Goal: Information Seeking & Learning: Learn about a topic

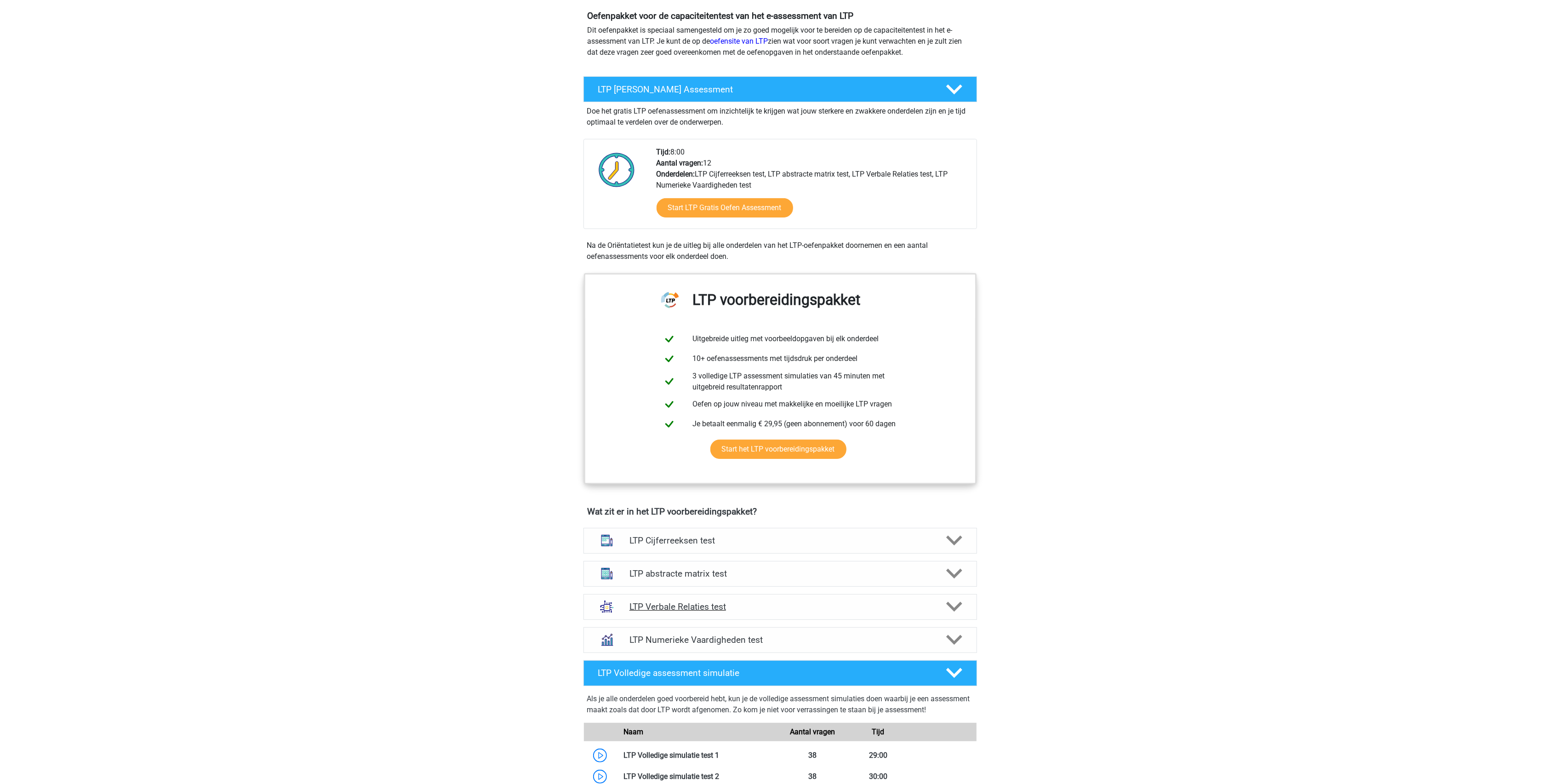
scroll to position [122, 0]
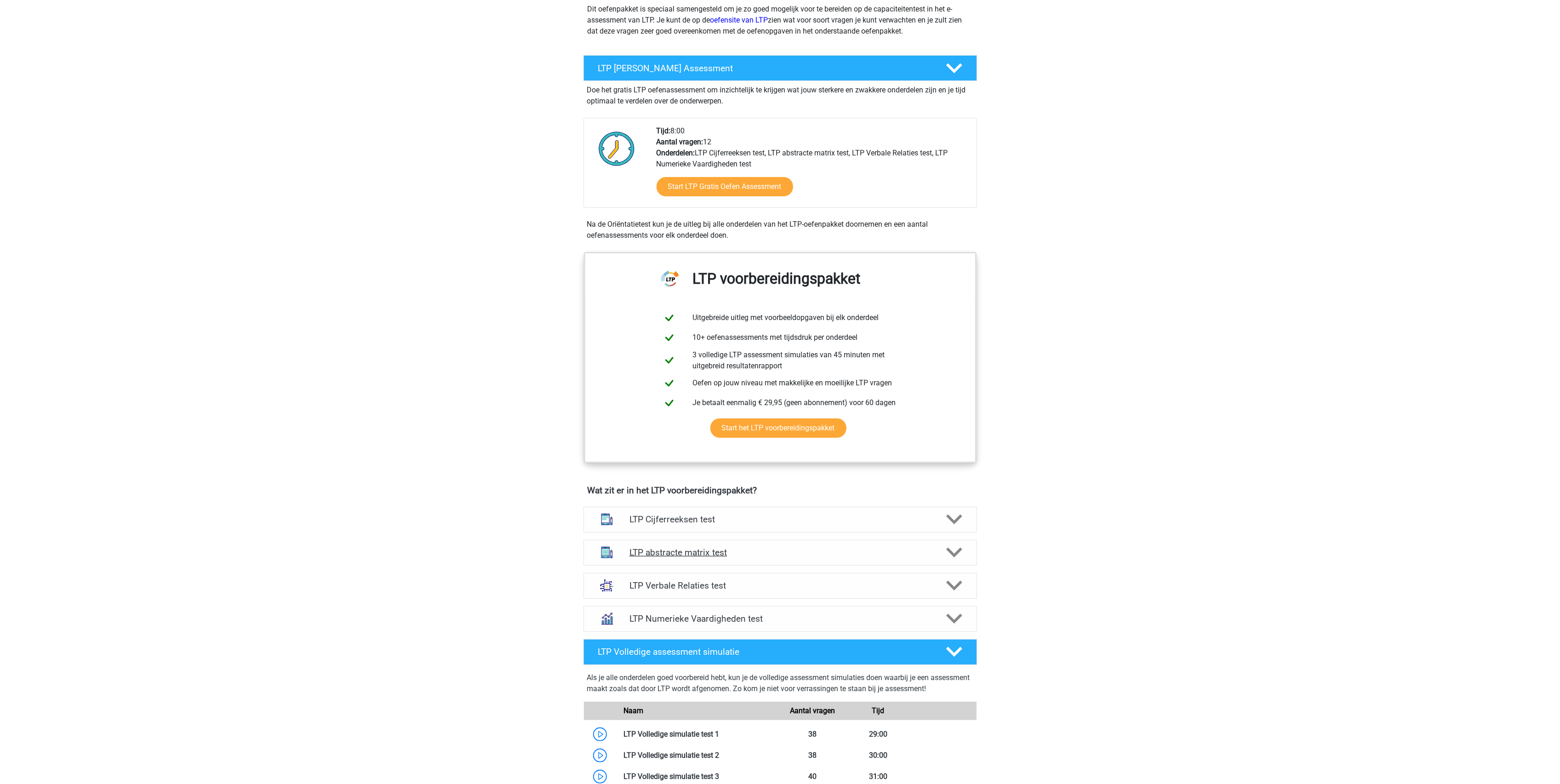
click at [689, 550] on h4 "LTP abstracte matrix test" at bounding box center [780, 553] width 301 height 10
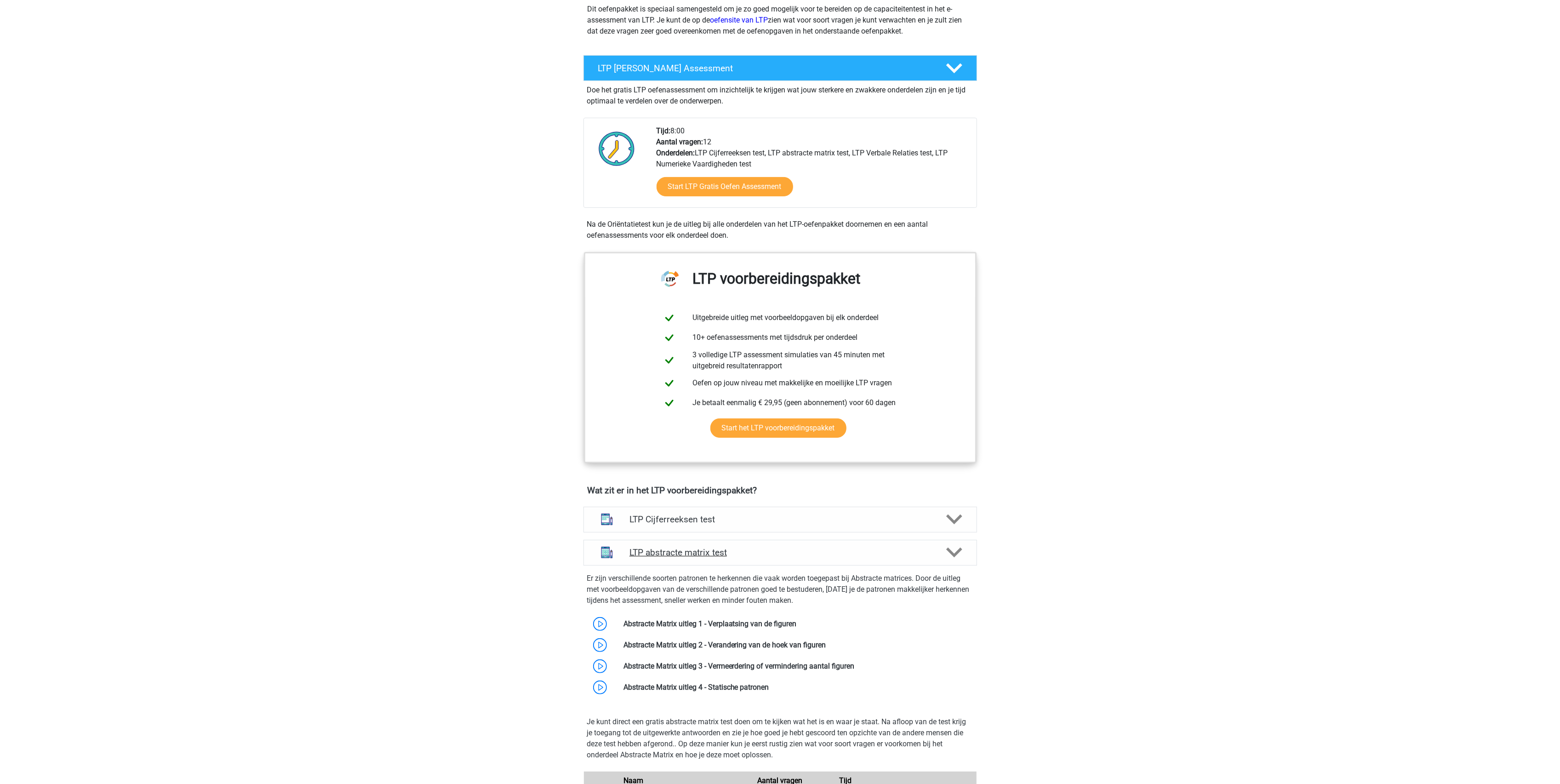
scroll to position [306, 0]
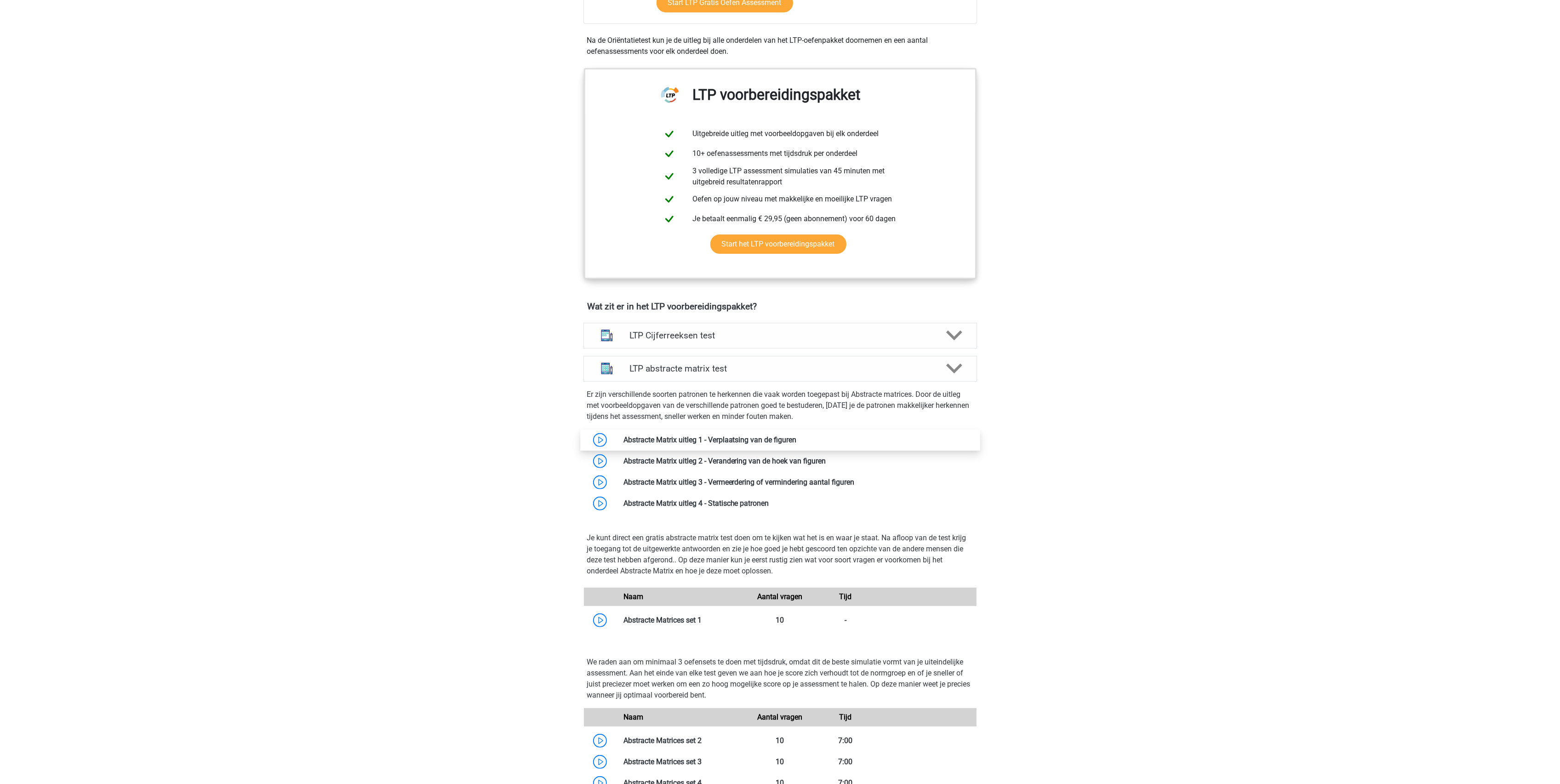
click at [797, 442] on link at bounding box center [797, 439] width 0 height 9
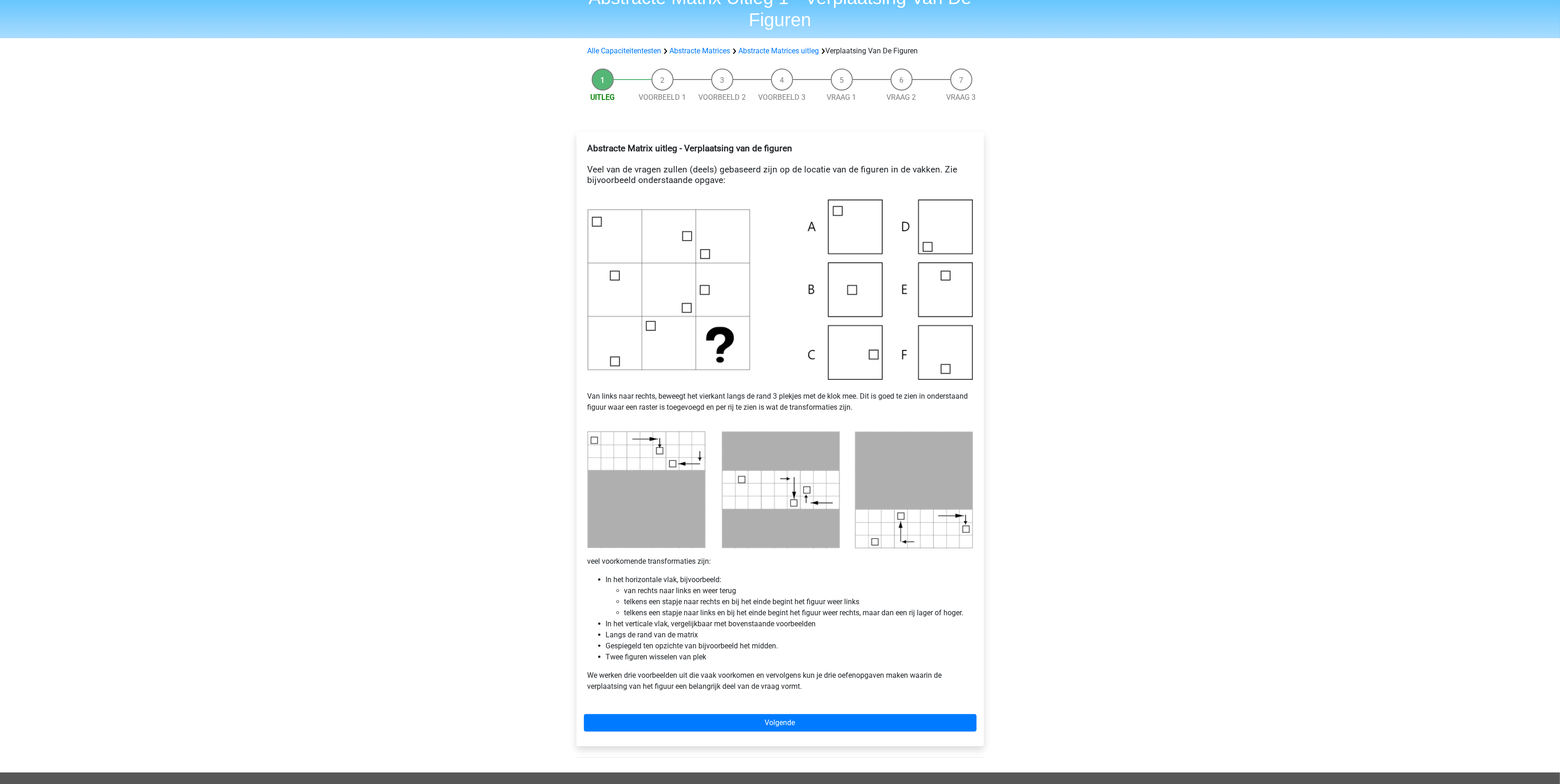
scroll to position [122, 0]
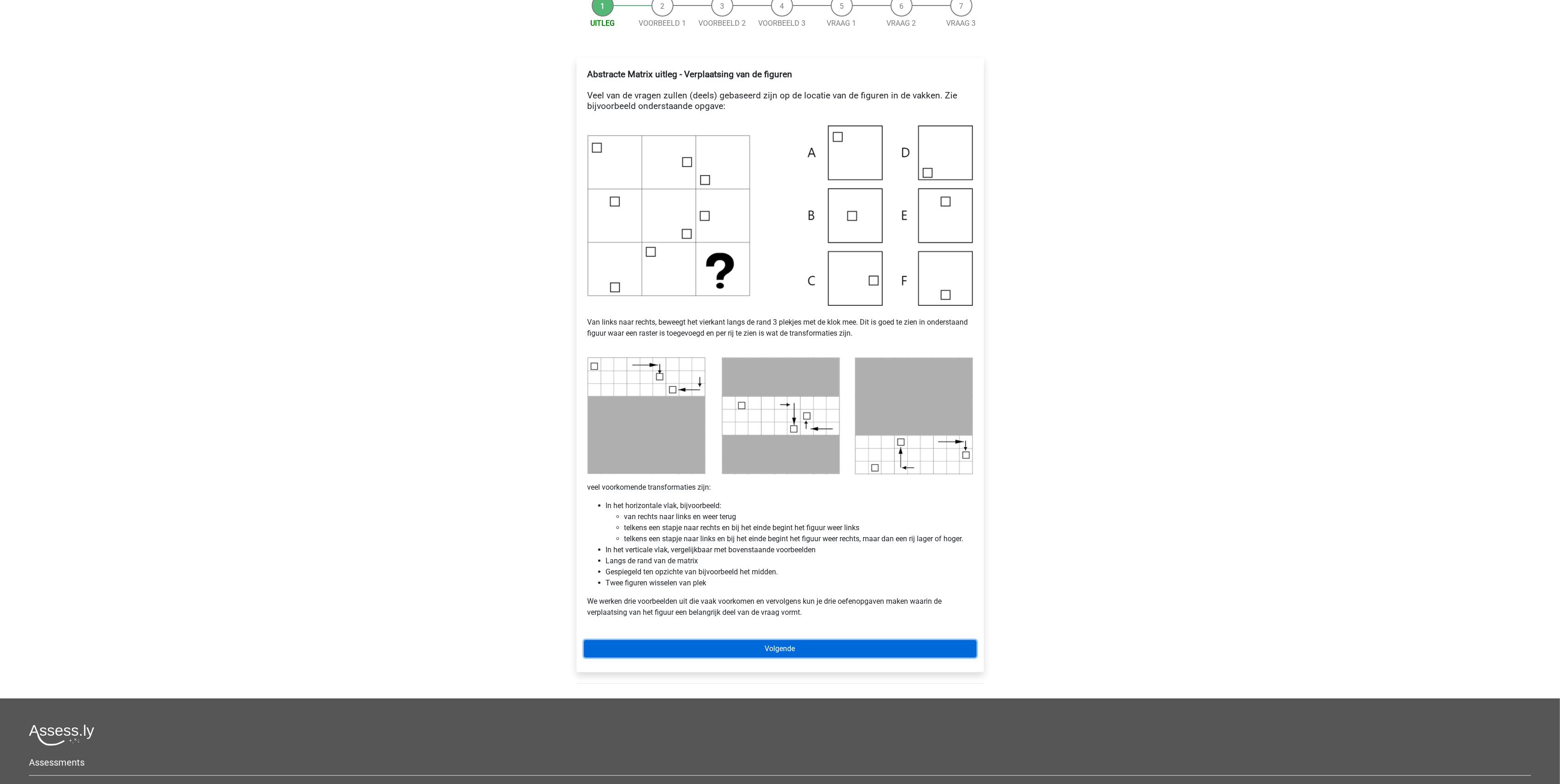
click at [776, 640] on link "Volgende" at bounding box center [780, 648] width 393 height 17
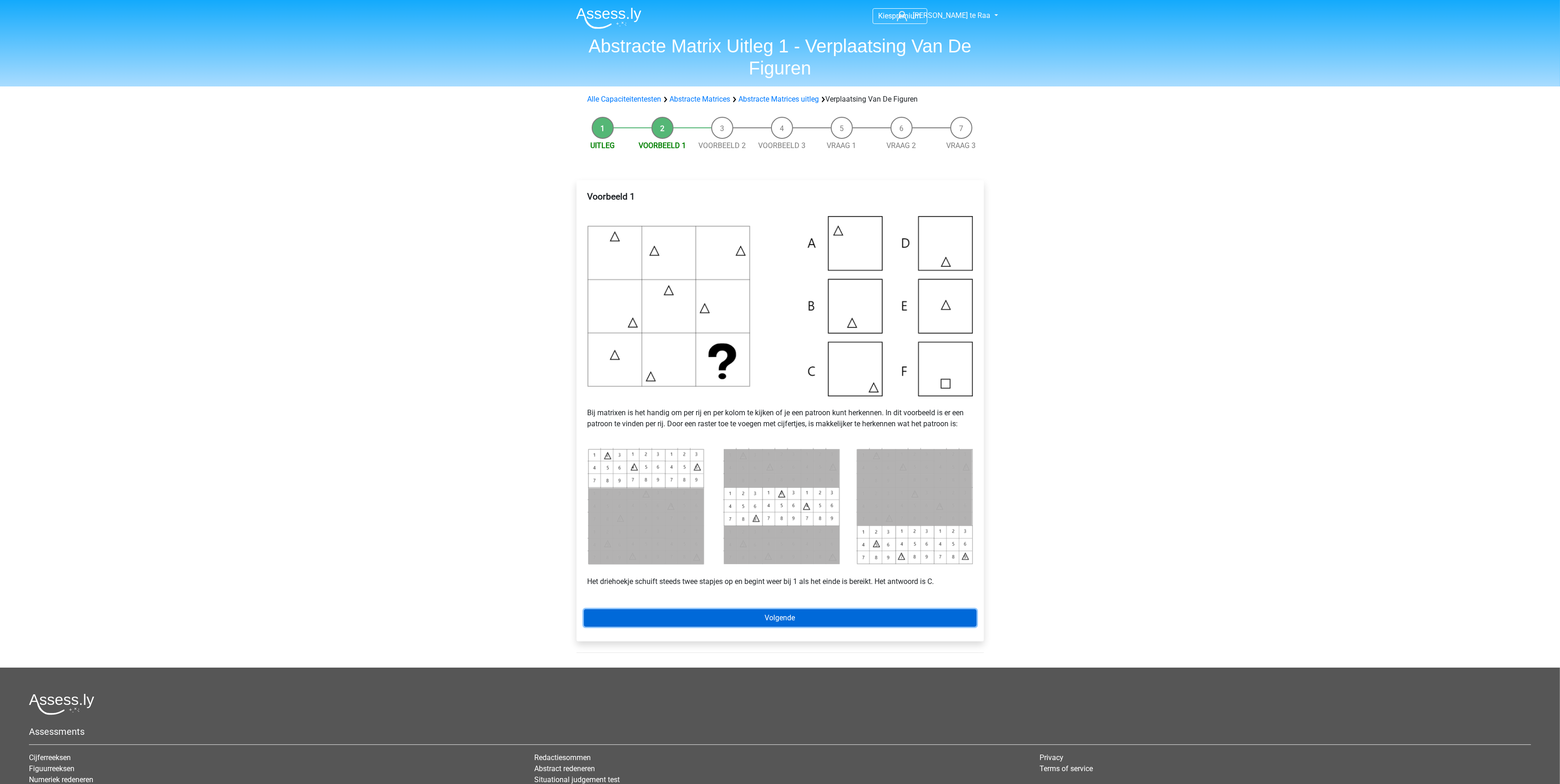
click at [855, 616] on link "Volgende" at bounding box center [780, 618] width 393 height 17
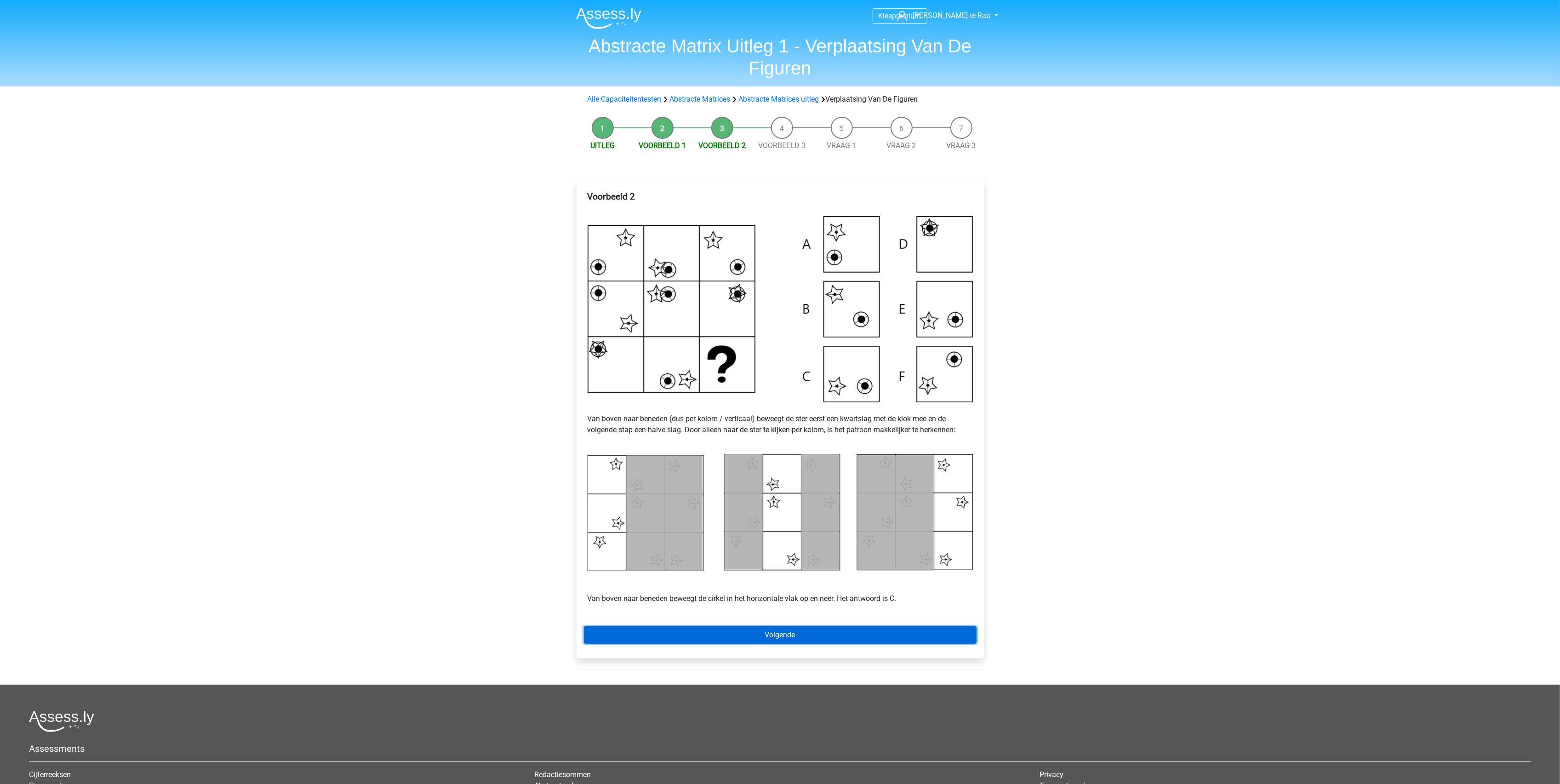
click at [803, 635] on link "Volgende" at bounding box center [780, 634] width 393 height 17
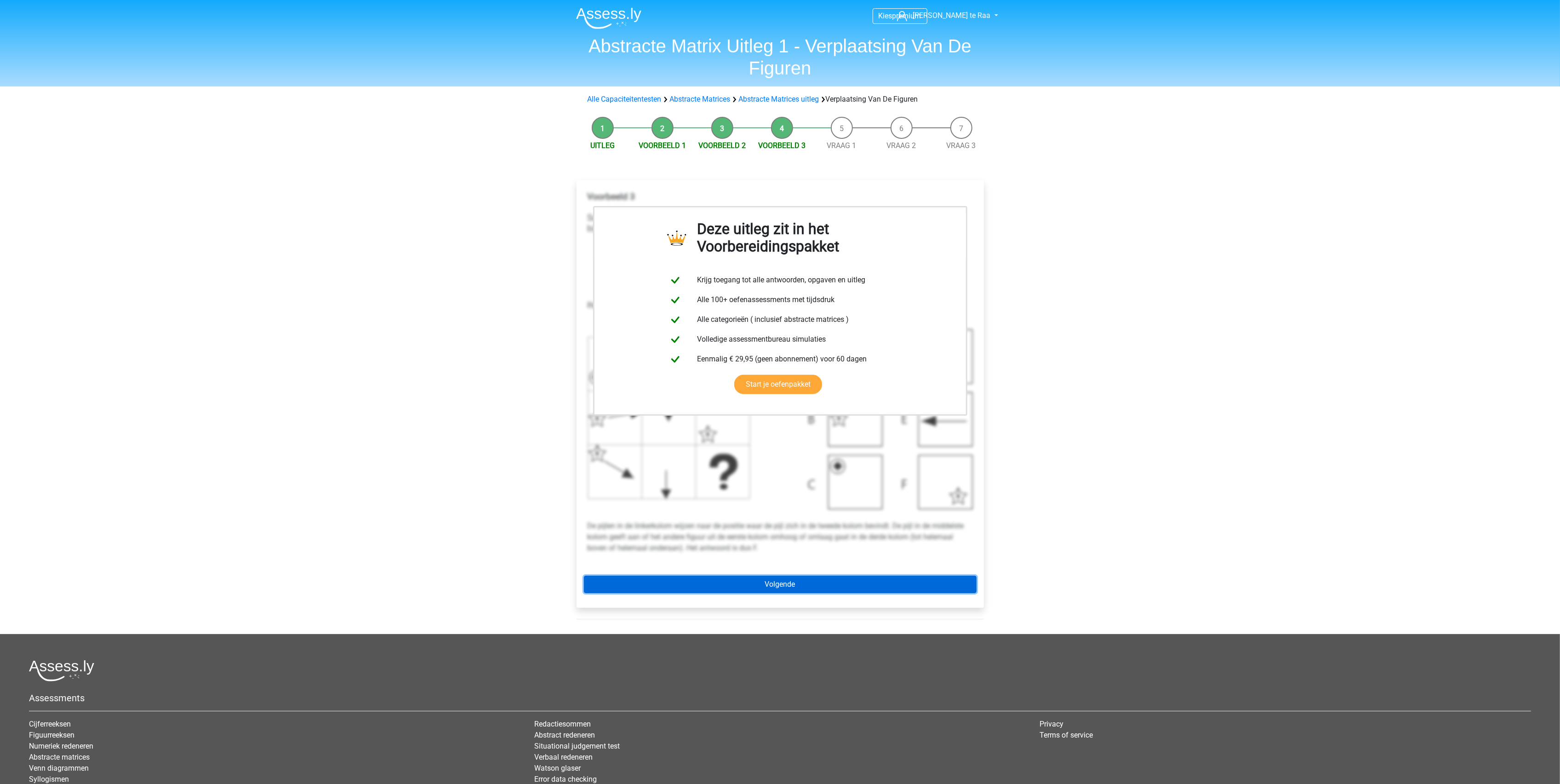
click at [790, 585] on link "Volgende" at bounding box center [780, 584] width 393 height 17
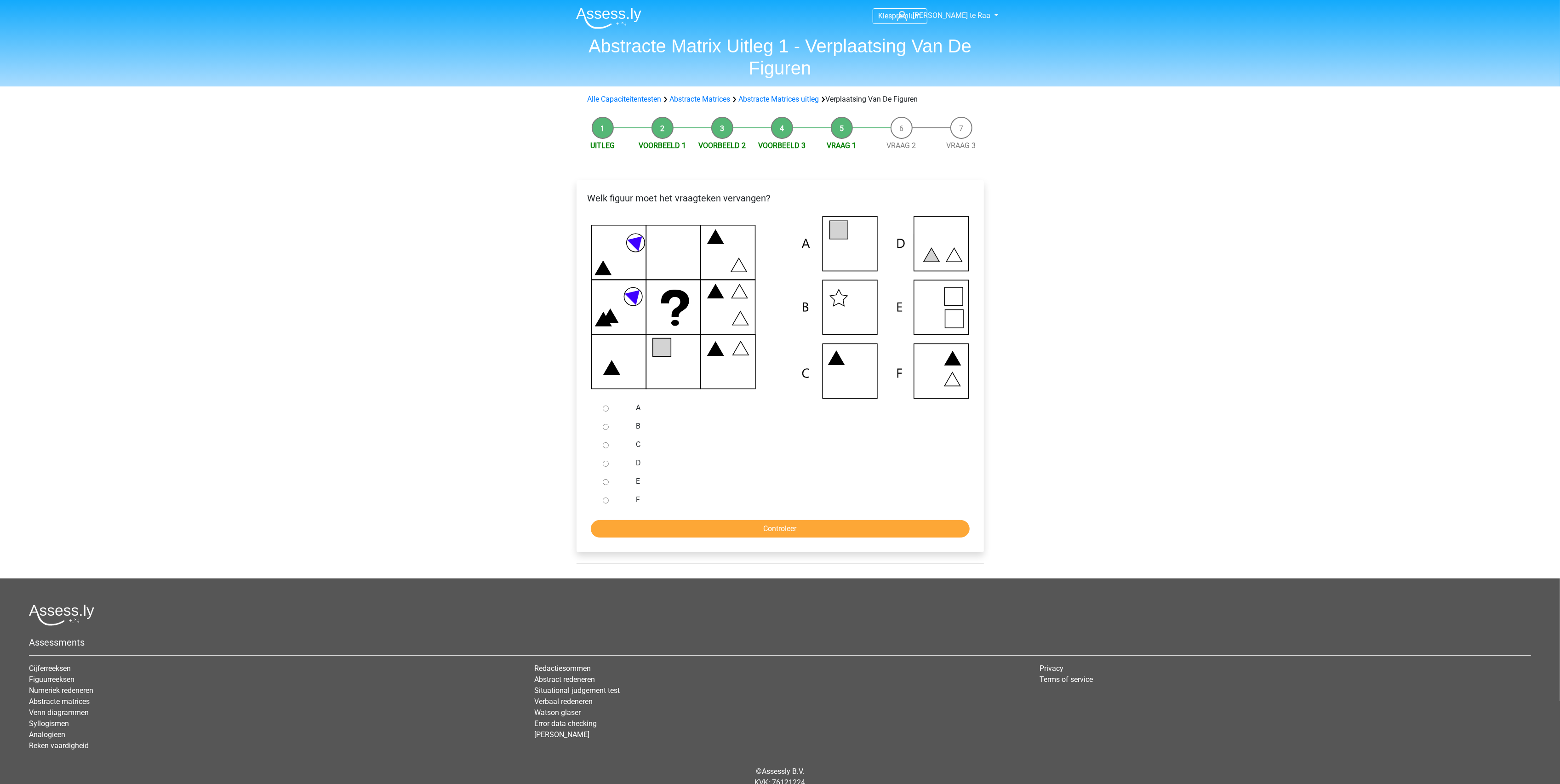
click at [609, 468] on div at bounding box center [614, 462] width 30 height 18
click at [608, 464] on input "D" at bounding box center [605, 463] width 6 height 6
radio input "true"
click at [688, 526] on input "Controleer" at bounding box center [780, 528] width 379 height 17
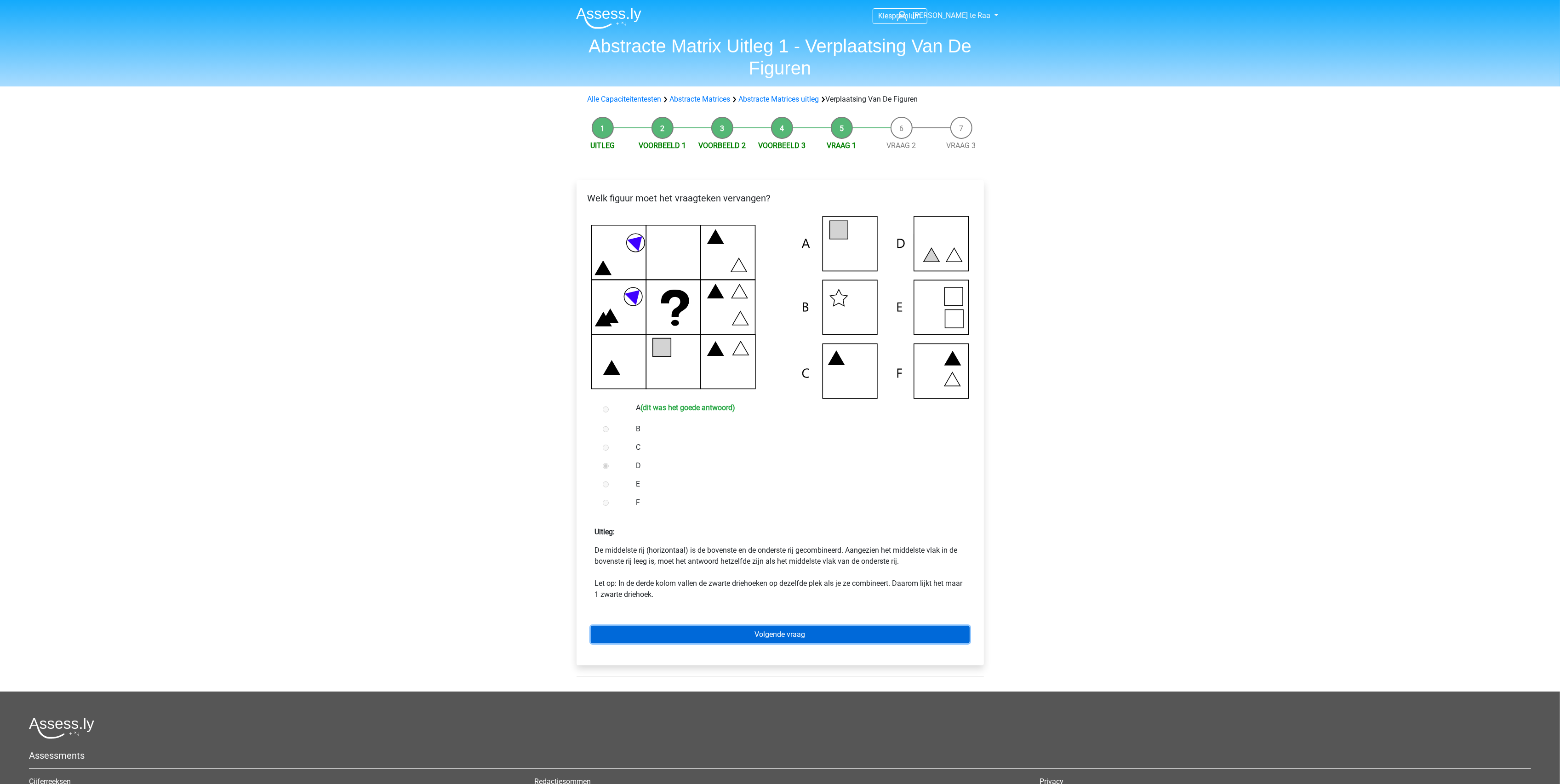
click at [810, 635] on link "Volgende vraag" at bounding box center [780, 634] width 379 height 17
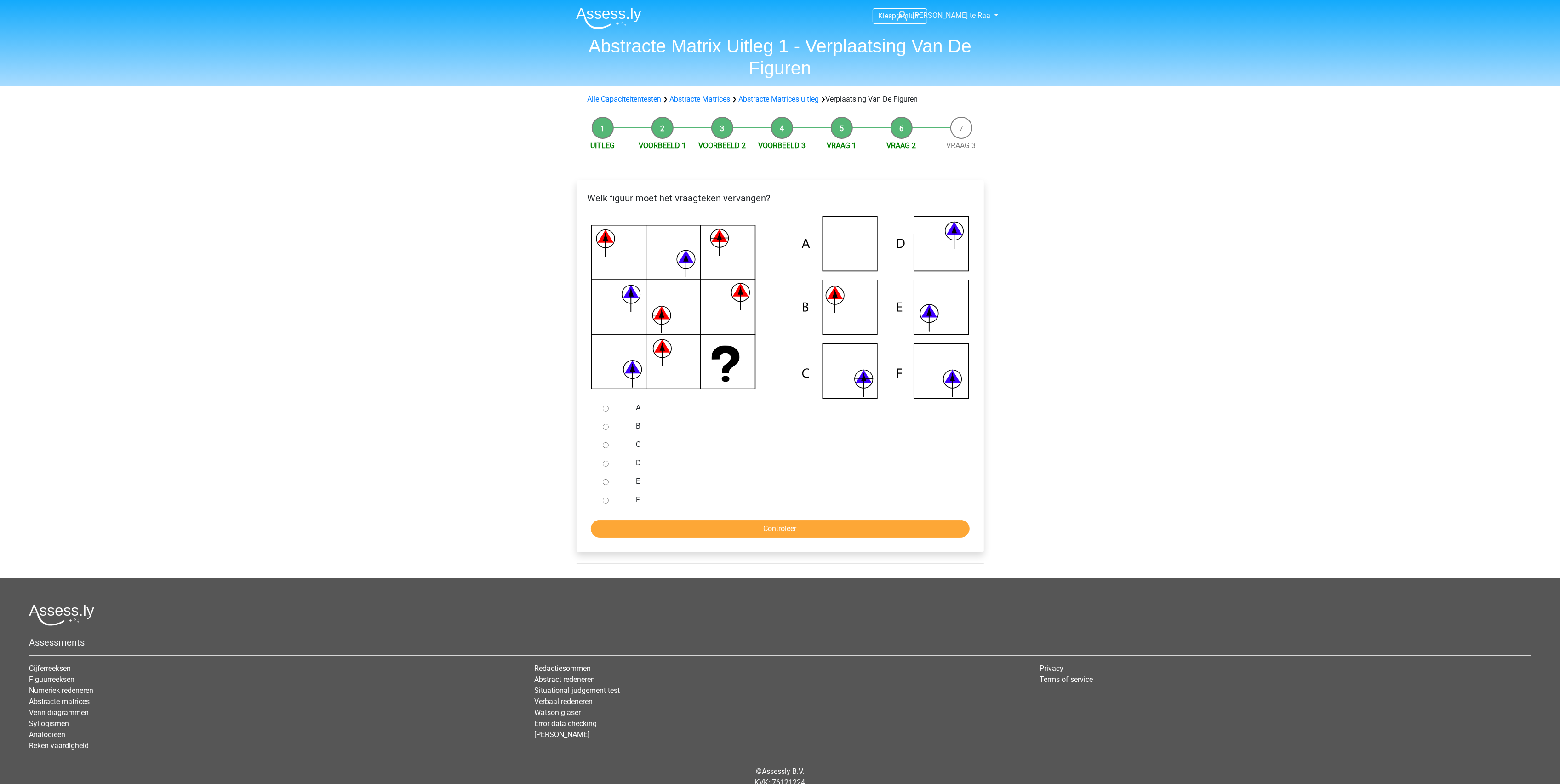
click at [607, 446] on input "C" at bounding box center [605, 445] width 6 height 6
radio input "true"
click at [702, 532] on input "Controleer" at bounding box center [780, 528] width 379 height 17
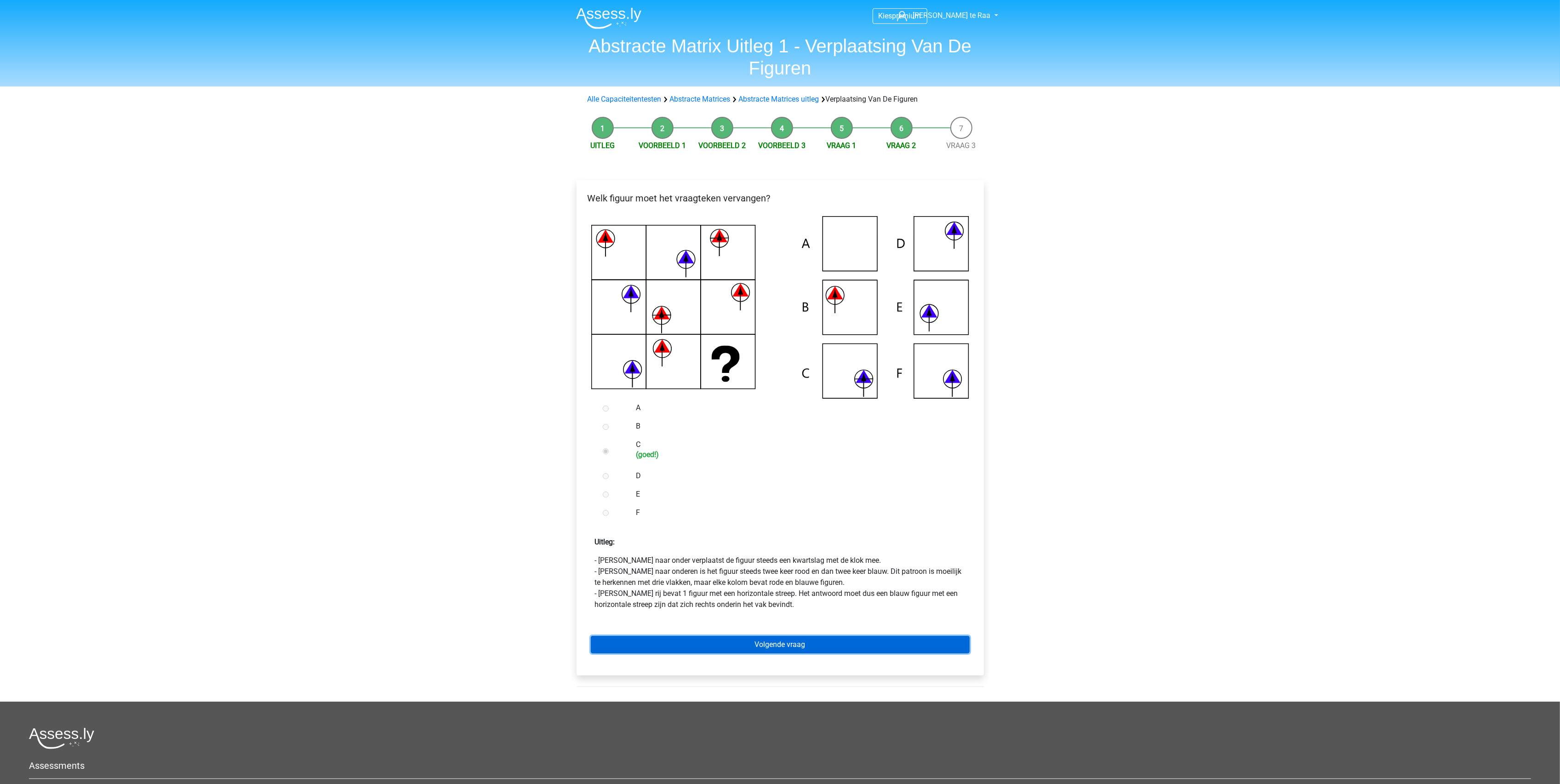
click at [826, 646] on link "Volgende vraag" at bounding box center [780, 644] width 379 height 17
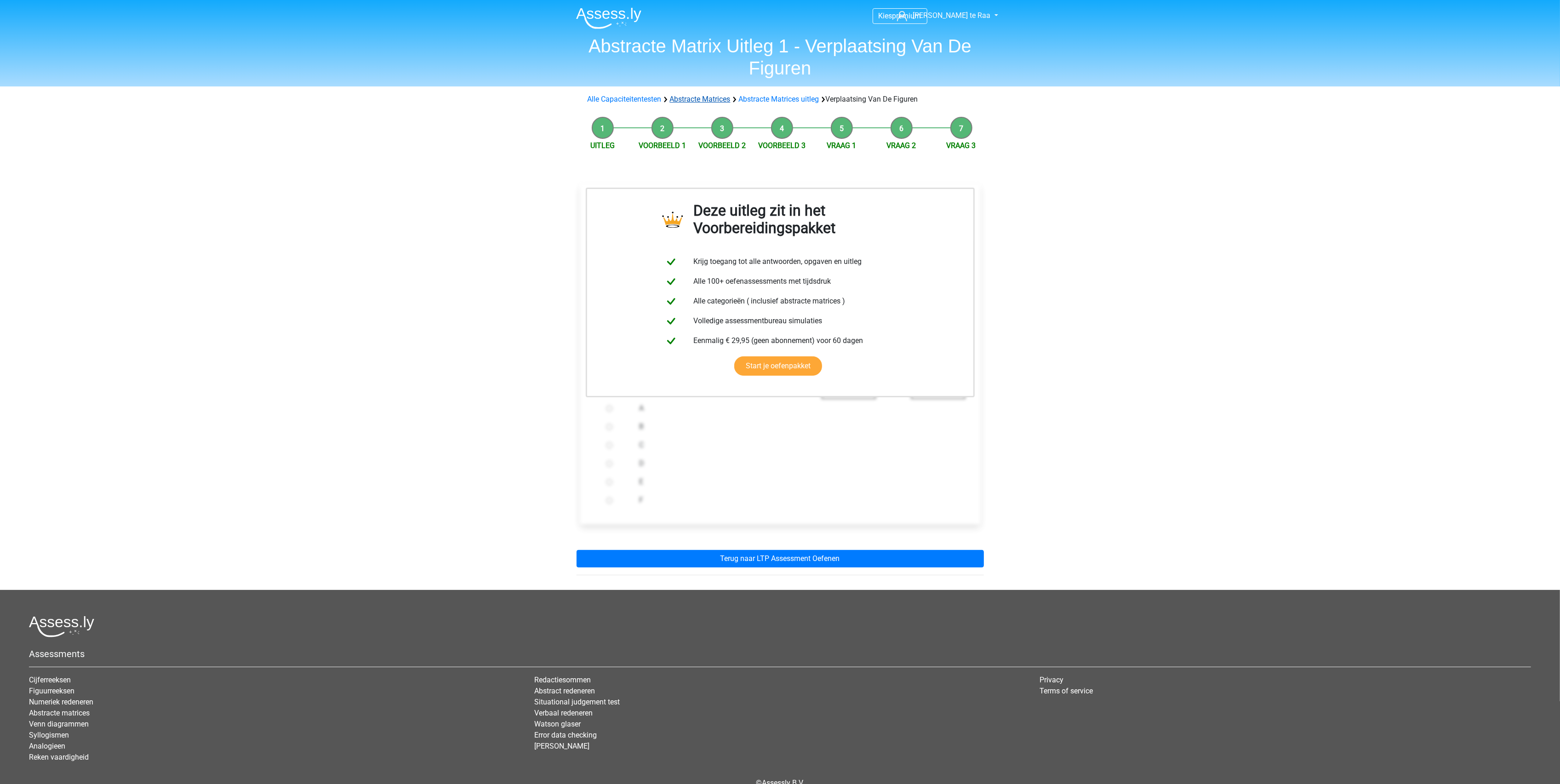
click at [691, 101] on link "Abstracte Matrices" at bounding box center [701, 99] width 61 height 9
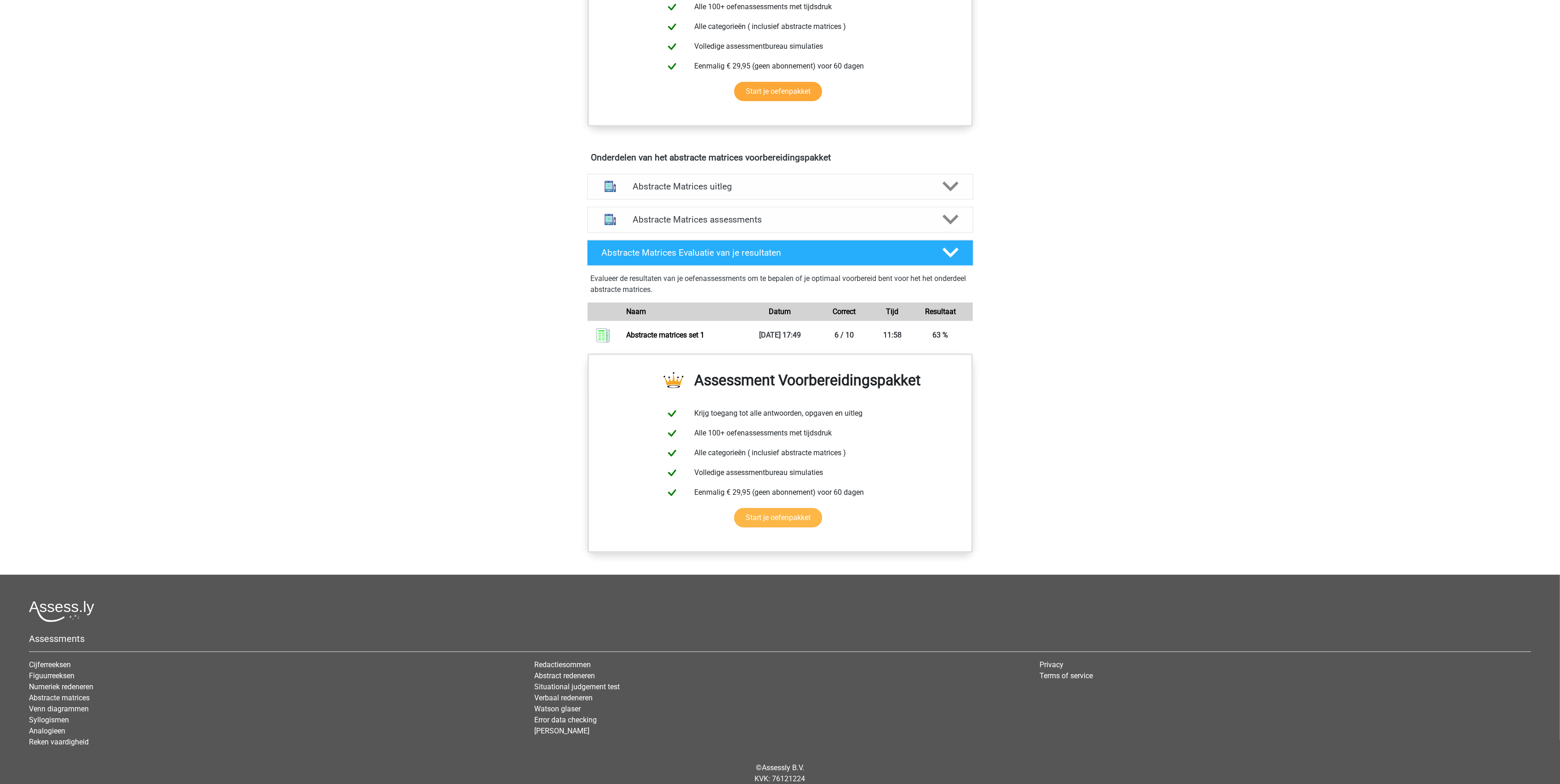
scroll to position [429, 0]
click at [692, 217] on h4 "Abstracte Matrices assessments" at bounding box center [780, 219] width 295 height 10
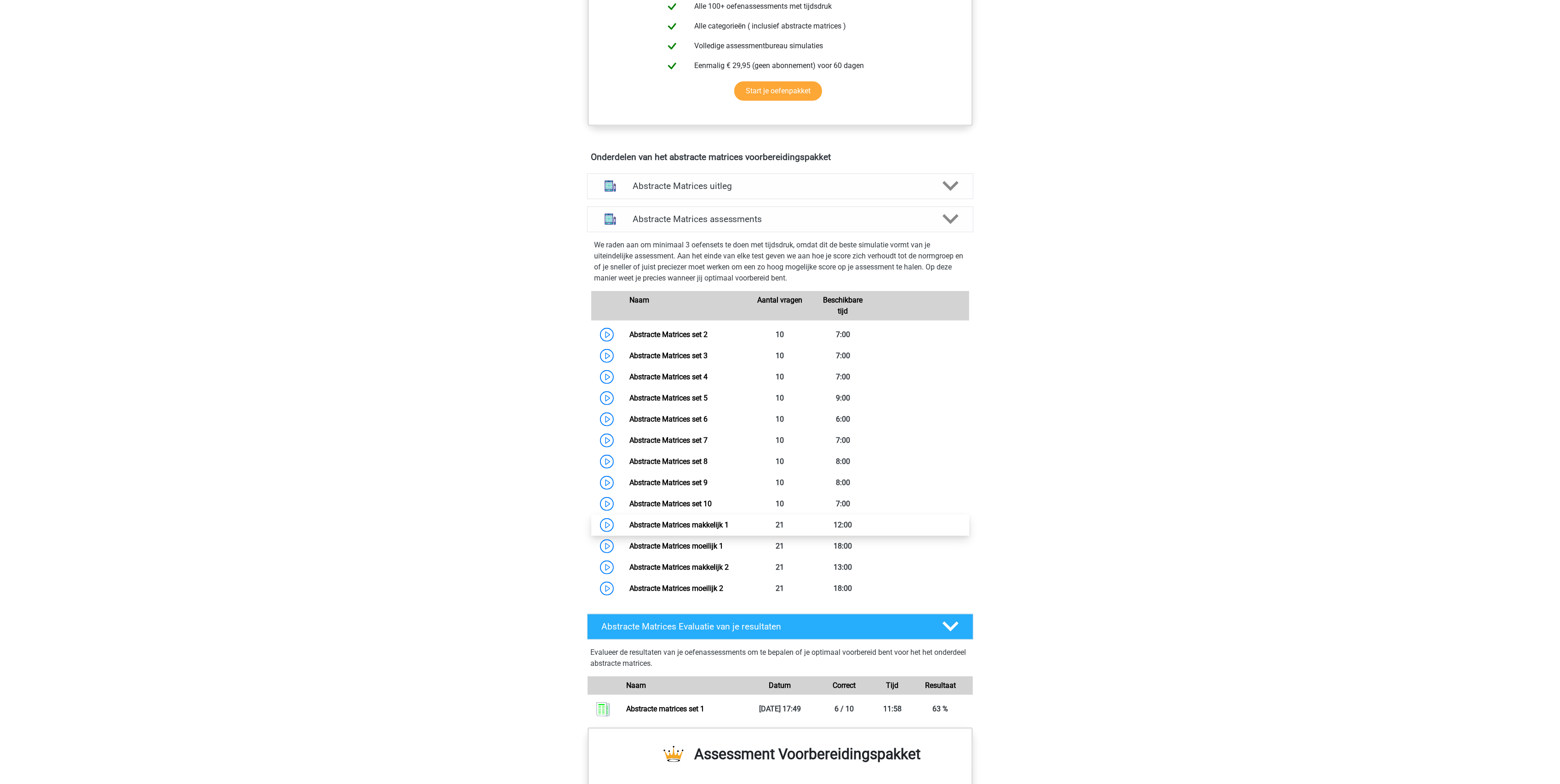
click at [629, 526] on link "Abstracte Matrices makkelijk 1" at bounding box center [679, 525] width 99 height 9
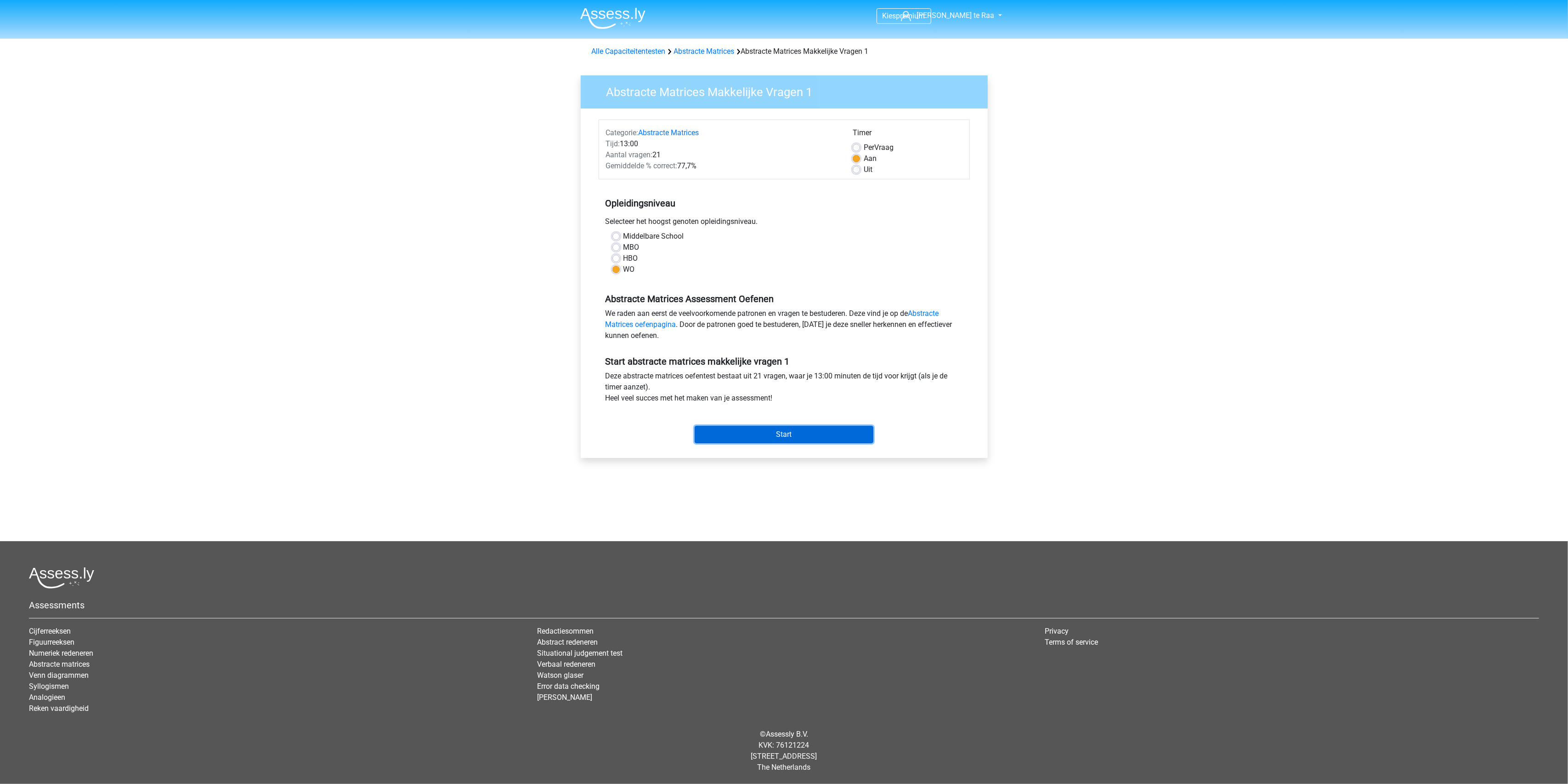
click at [771, 433] on input "Start" at bounding box center [784, 434] width 178 height 17
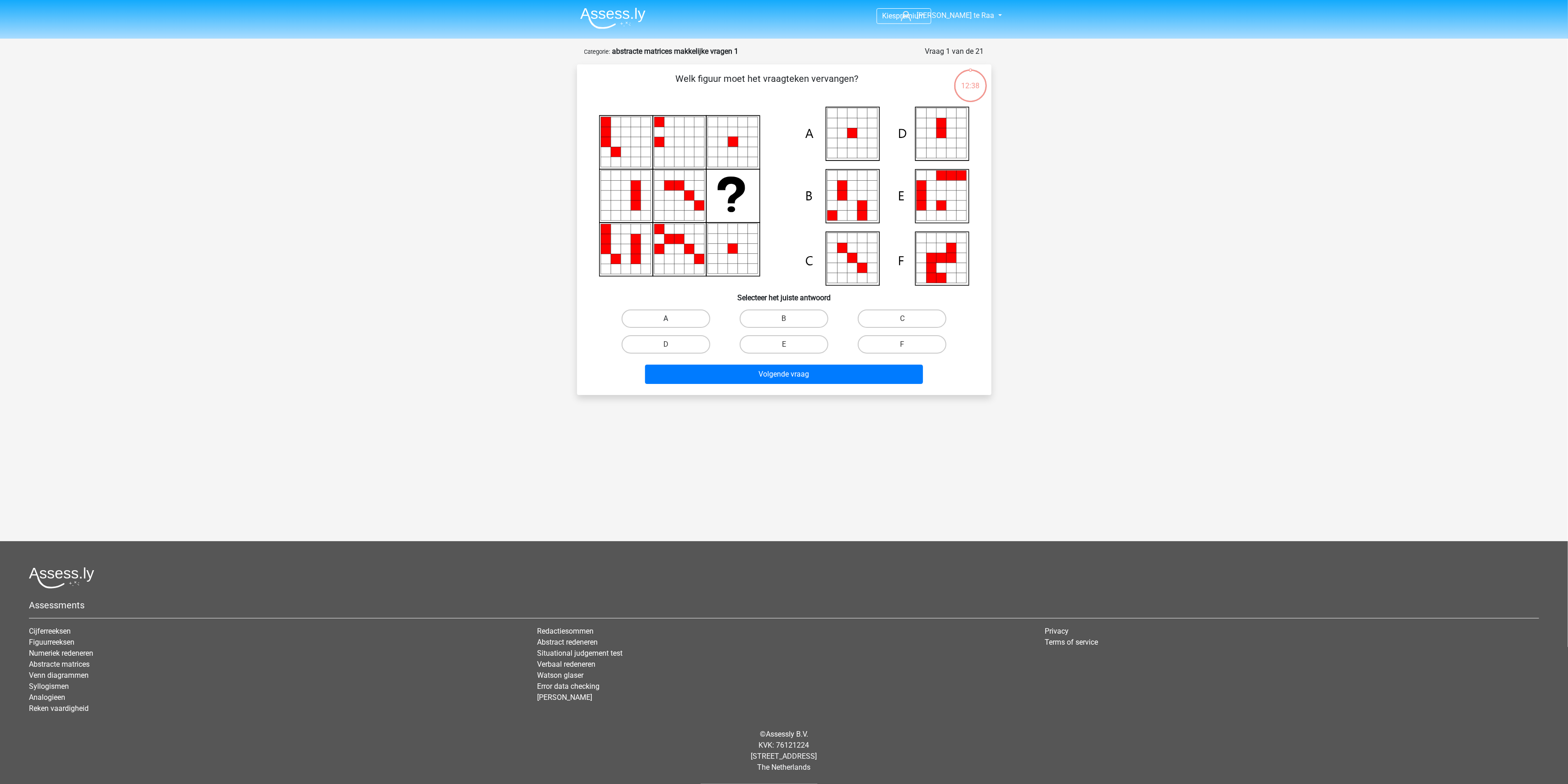
click at [684, 317] on label "A" at bounding box center [666, 318] width 89 height 18
click at [671, 318] on input "A" at bounding box center [668, 321] width 6 height 6
radio input "true"
click at [728, 379] on button "Volgende vraag" at bounding box center [784, 374] width 278 height 19
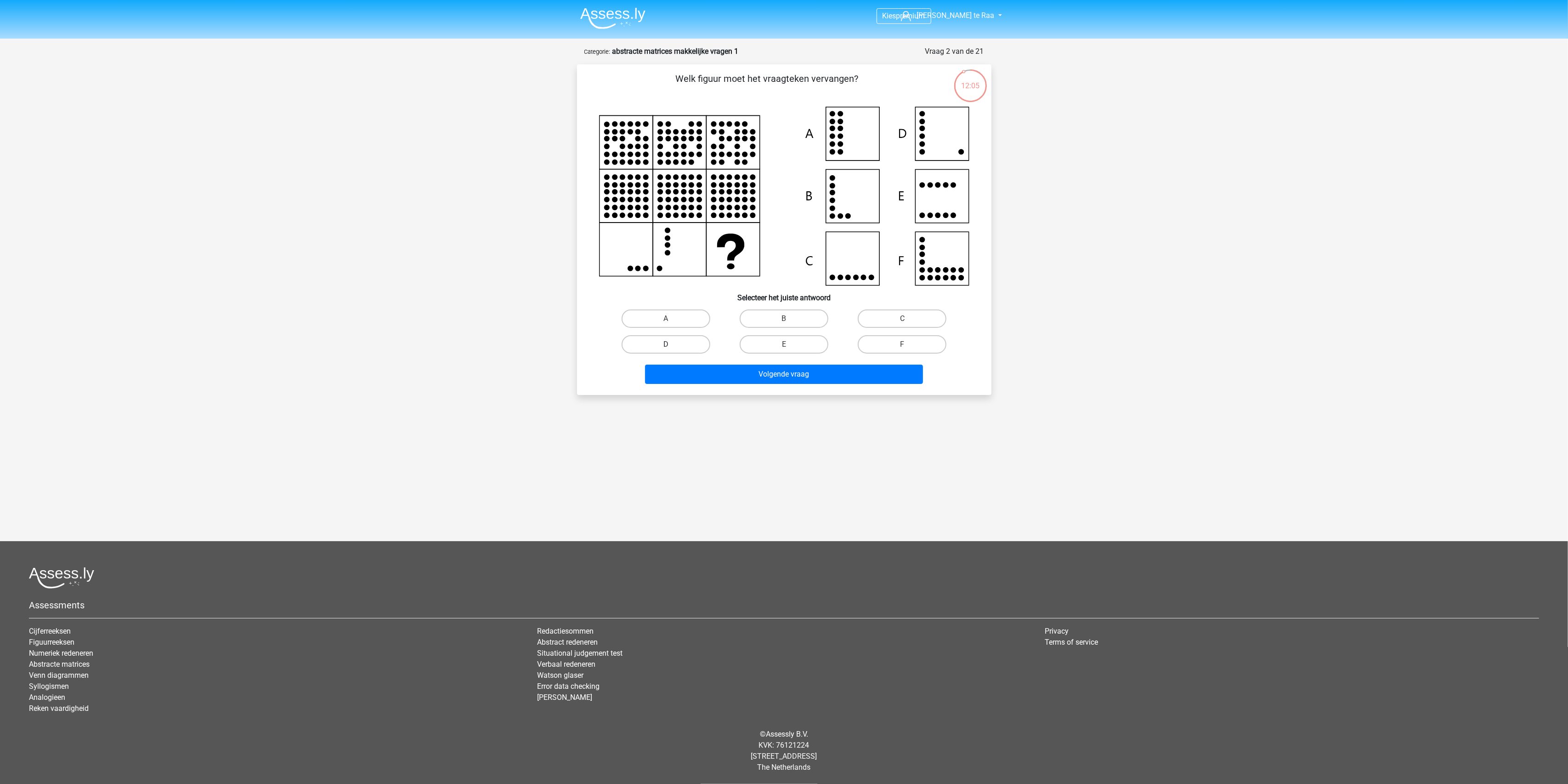
click at [695, 352] on label "D" at bounding box center [666, 344] width 89 height 18
click at [671, 350] on input "D" at bounding box center [668, 347] width 6 height 6
radio input "true"
click at [784, 374] on button "Volgende vraag" at bounding box center [784, 374] width 278 height 19
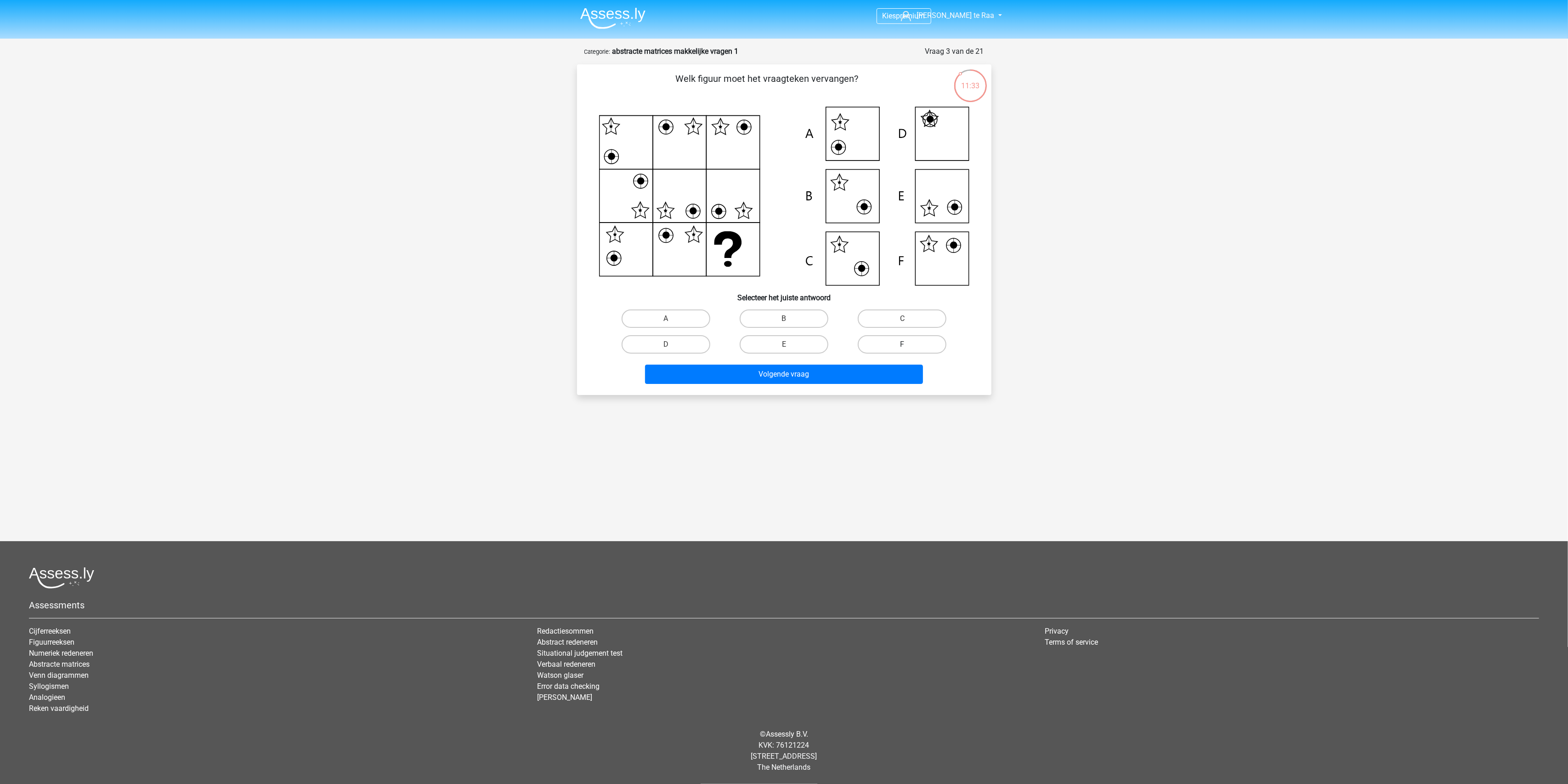
click at [897, 345] on label "F" at bounding box center [902, 344] width 89 height 18
click at [902, 345] on input "F" at bounding box center [904, 347] width 6 height 6
radio input "true"
click at [868, 381] on button "Volgende vraag" at bounding box center [784, 374] width 278 height 19
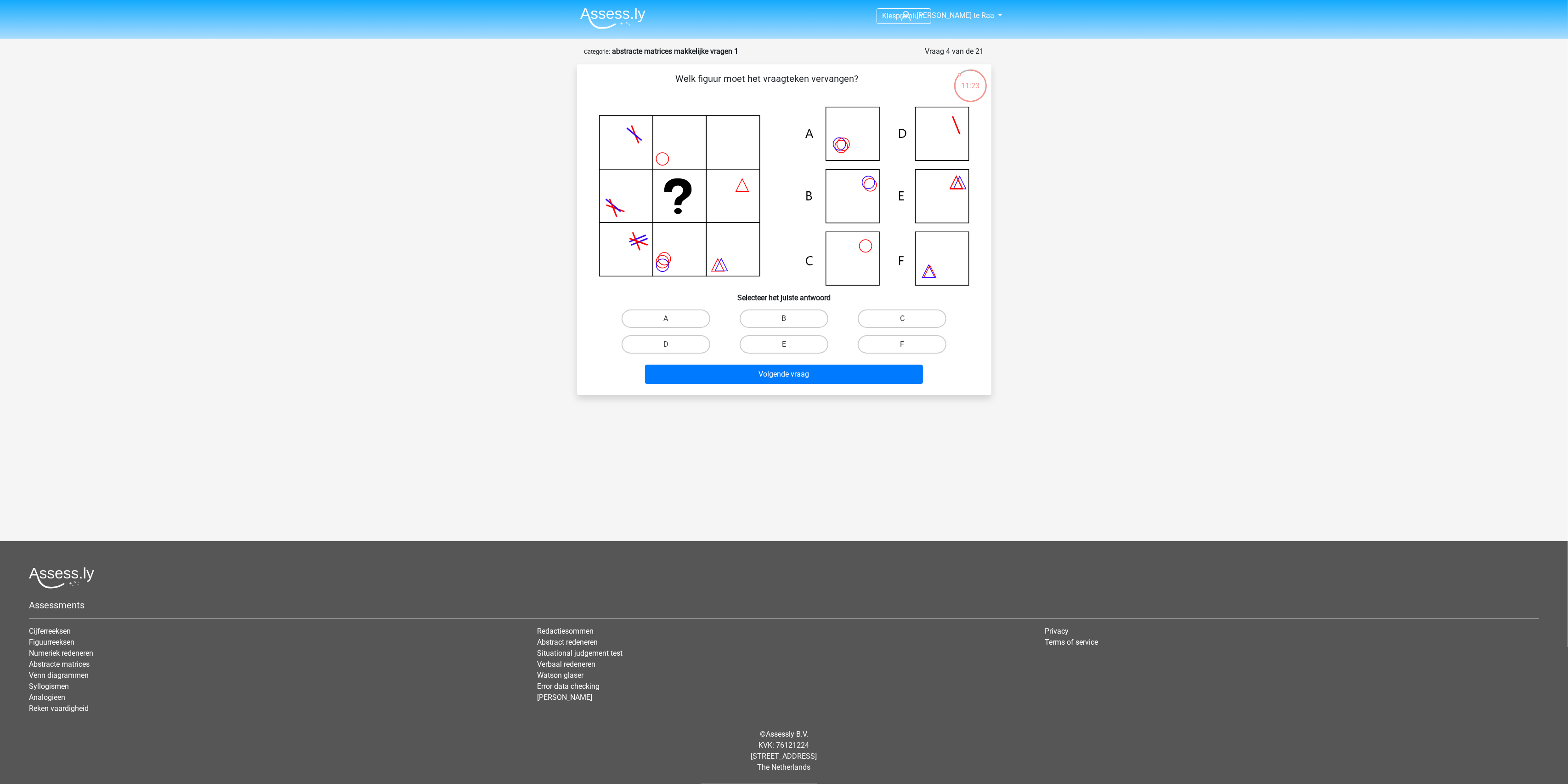
click at [792, 315] on label "B" at bounding box center [784, 318] width 89 height 18
click at [790, 318] on input "B" at bounding box center [786, 321] width 6 height 6
radio input "true"
click at [799, 377] on button "Volgende vraag" at bounding box center [784, 374] width 278 height 19
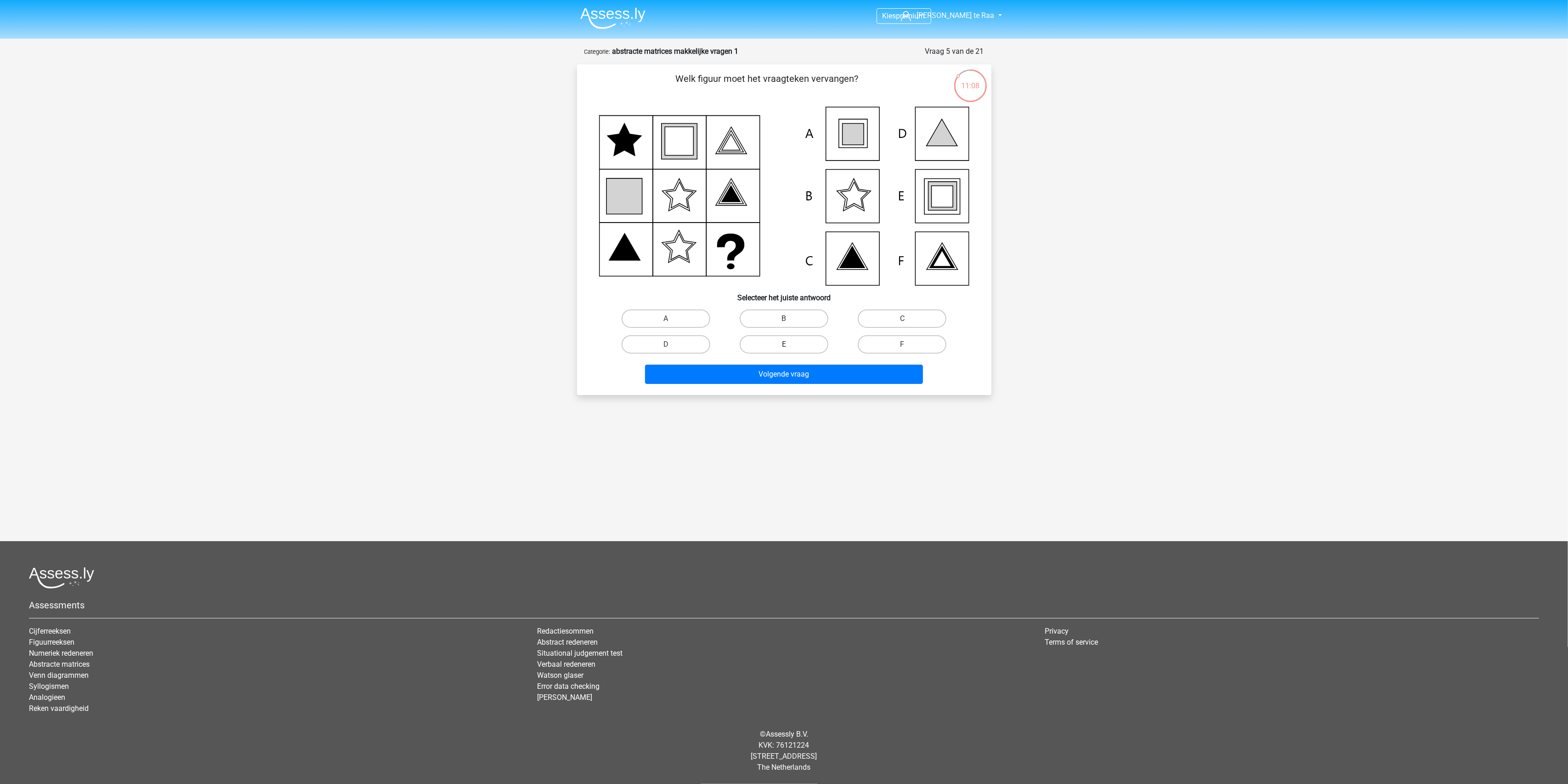
click at [778, 340] on label "E" at bounding box center [784, 344] width 89 height 18
click at [784, 345] on input "E" at bounding box center [786, 347] width 6 height 6
radio input "true"
click at [767, 372] on button "Volgende vraag" at bounding box center [784, 374] width 278 height 19
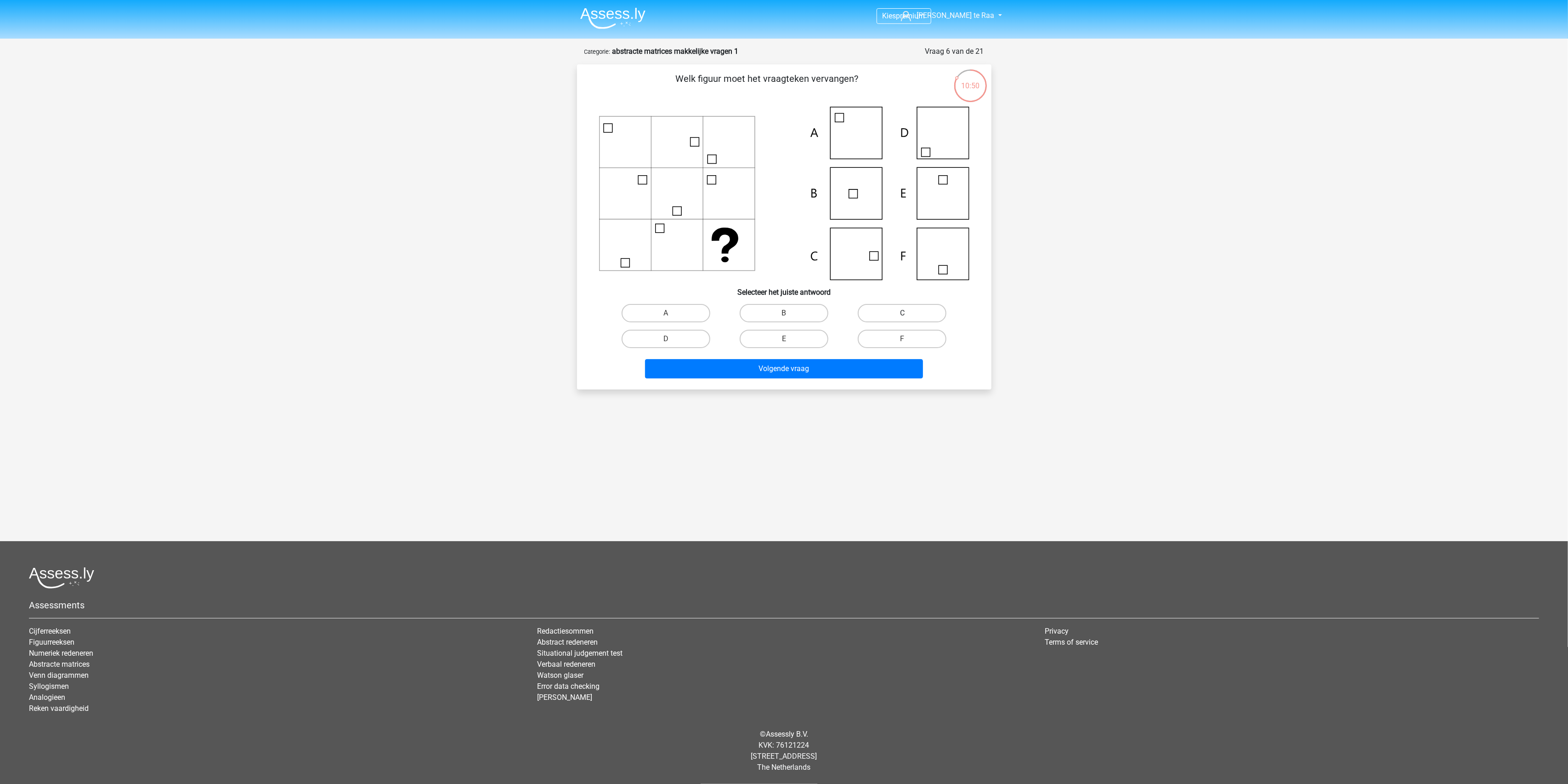
click at [898, 312] on label "C" at bounding box center [902, 312] width 89 height 18
click at [902, 313] on input "C" at bounding box center [904, 316] width 6 height 6
radio input "true"
click at [829, 368] on button "Volgende vraag" at bounding box center [784, 369] width 278 height 19
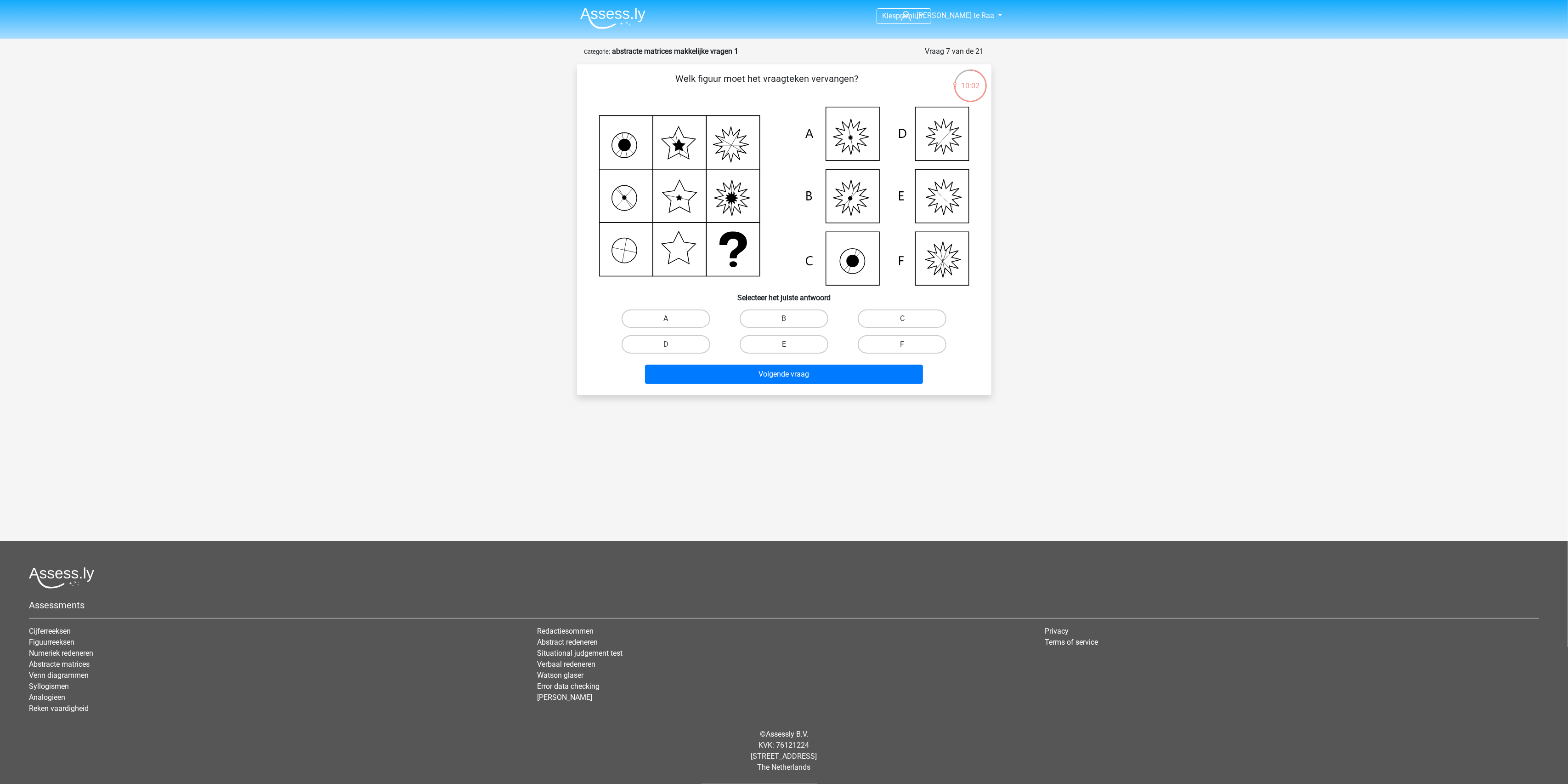
click at [678, 312] on label "A" at bounding box center [666, 318] width 89 height 18
click at [671, 318] on input "A" at bounding box center [668, 321] width 6 height 6
radio input "true"
click at [744, 373] on button "Volgende vraag" at bounding box center [784, 374] width 278 height 19
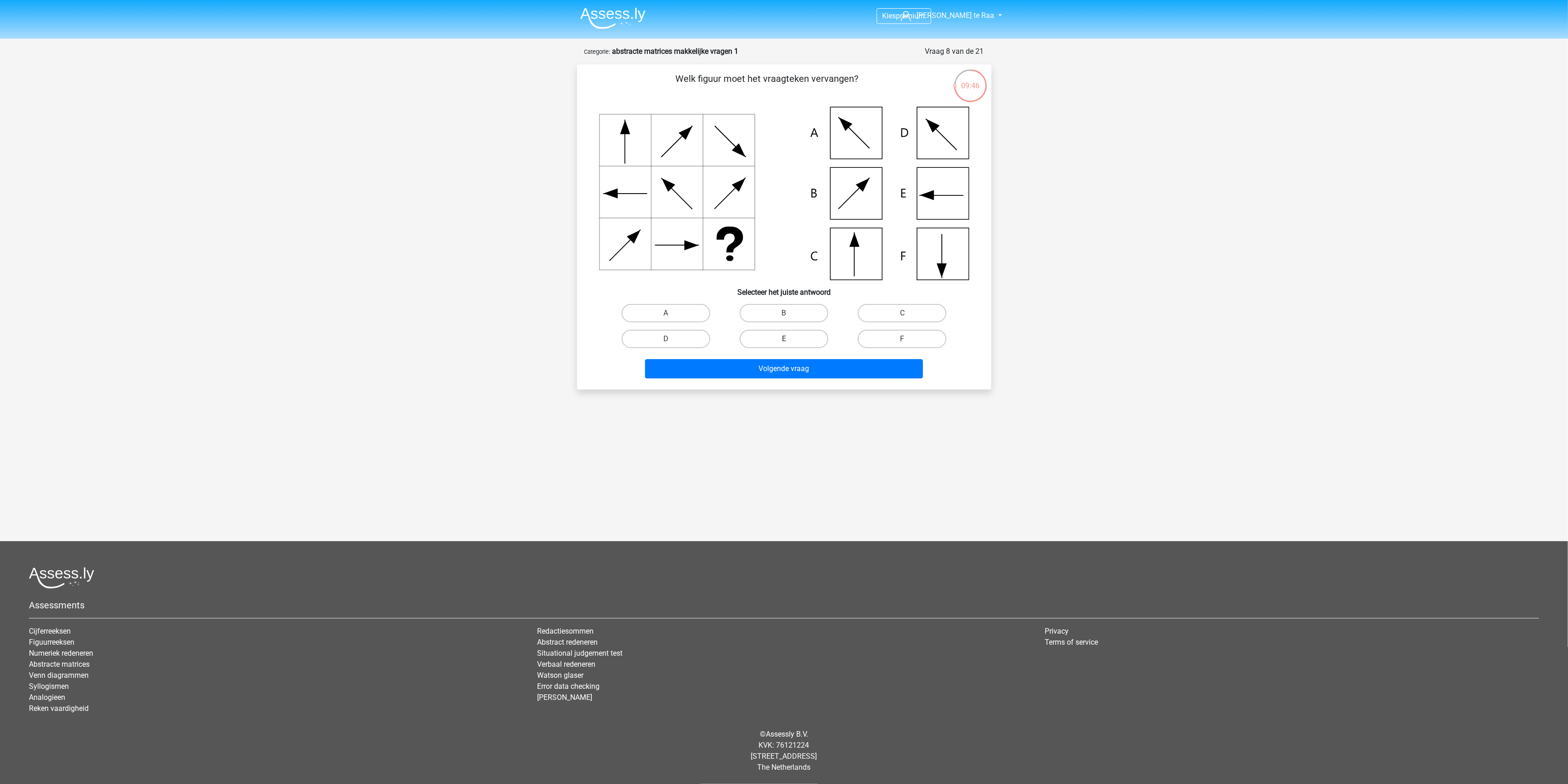
click at [782, 335] on label "E" at bounding box center [784, 338] width 89 height 18
click at [784, 338] on input "E" at bounding box center [786, 341] width 6 height 6
radio input "true"
click at [814, 366] on button "Volgende vraag" at bounding box center [784, 369] width 278 height 19
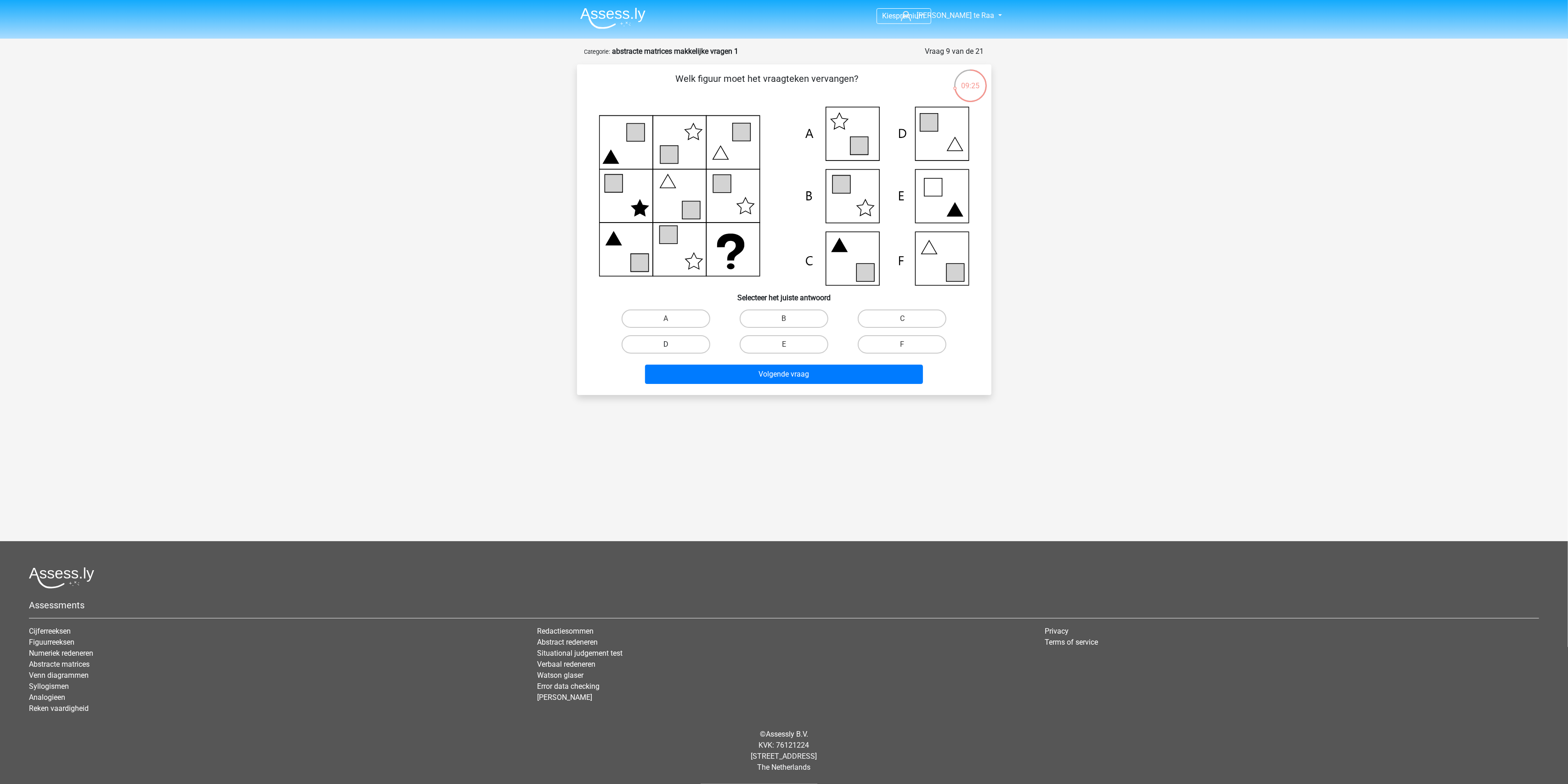
click at [656, 347] on label "D" at bounding box center [666, 344] width 89 height 18
click at [665, 347] on input "D" at bounding box center [668, 347] width 6 height 6
radio input "true"
click at [913, 346] on label "F" at bounding box center [902, 344] width 89 height 18
click at [908, 346] on input "F" at bounding box center [904, 347] width 6 height 6
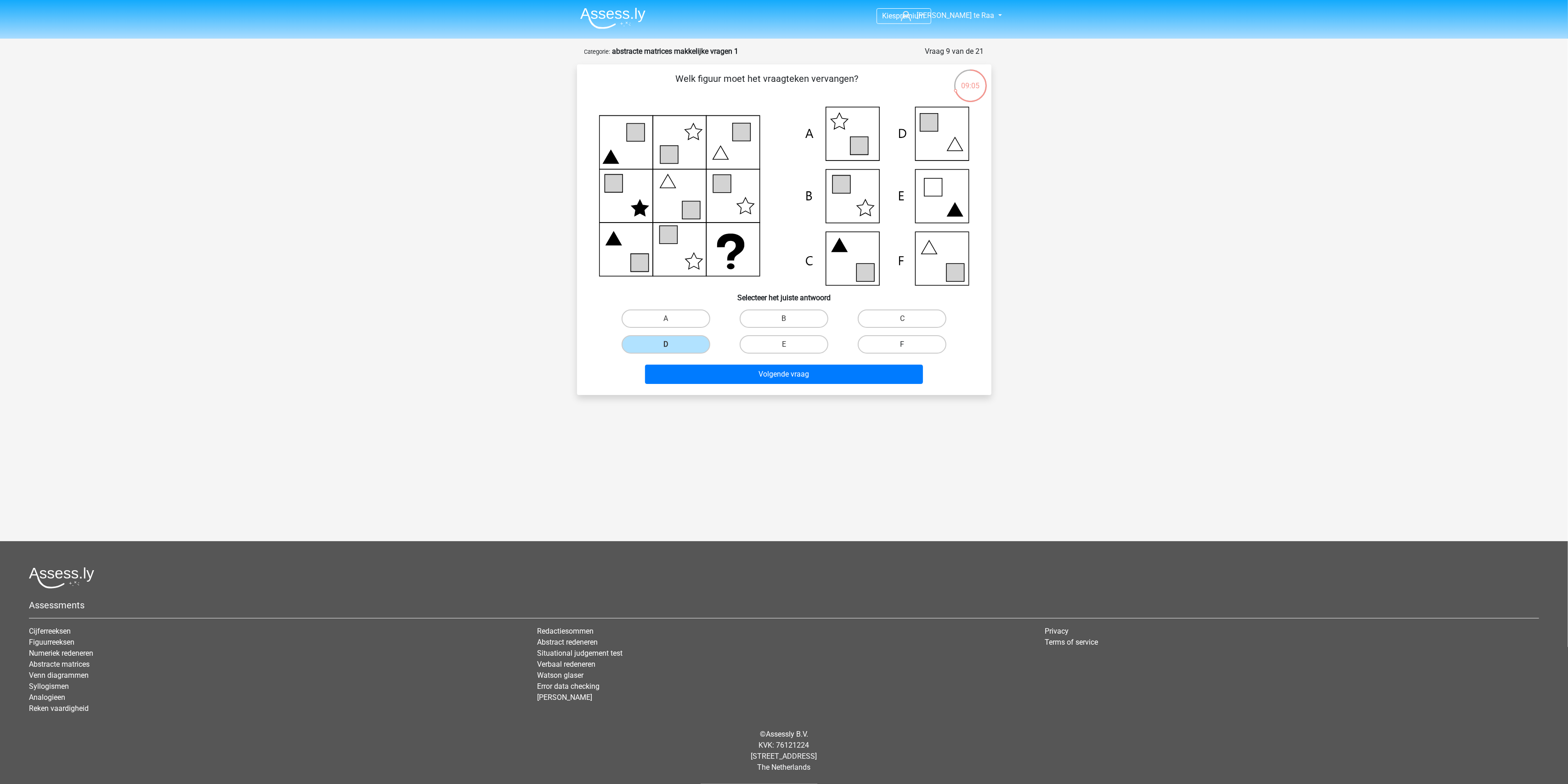
radio input "true"
click at [846, 378] on button "Volgende vraag" at bounding box center [784, 374] width 278 height 19
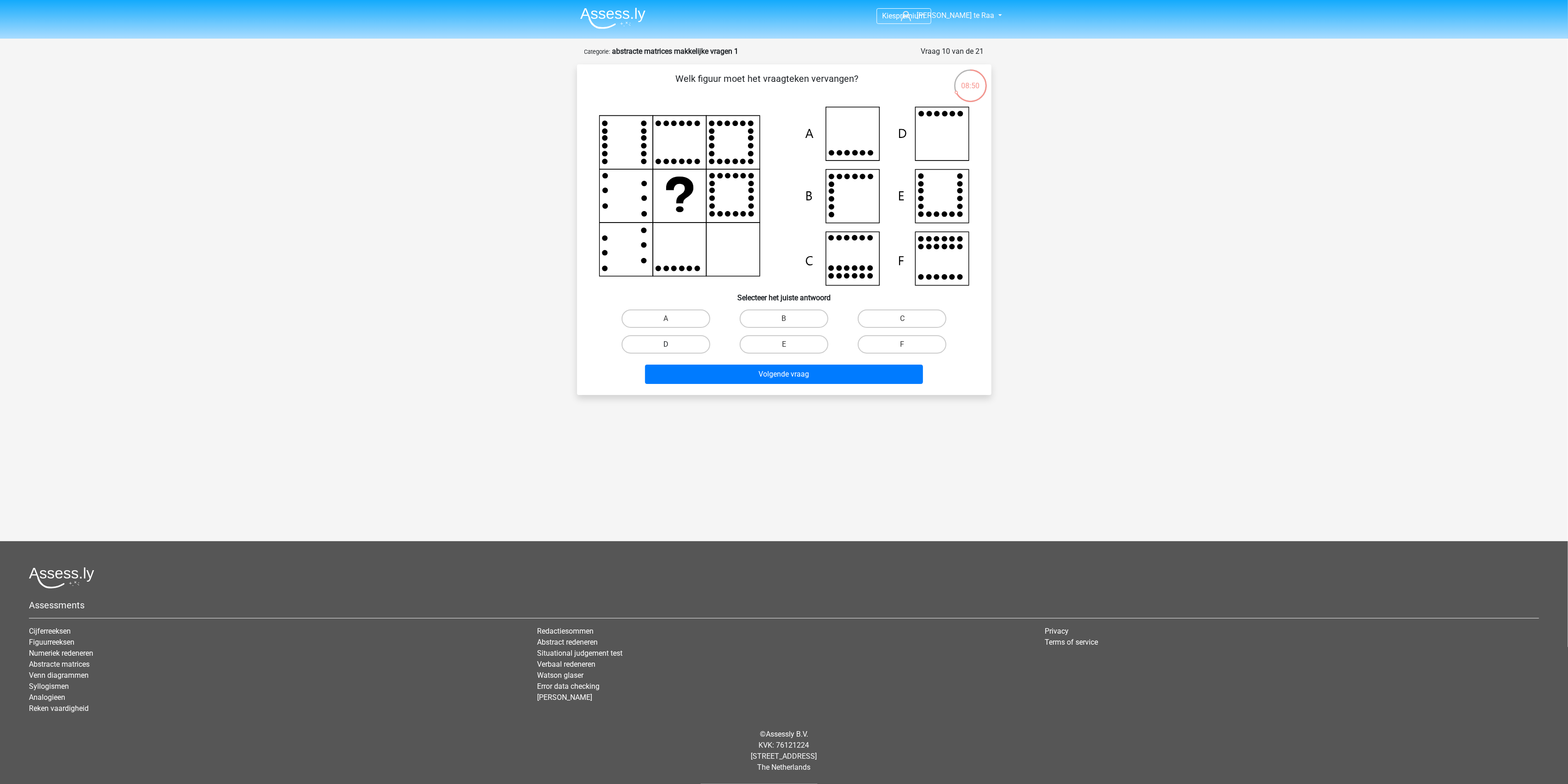
click at [675, 342] on label "D" at bounding box center [666, 344] width 89 height 18
click at [671, 345] on input "D" at bounding box center [668, 347] width 6 height 6
radio input "true"
click at [783, 376] on button "Volgende vraag" at bounding box center [784, 374] width 278 height 19
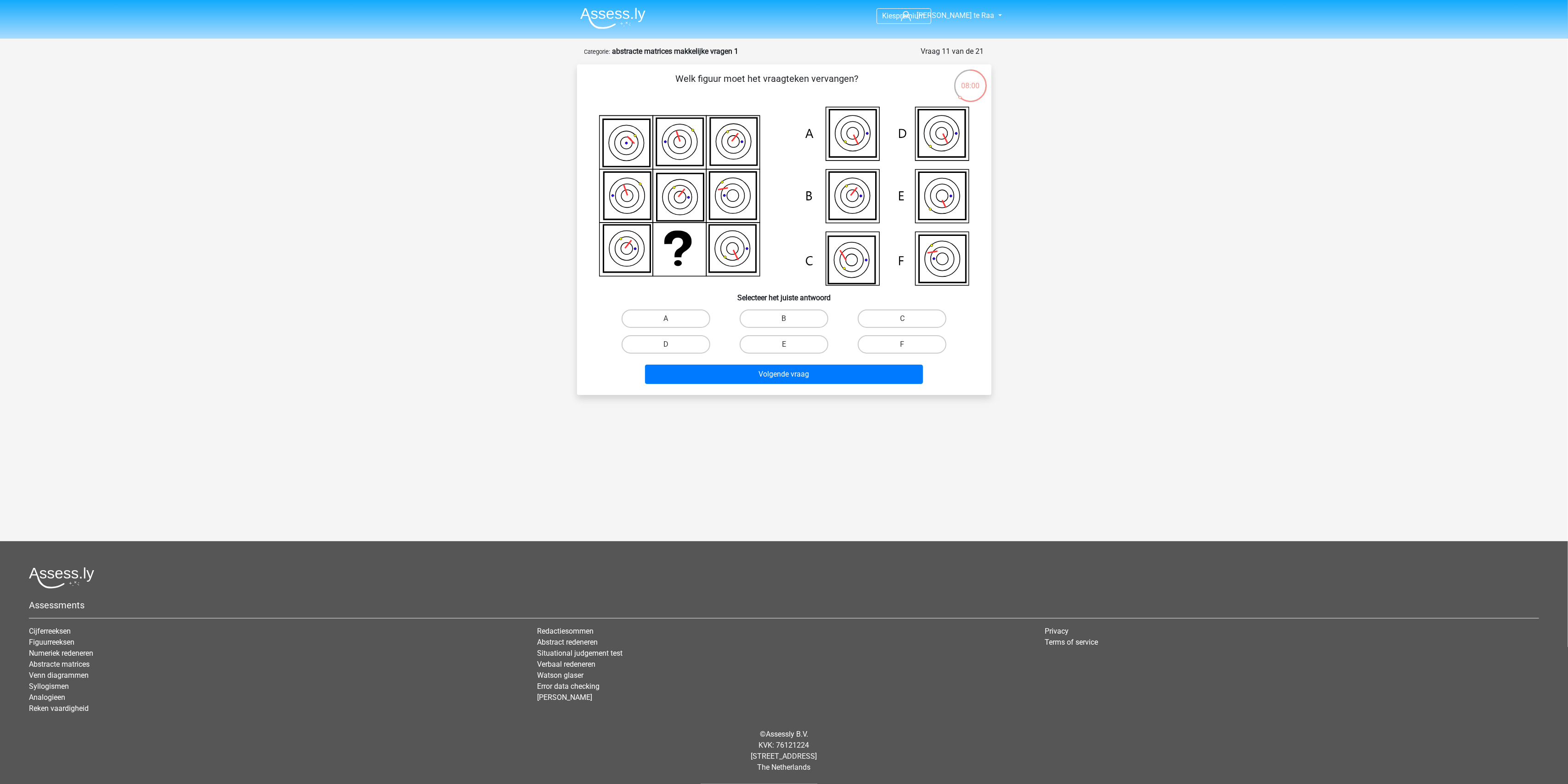
click at [938, 261] on icon at bounding box center [942, 258] width 47 height 47
click at [897, 342] on label "F" at bounding box center [902, 344] width 89 height 18
click at [902, 345] on input "F" at bounding box center [904, 347] width 6 height 6
radio input "true"
click at [777, 376] on button "Volgende vraag" at bounding box center [784, 374] width 278 height 19
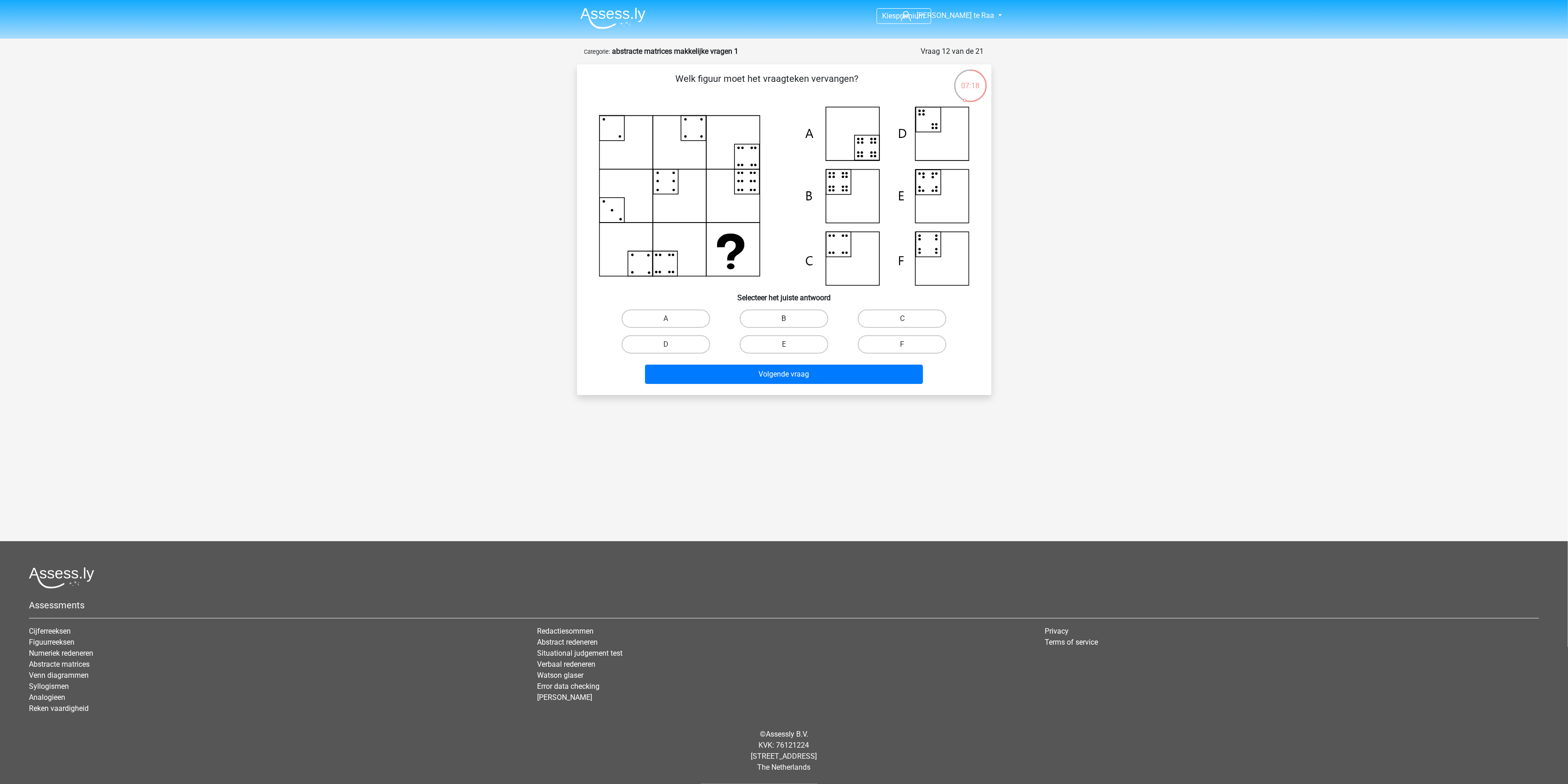
click at [789, 313] on label "B" at bounding box center [784, 318] width 89 height 18
click at [789, 318] on input "B" at bounding box center [786, 321] width 6 height 6
radio input "true"
click at [811, 373] on button "Volgende vraag" at bounding box center [784, 374] width 278 height 19
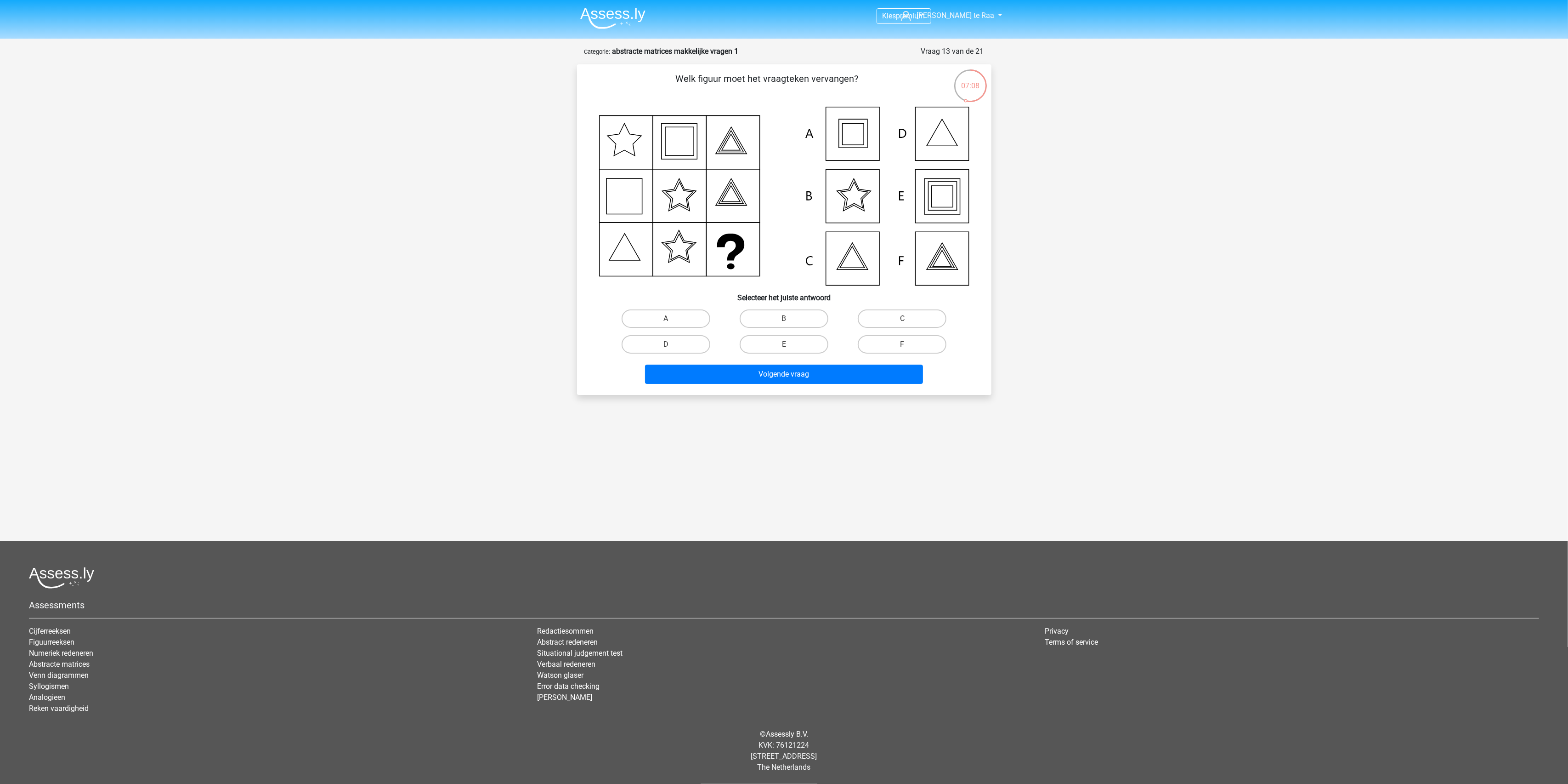
click at [788, 346] on input "E" at bounding box center [786, 347] width 6 height 6
radio input "true"
click at [796, 376] on button "Volgende vraag" at bounding box center [784, 374] width 278 height 19
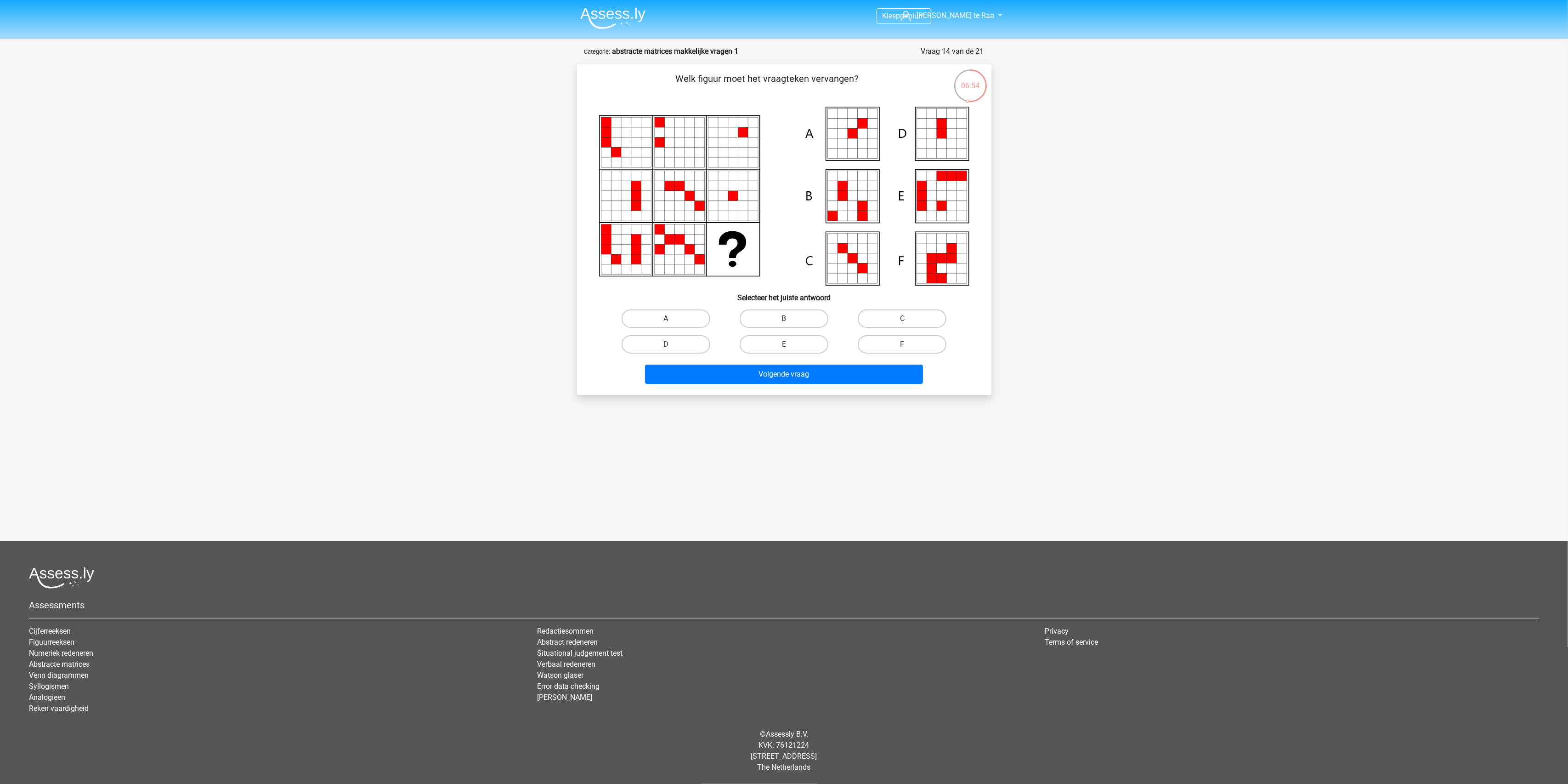
click at [682, 322] on label "A" at bounding box center [666, 318] width 89 height 18
click at [671, 322] on input "A" at bounding box center [668, 321] width 6 height 6
radio input "true"
click at [737, 374] on button "Volgende vraag" at bounding box center [784, 374] width 278 height 19
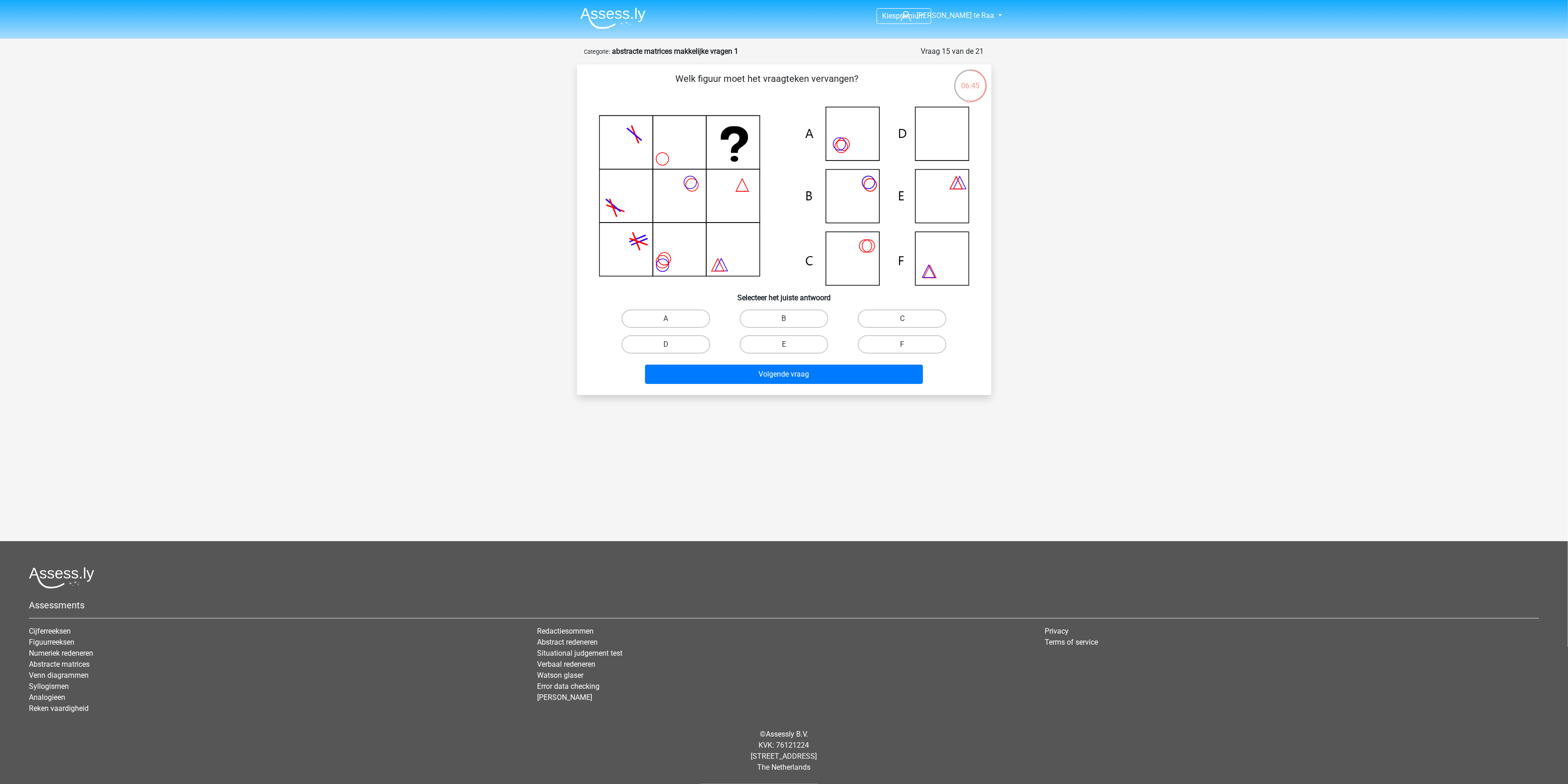
click at [959, 132] on icon at bounding box center [784, 196] width 370 height 178
click at [684, 343] on label "D" at bounding box center [666, 344] width 89 height 18
click at [671, 345] on input "D" at bounding box center [668, 347] width 6 height 6
radio input "true"
click at [769, 376] on button "Volgende vraag" at bounding box center [784, 374] width 278 height 19
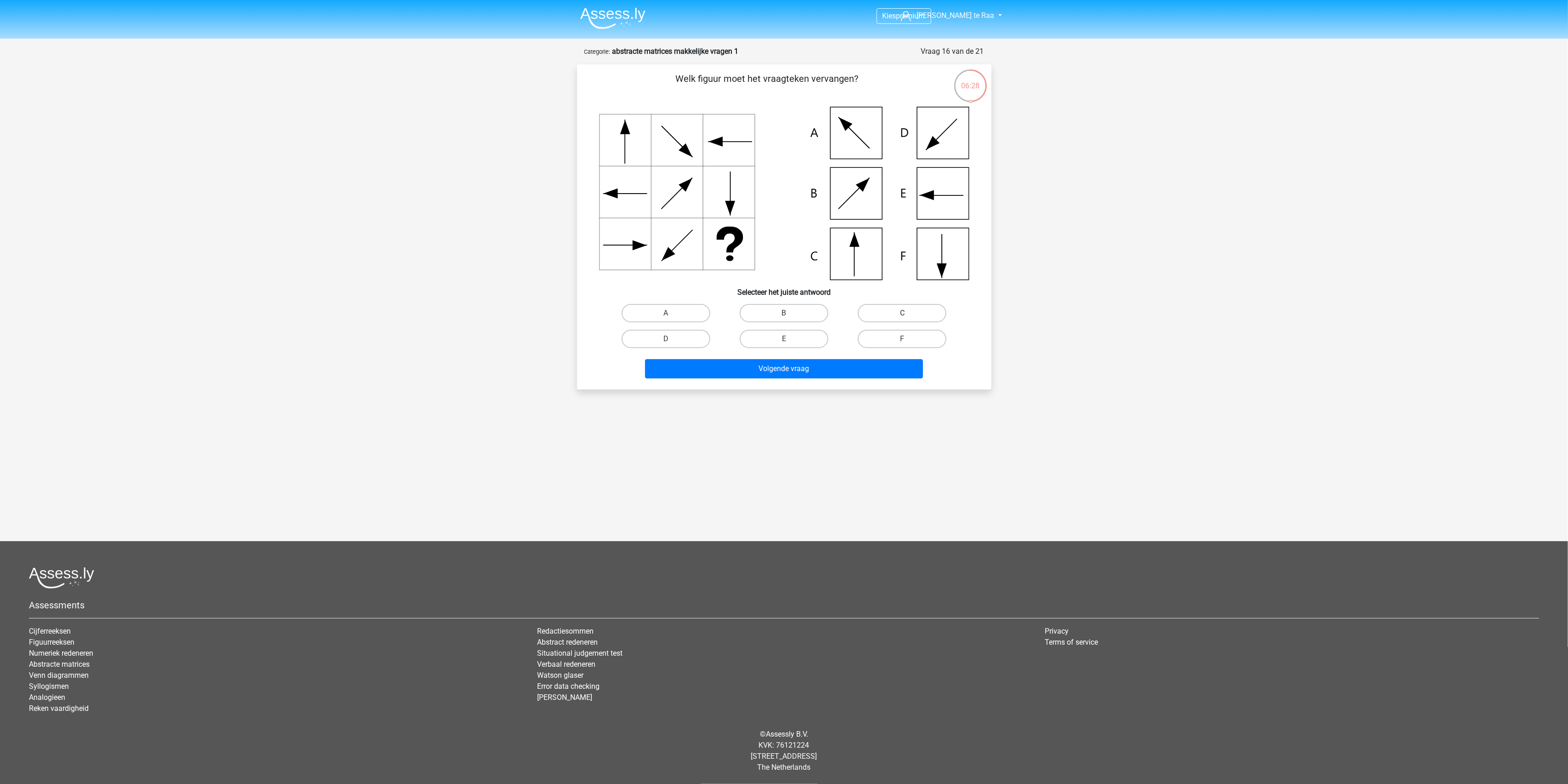
click at [891, 306] on label "C" at bounding box center [902, 312] width 89 height 18
click at [902, 313] on input "C" at bounding box center [904, 316] width 6 height 6
radio input "true"
click at [822, 373] on button "Volgende vraag" at bounding box center [784, 369] width 278 height 19
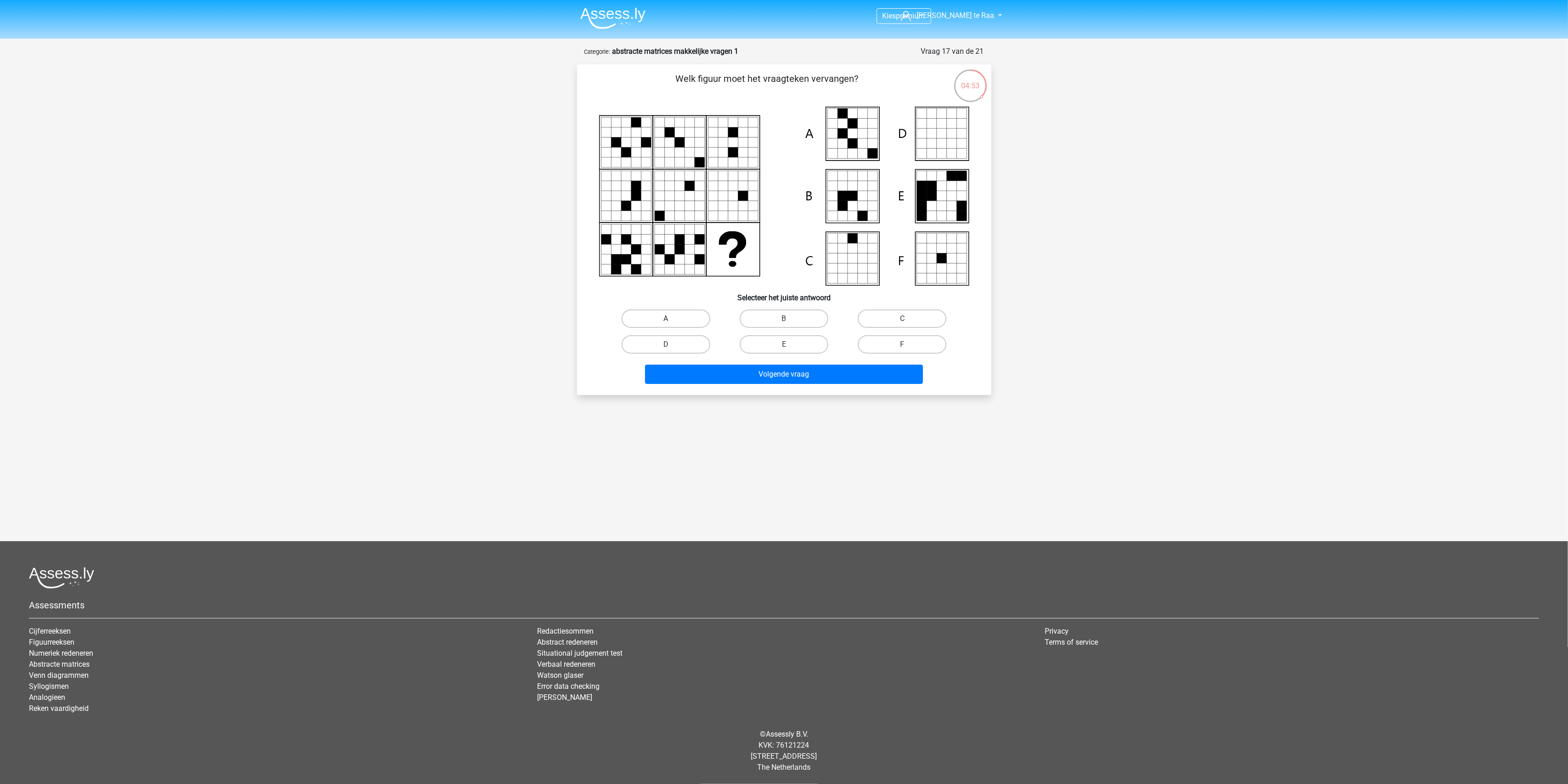
click at [678, 309] on label "A" at bounding box center [666, 318] width 89 height 18
click at [671, 318] on input "A" at bounding box center [668, 321] width 6 height 6
radio input "true"
click at [734, 373] on button "Volgende vraag" at bounding box center [784, 374] width 278 height 19
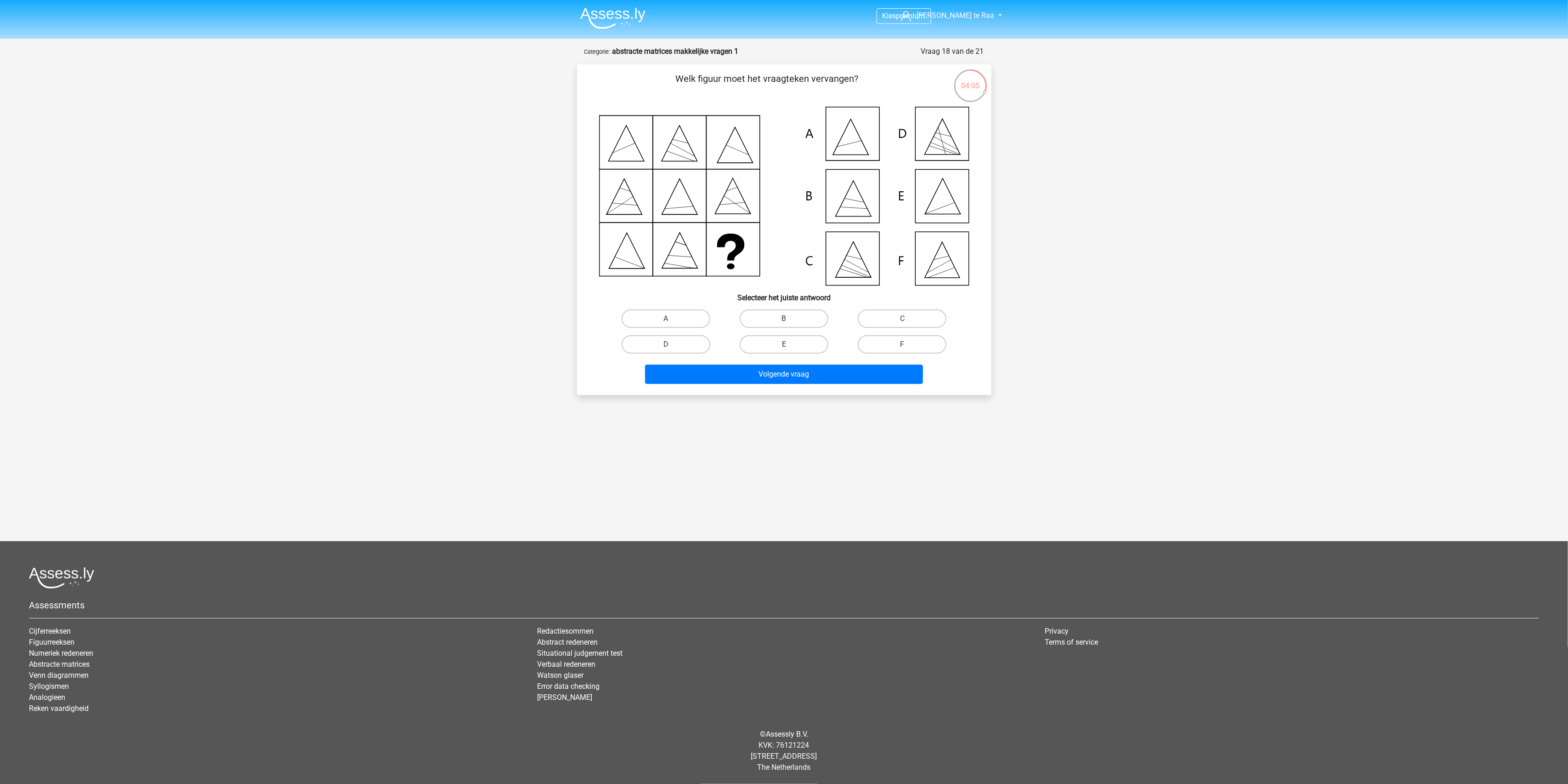
click at [944, 206] on icon at bounding box center [784, 196] width 370 height 178
click at [795, 342] on label "E" at bounding box center [784, 344] width 89 height 18
click at [790, 345] on input "E" at bounding box center [786, 347] width 6 height 6
radio input "true"
click at [802, 375] on button "Volgende vraag" at bounding box center [784, 374] width 278 height 19
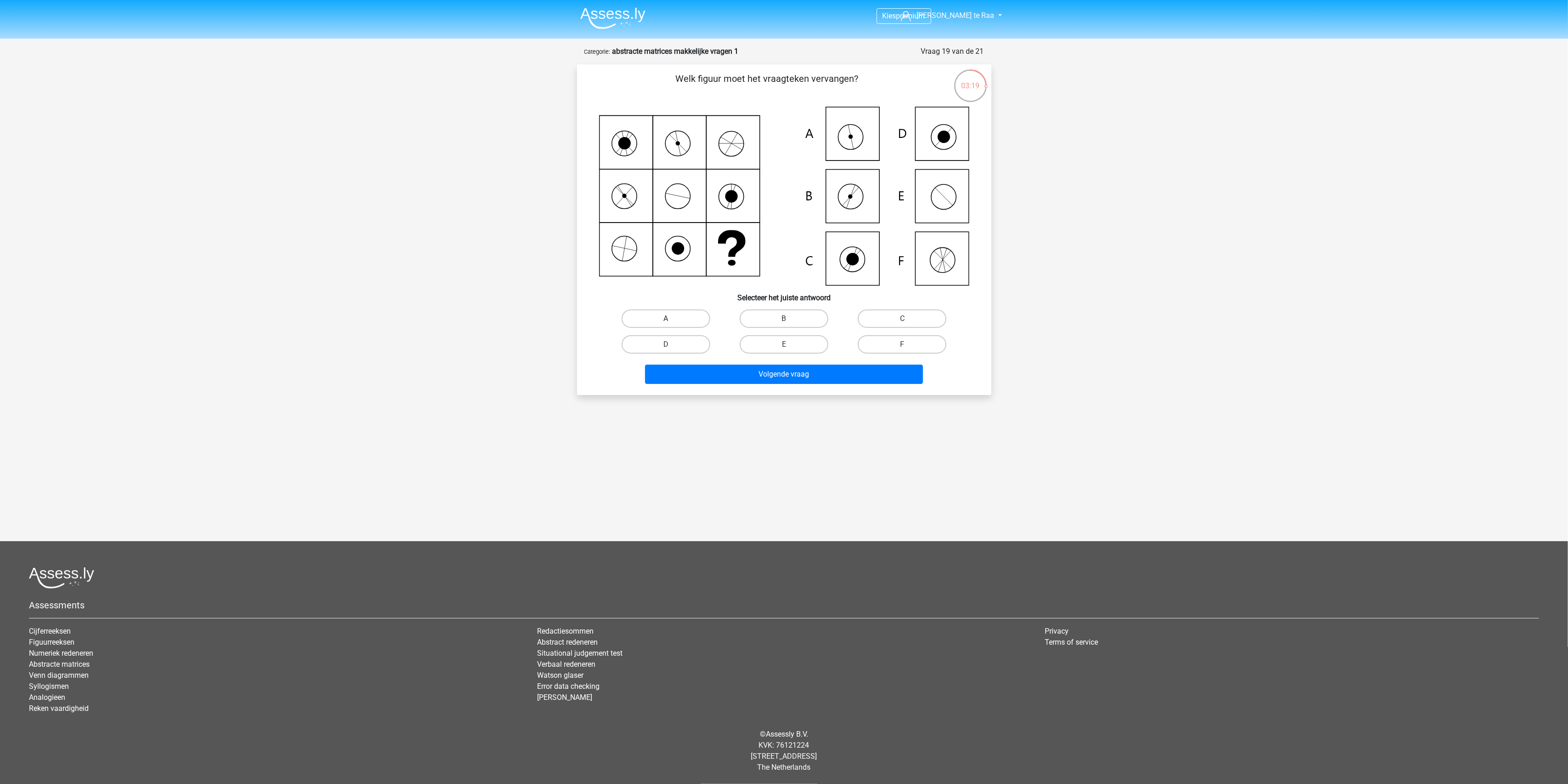
click at [664, 314] on label "A" at bounding box center [666, 318] width 89 height 18
click at [665, 318] on input "A" at bounding box center [668, 321] width 6 height 6
radio input "true"
click at [837, 368] on button "Volgende vraag" at bounding box center [784, 374] width 278 height 19
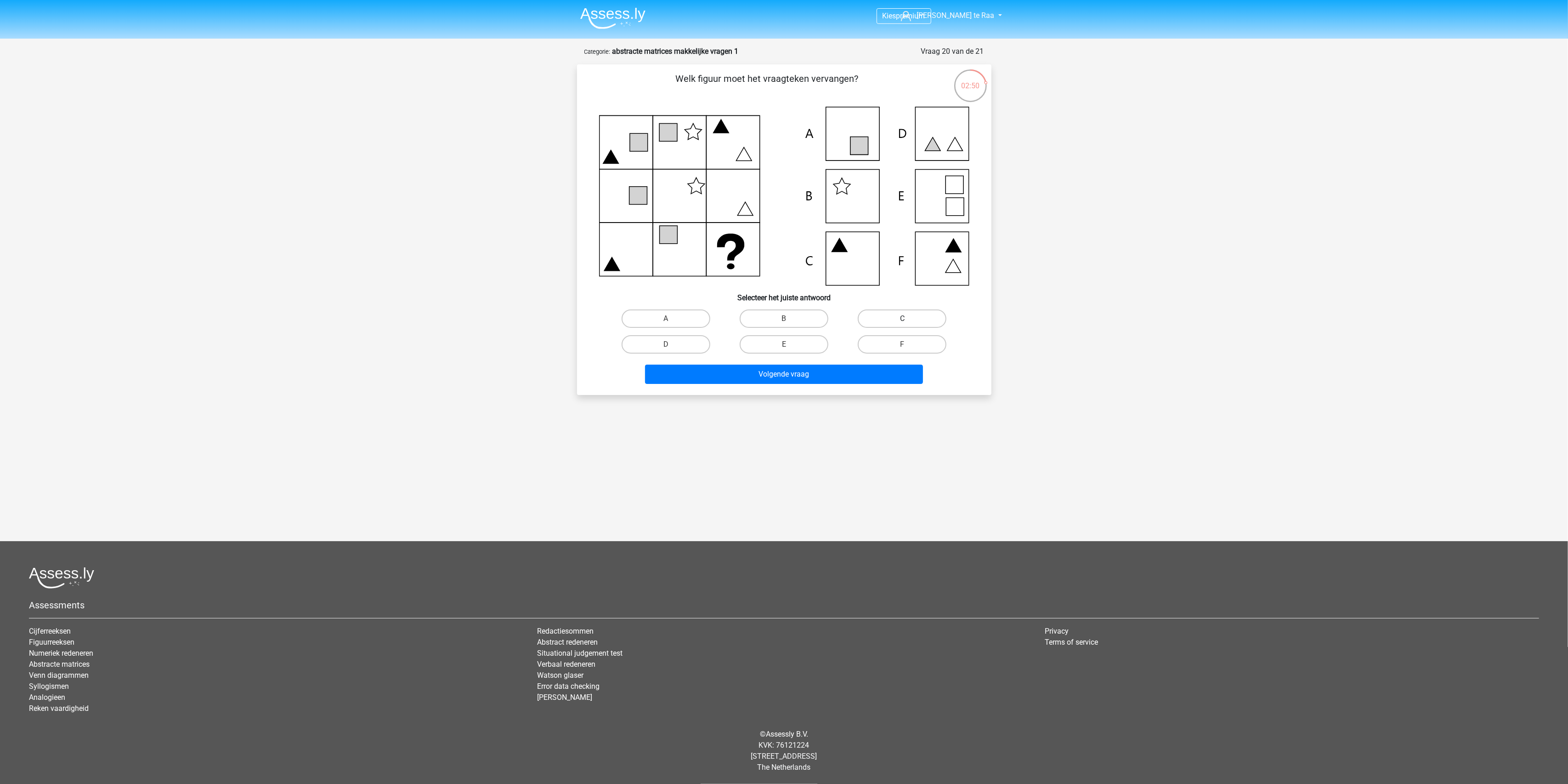
click at [884, 317] on label "C" at bounding box center [902, 318] width 89 height 18
click at [902, 318] on input "C" at bounding box center [904, 321] width 6 height 6
radio input "true"
click at [825, 375] on button "Volgende vraag" at bounding box center [784, 374] width 278 height 19
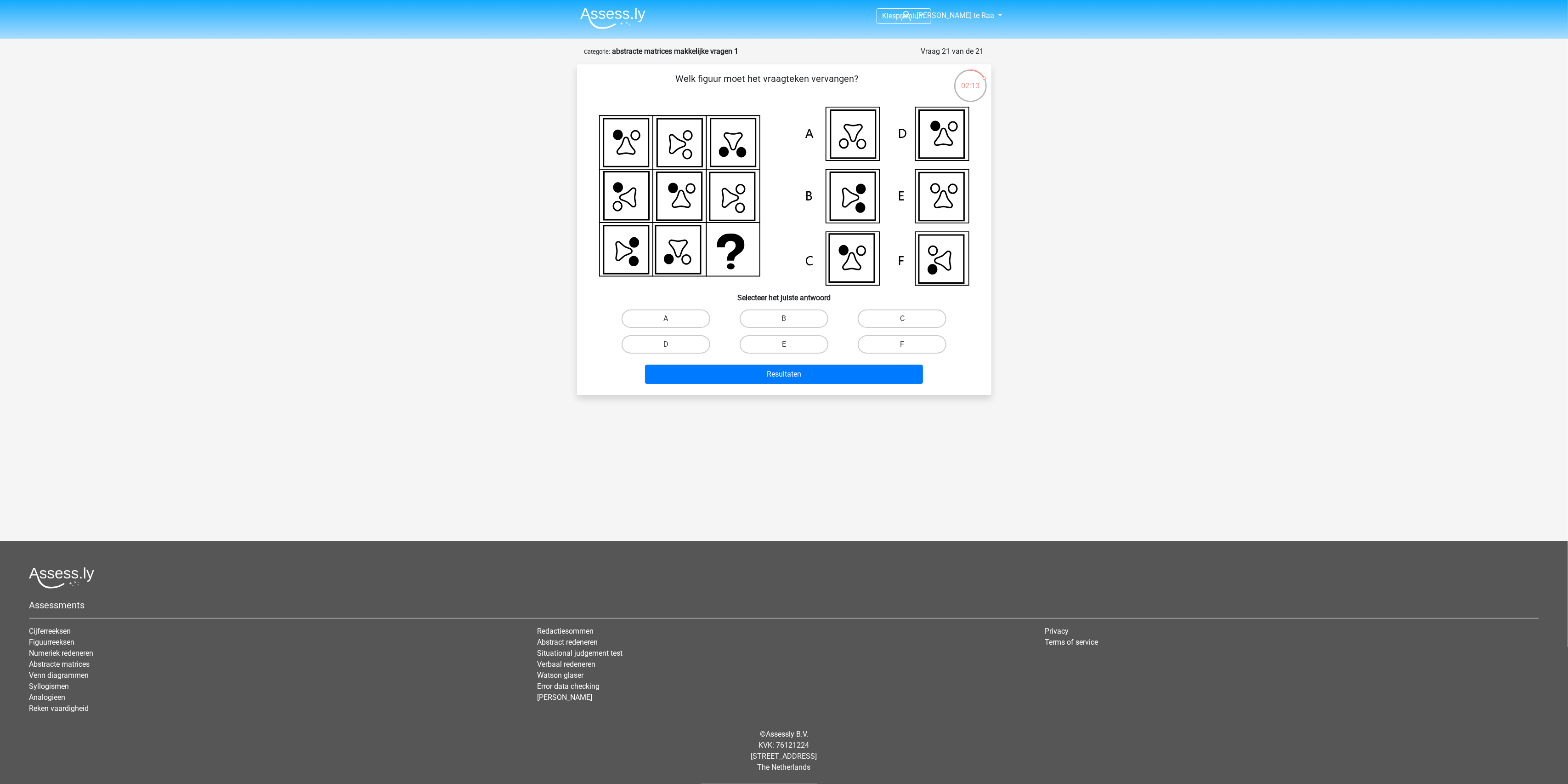
click at [903, 345] on input "F" at bounding box center [904, 347] width 6 height 6
radio input "true"
click at [797, 368] on button "Resultaten" at bounding box center [784, 374] width 278 height 19
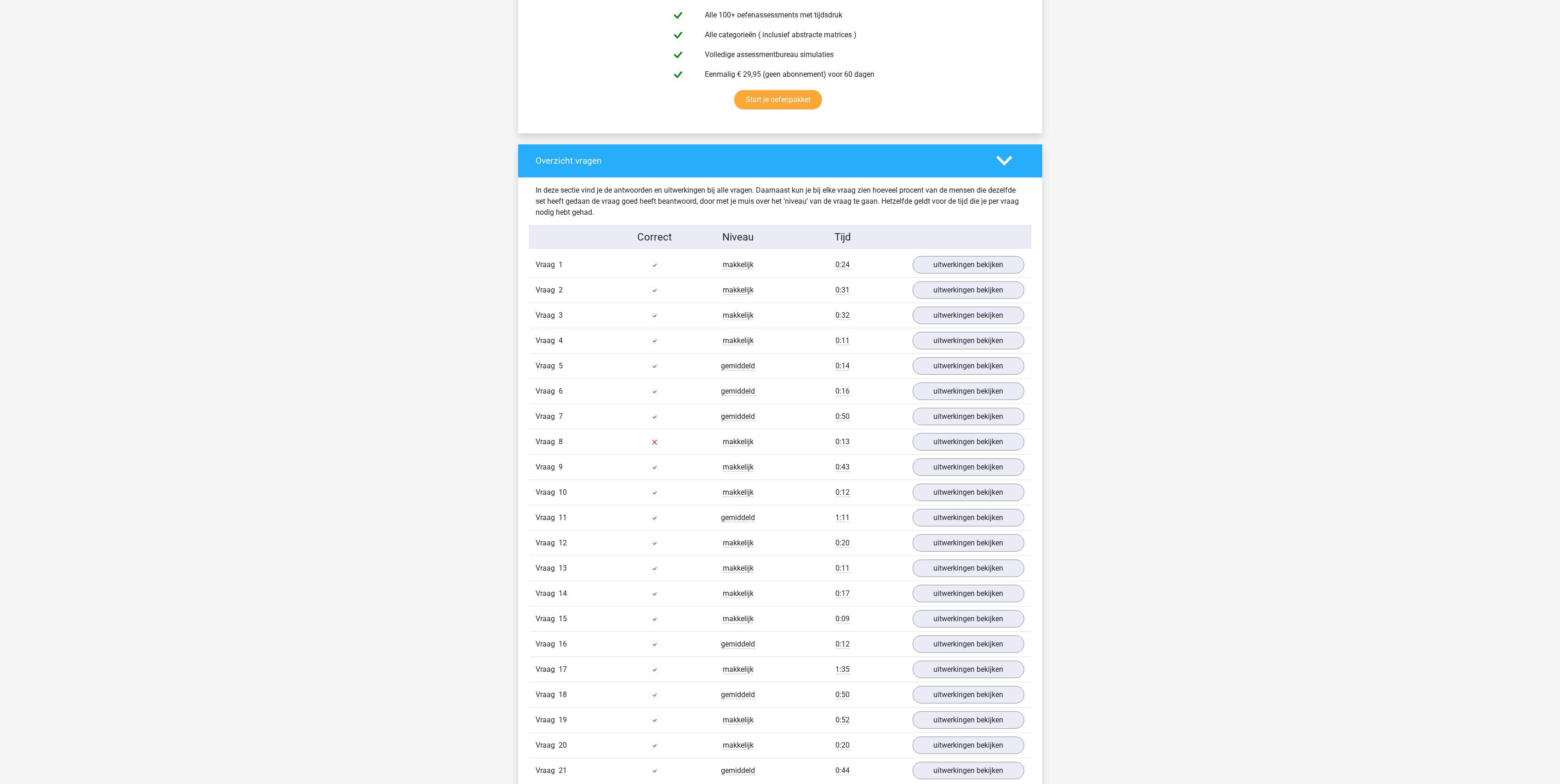
scroll to position [673, 0]
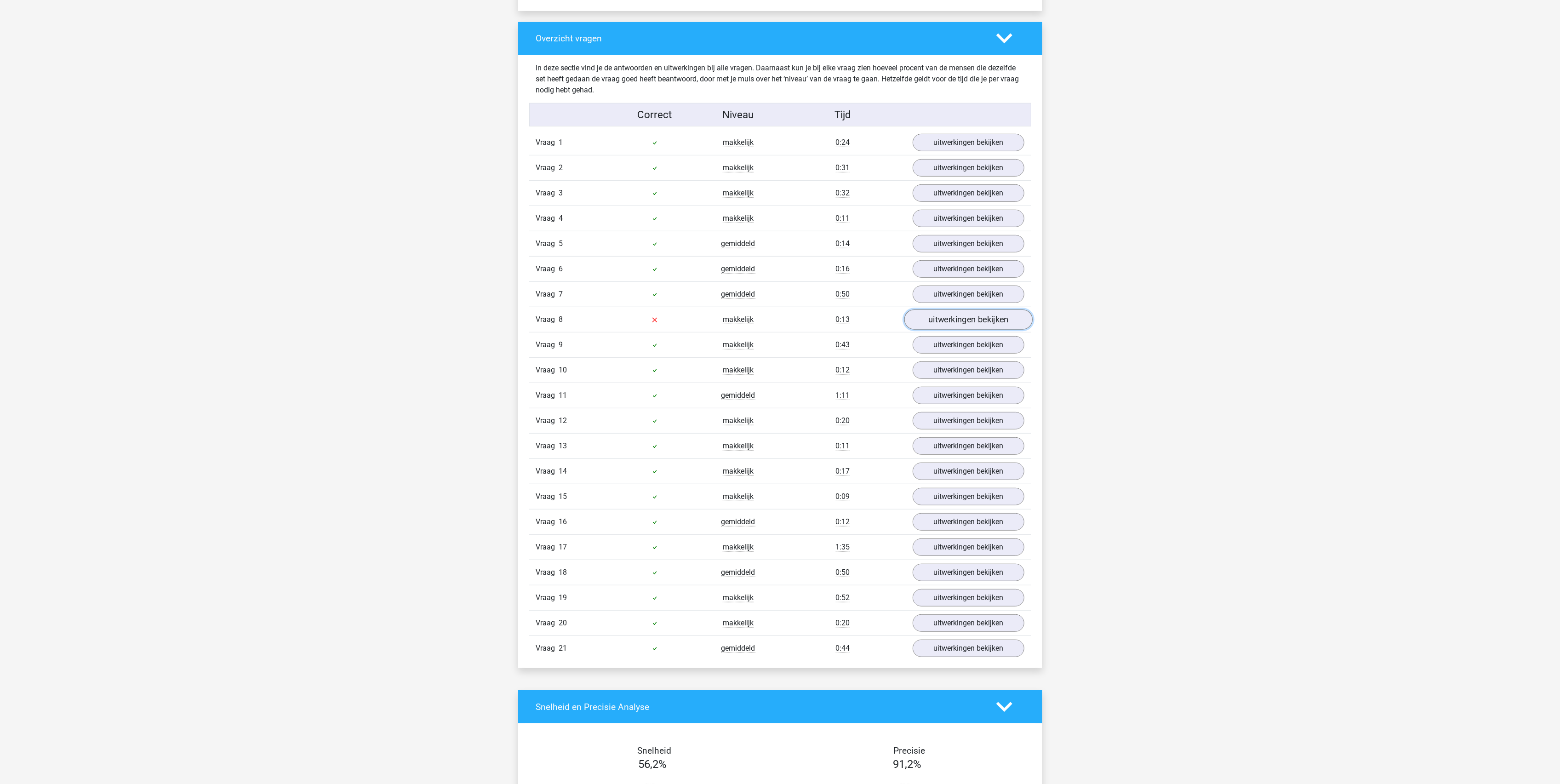
click at [980, 323] on link "uitwerkingen bekijken" at bounding box center [967, 319] width 128 height 20
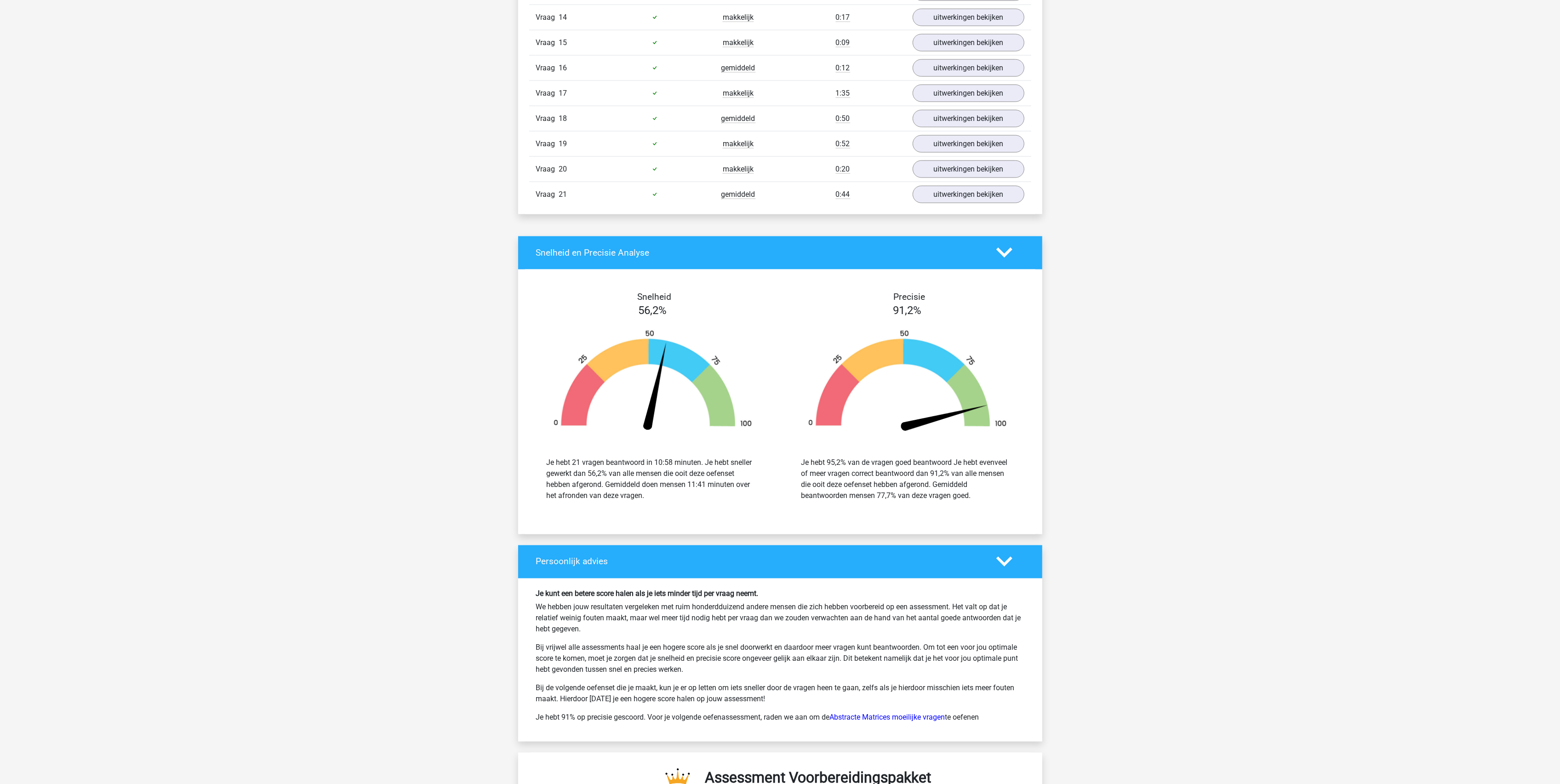
scroll to position [1777, 0]
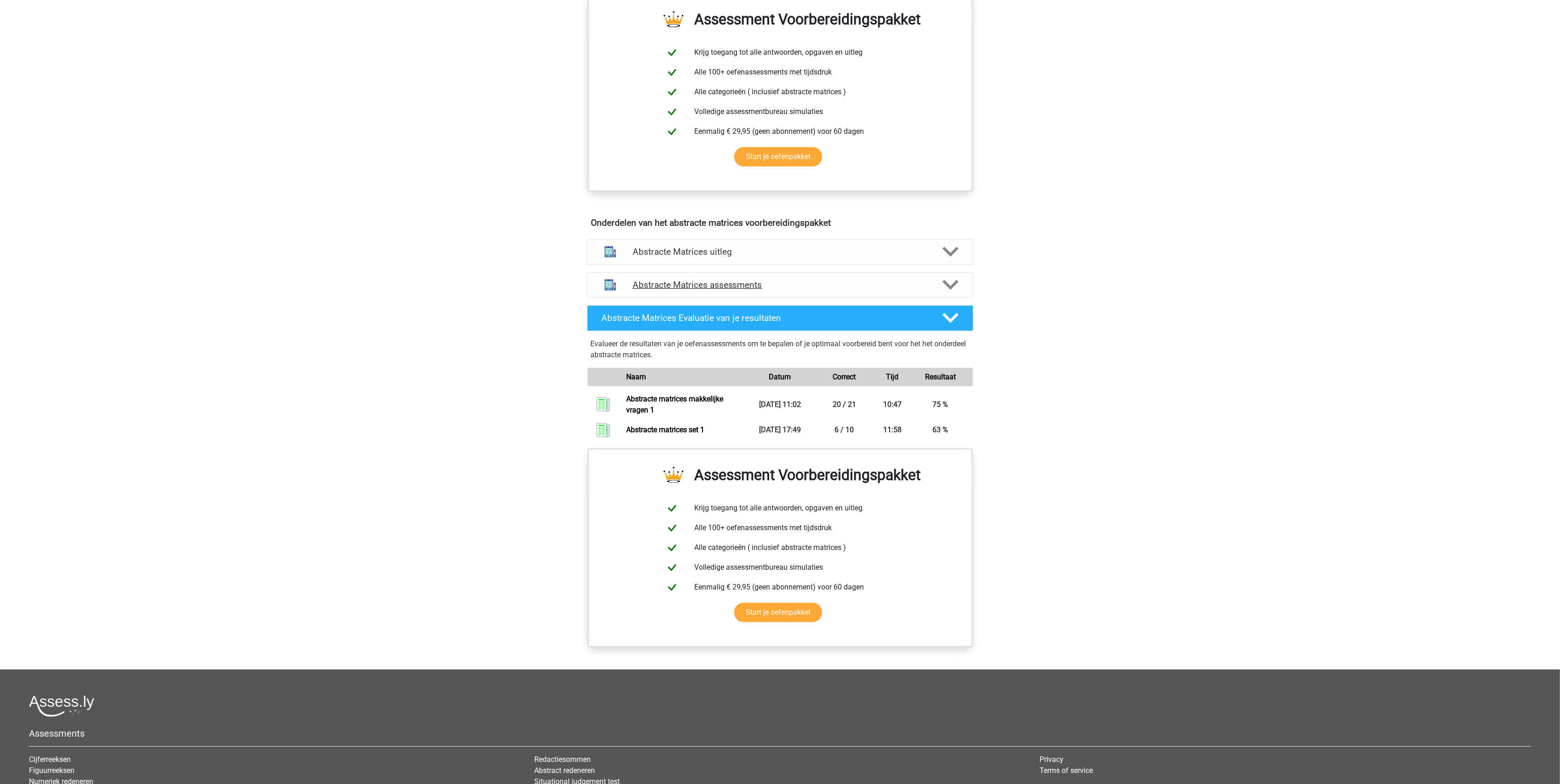
scroll to position [306, 0]
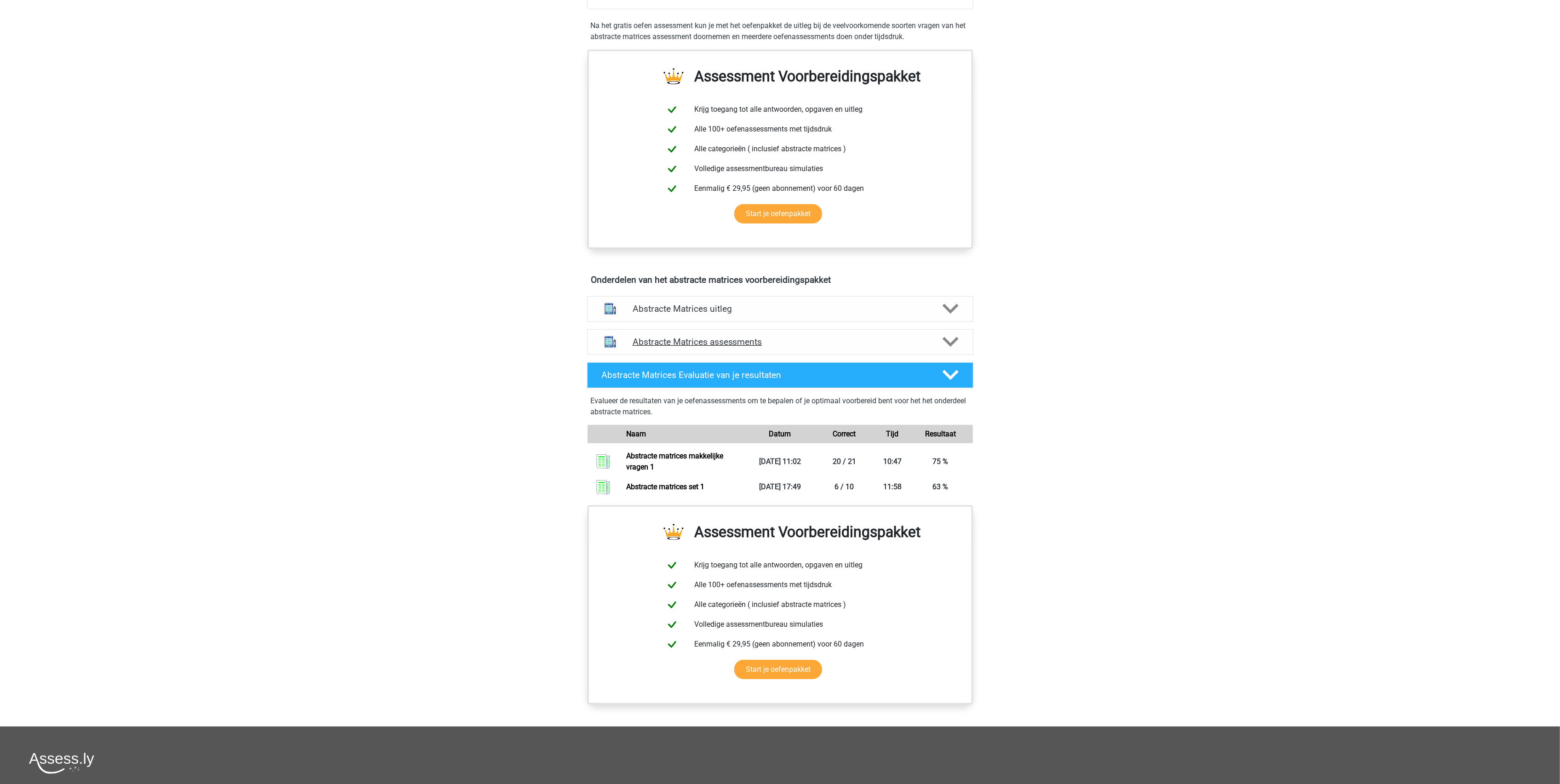
click at [708, 338] on h4 "Abstracte Matrices assessments" at bounding box center [780, 342] width 295 height 10
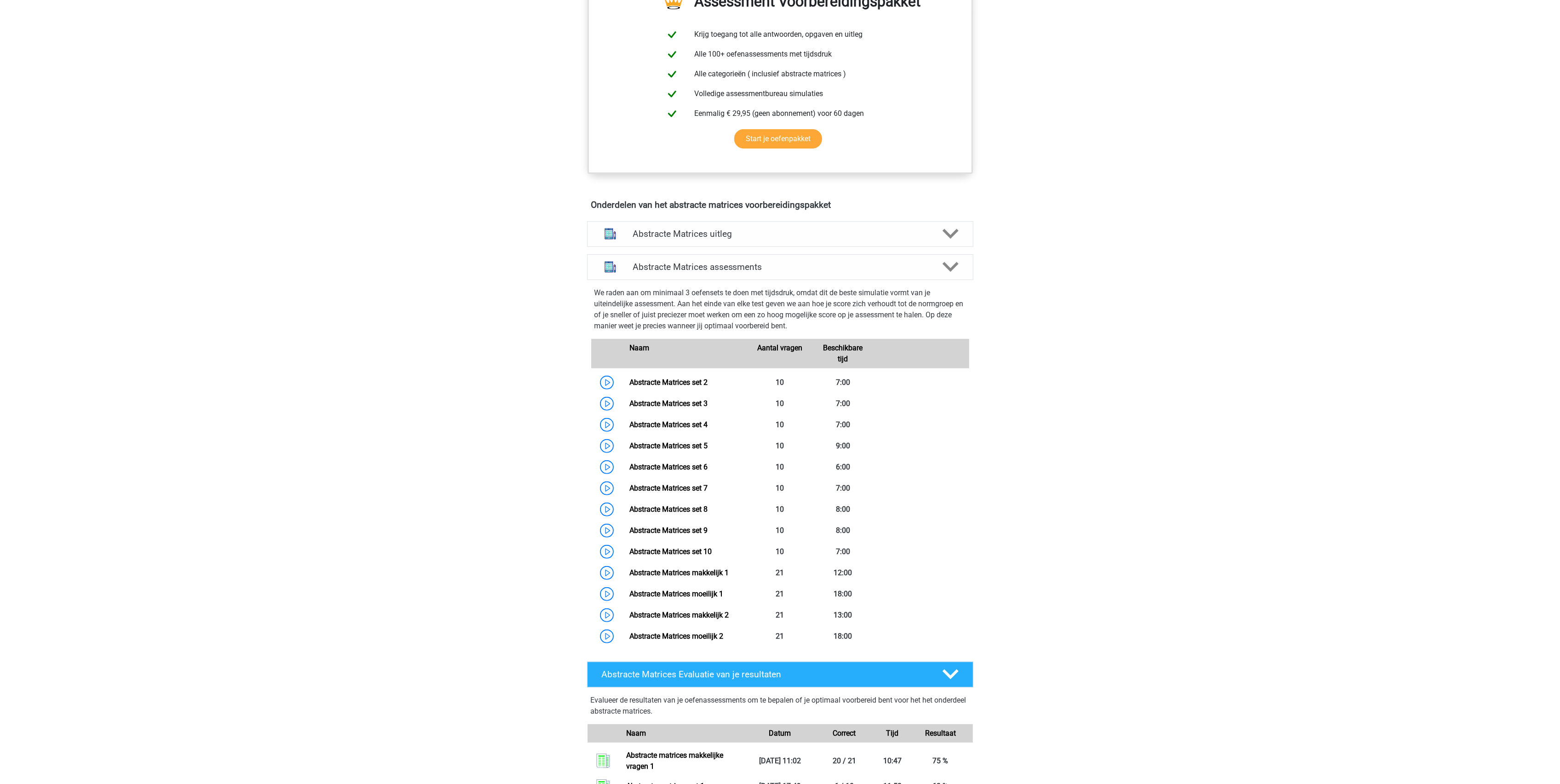
scroll to position [613, 0]
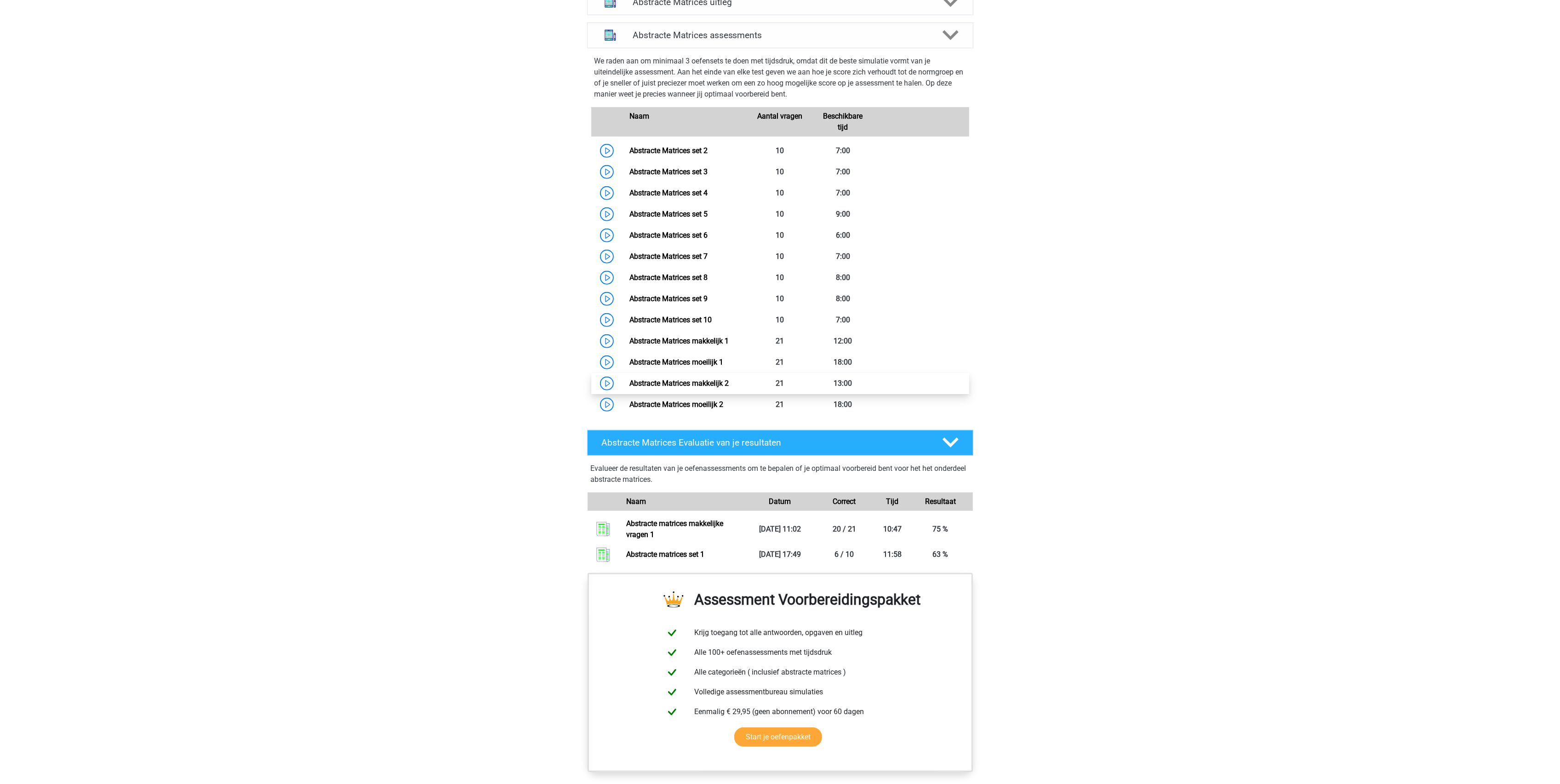
click at [629, 381] on link "Abstracte Matrices makkelijk 2" at bounding box center [679, 383] width 99 height 9
click at [629, 387] on link "Abstracte Matrices makkelijk 2" at bounding box center [679, 383] width 99 height 9
click at [676, 316] on link "Abstracte Matrices set 10" at bounding box center [670, 319] width 83 height 9
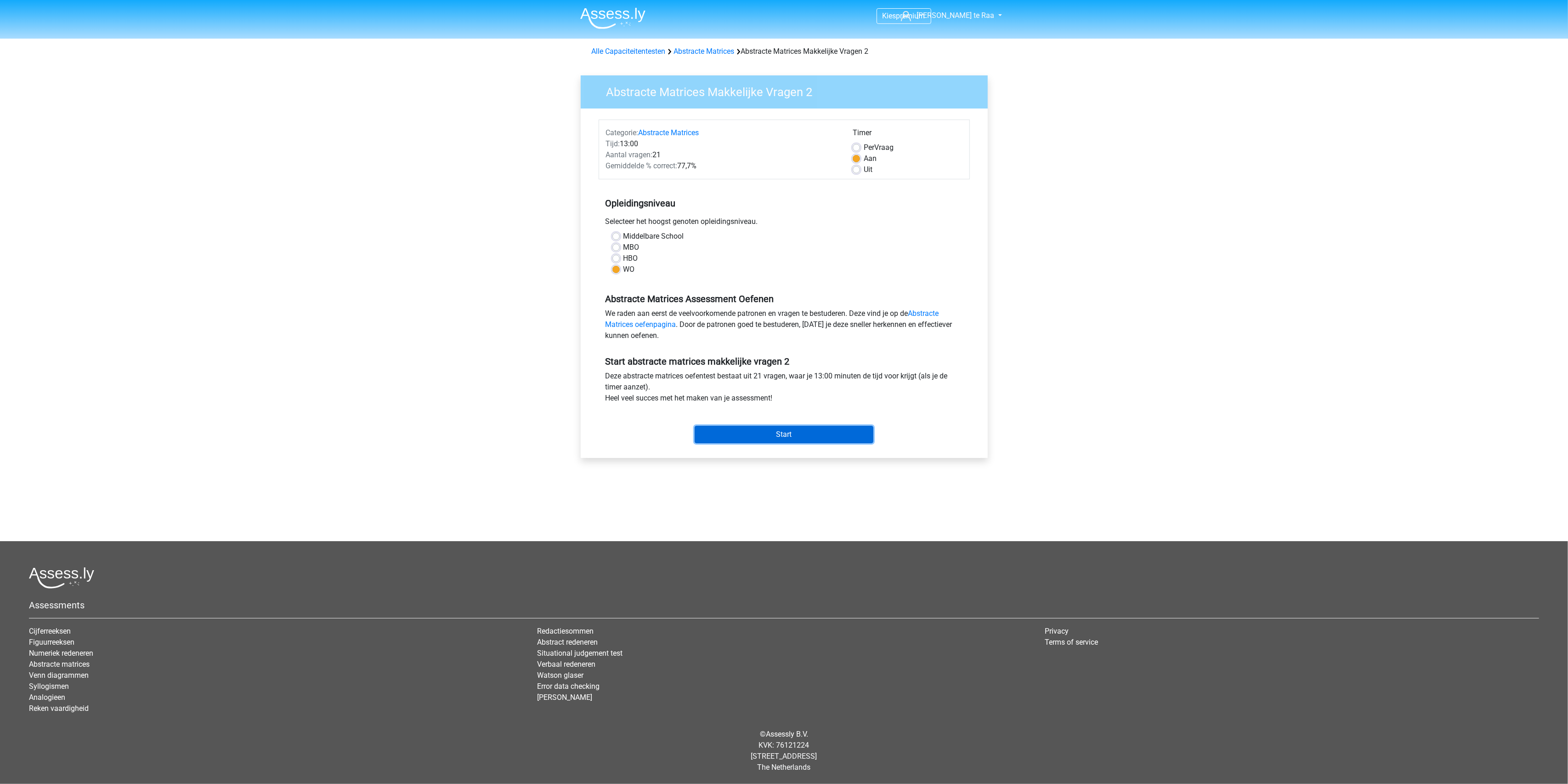
click at [792, 433] on input "Start" at bounding box center [784, 434] width 178 height 17
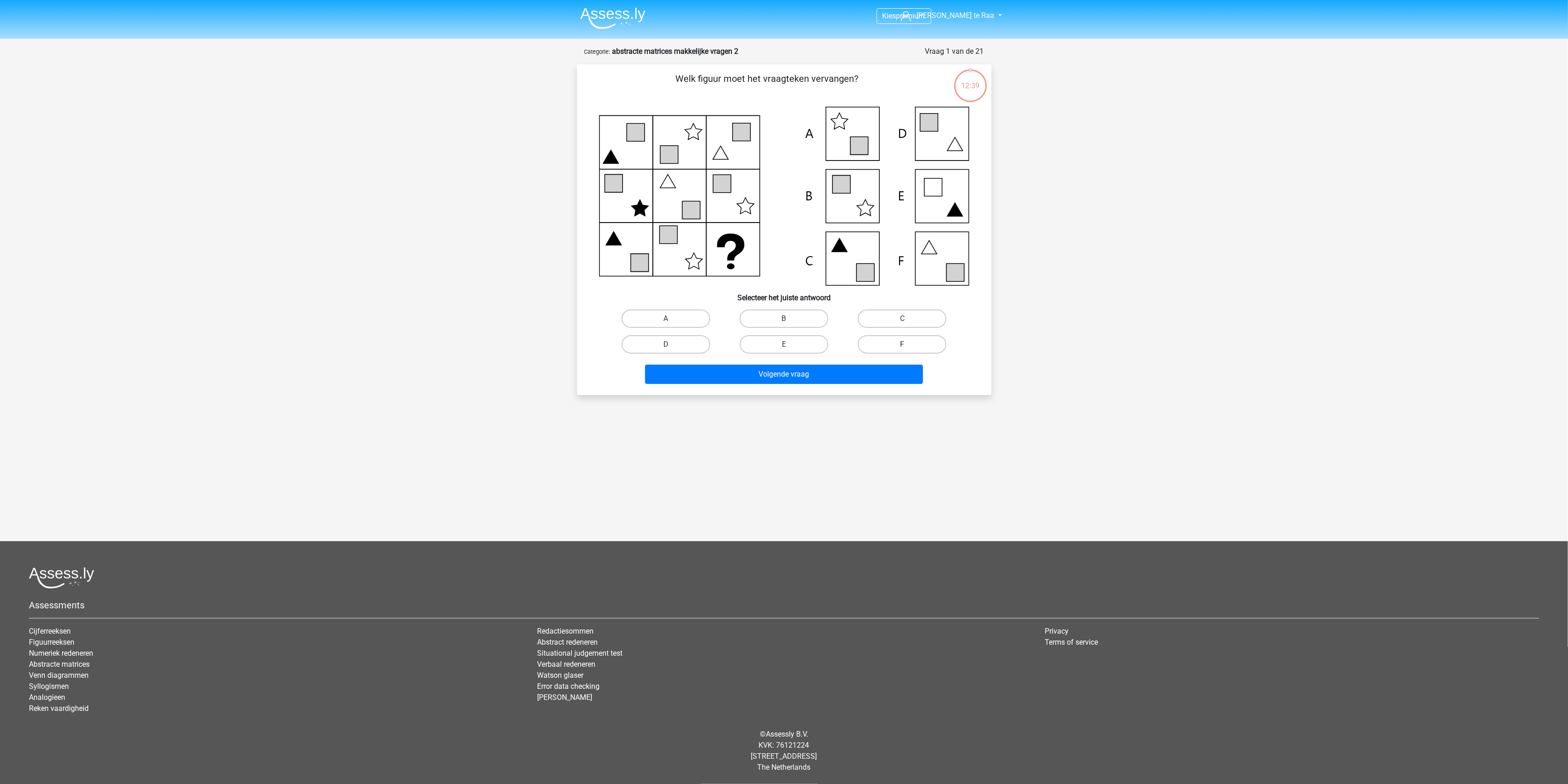
click at [891, 340] on label "F" at bounding box center [902, 344] width 89 height 18
click at [902, 345] on input "F" at bounding box center [904, 347] width 6 height 6
radio input "true"
click at [814, 372] on button "Volgende vraag" at bounding box center [784, 374] width 278 height 19
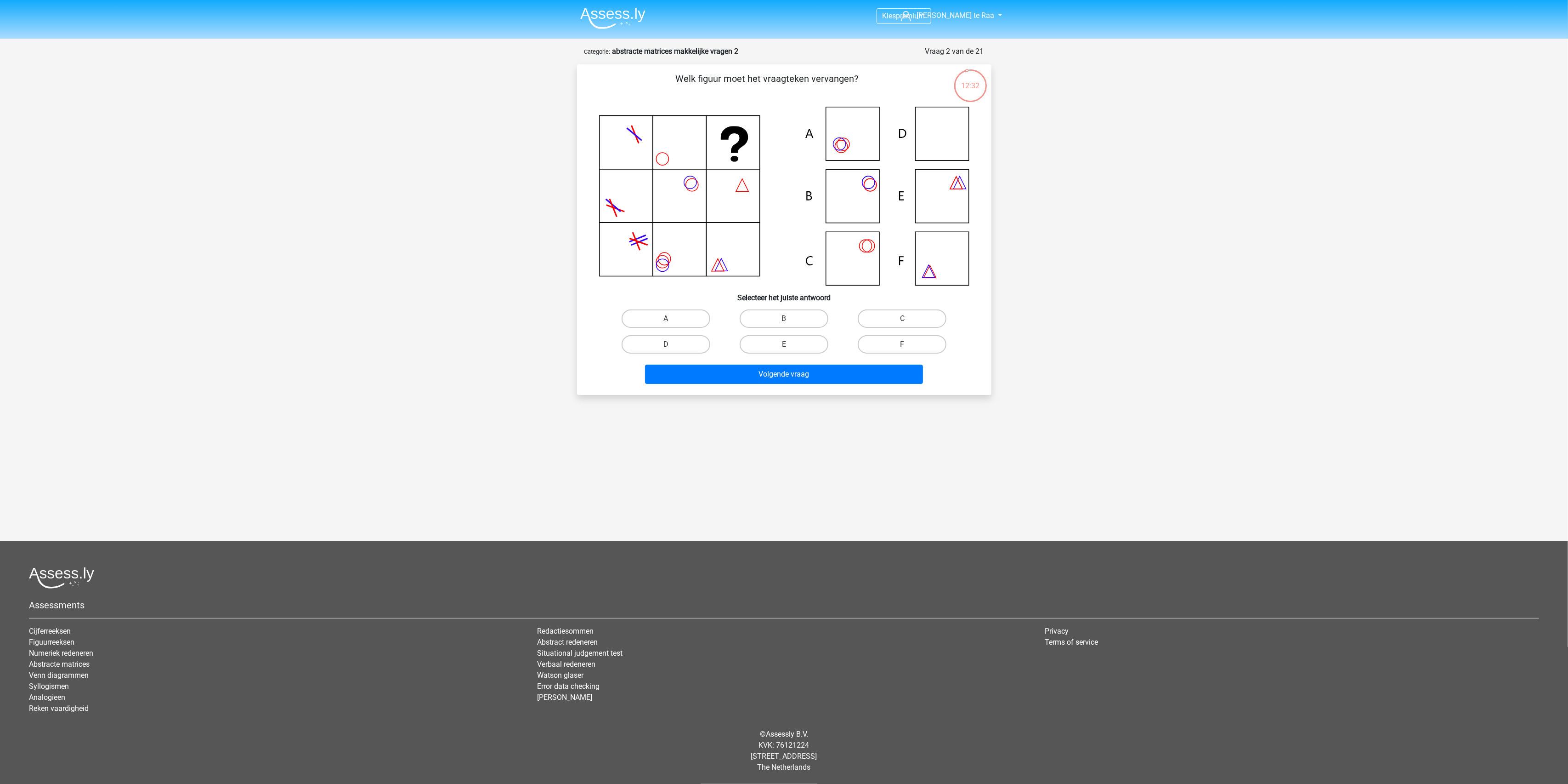
click at [690, 333] on div "D" at bounding box center [666, 345] width 118 height 26
drag, startPoint x: 687, startPoint y: 335, endPoint x: 691, endPoint y: 352, distance: 17.5
click at [687, 337] on label "D" at bounding box center [666, 344] width 89 height 18
click at [671, 345] on input "D" at bounding box center [668, 347] width 6 height 6
radio input "true"
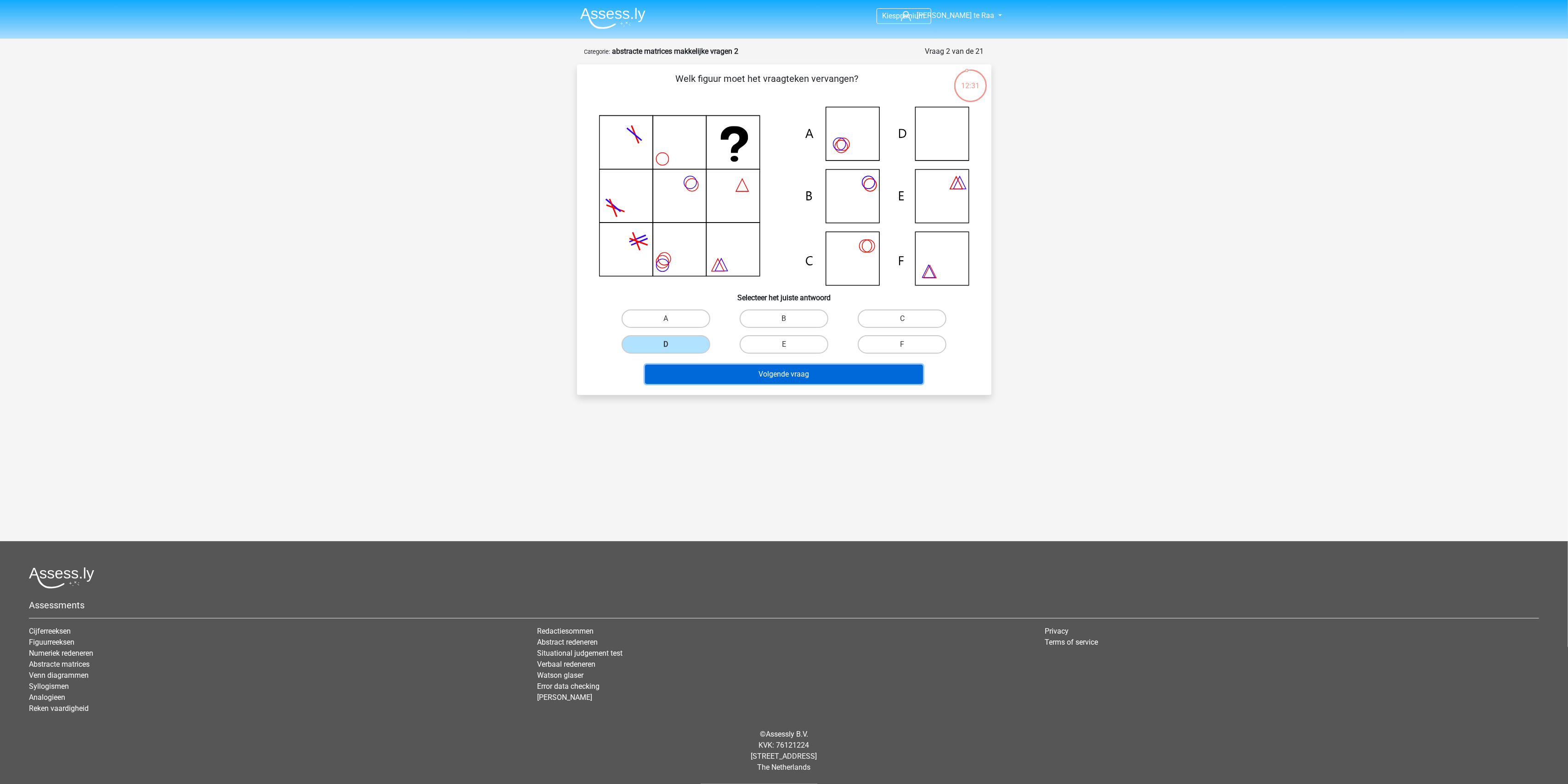
click at [730, 370] on button "Volgende vraag" at bounding box center [784, 374] width 278 height 19
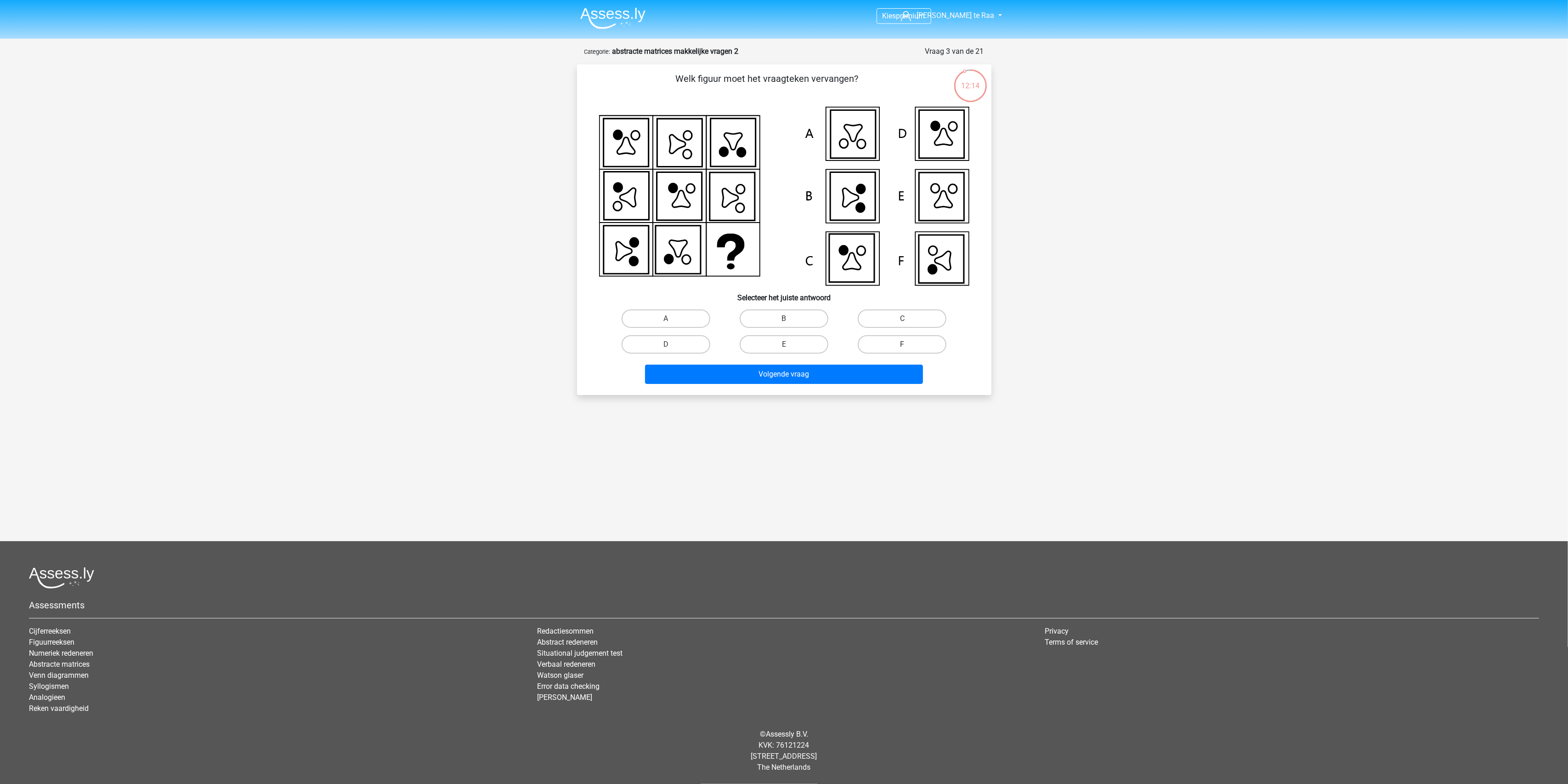
click at [893, 342] on label "F" at bounding box center [902, 344] width 89 height 18
click at [902, 345] on input "F" at bounding box center [904, 347] width 6 height 6
radio input "true"
click at [833, 366] on button "Volgende vraag" at bounding box center [784, 374] width 278 height 19
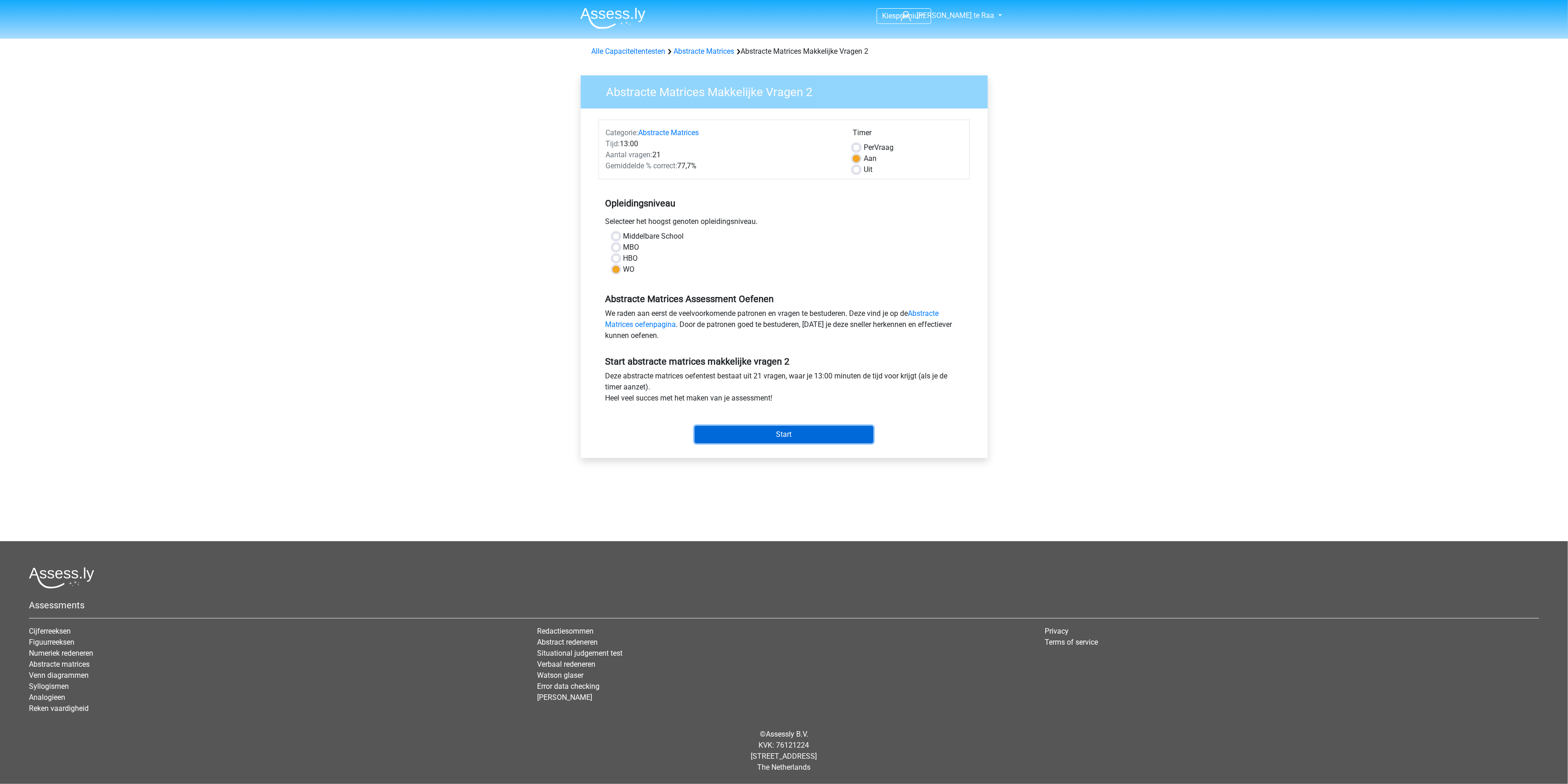
click at [775, 440] on input "Start" at bounding box center [784, 434] width 178 height 17
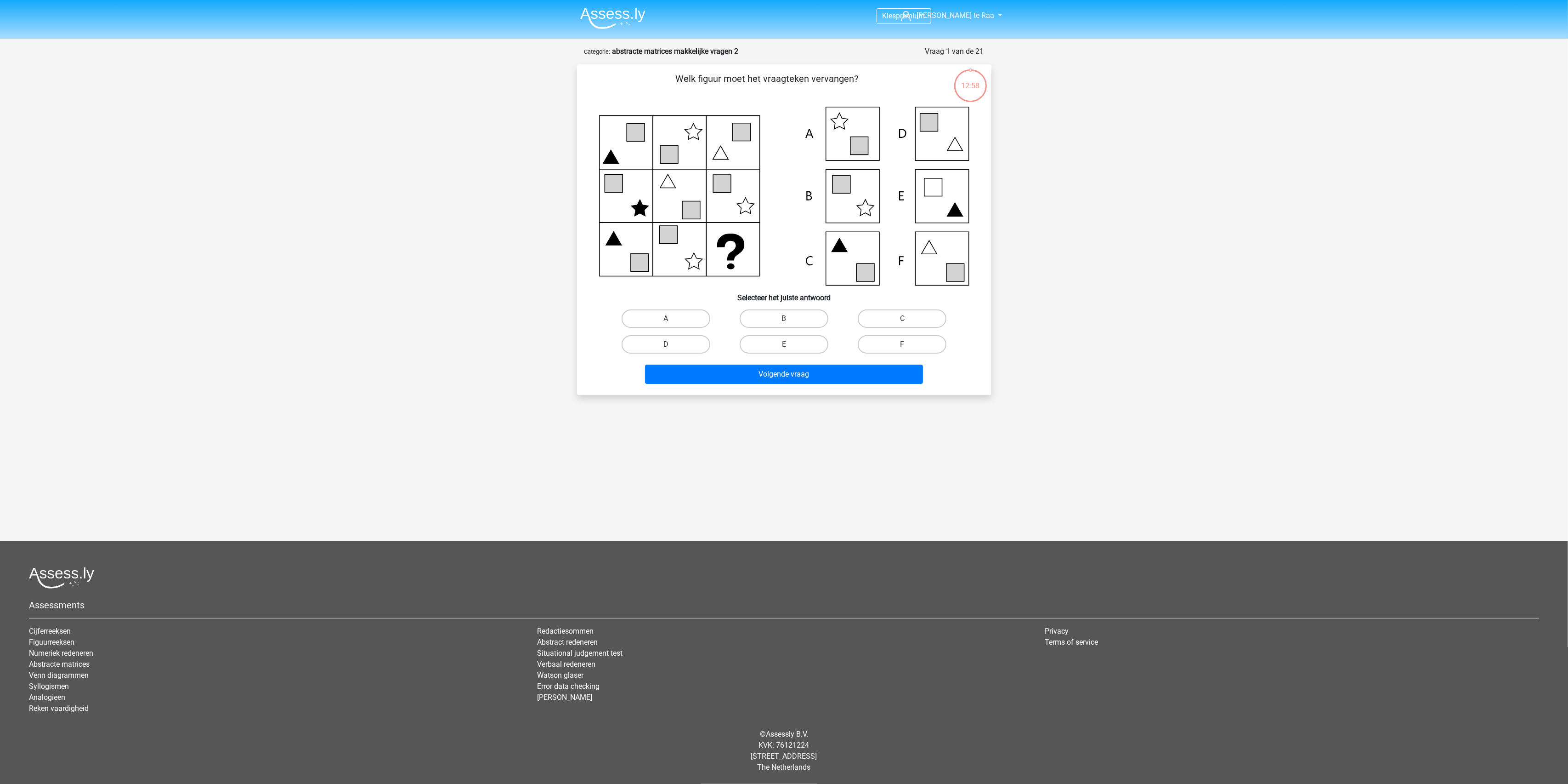
click at [902, 345] on div "F" at bounding box center [901, 344] width 110 height 18
click at [895, 342] on label "F" at bounding box center [902, 344] width 89 height 18
click at [902, 345] on input "F" at bounding box center [904, 347] width 6 height 6
radio input "true"
click at [850, 373] on button "Volgende vraag" at bounding box center [784, 374] width 278 height 19
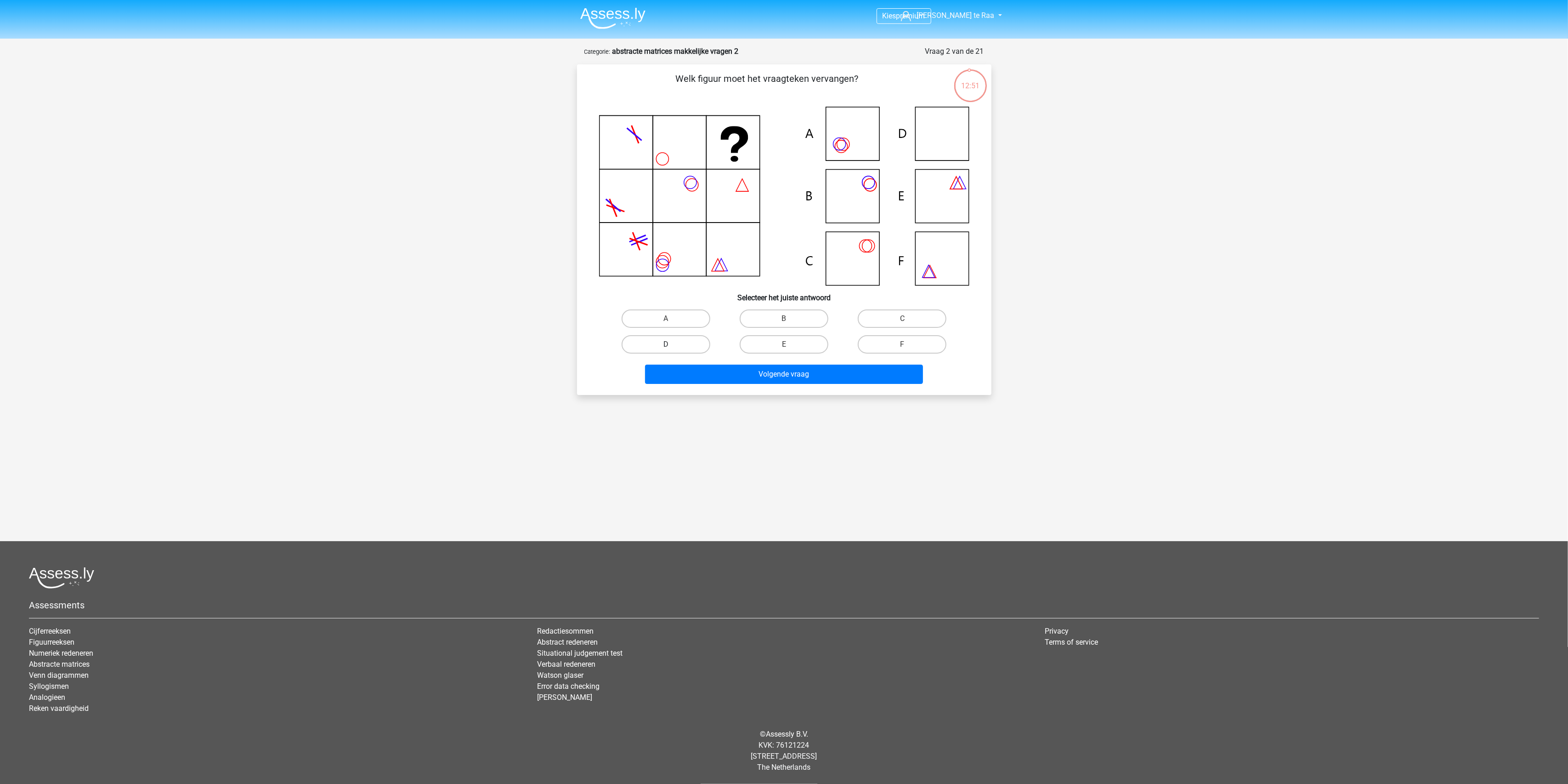
click at [695, 346] on label "D" at bounding box center [666, 344] width 89 height 18
click at [671, 346] on input "D" at bounding box center [668, 347] width 6 height 6
radio input "true"
click at [756, 376] on button "Volgende vraag" at bounding box center [784, 374] width 278 height 19
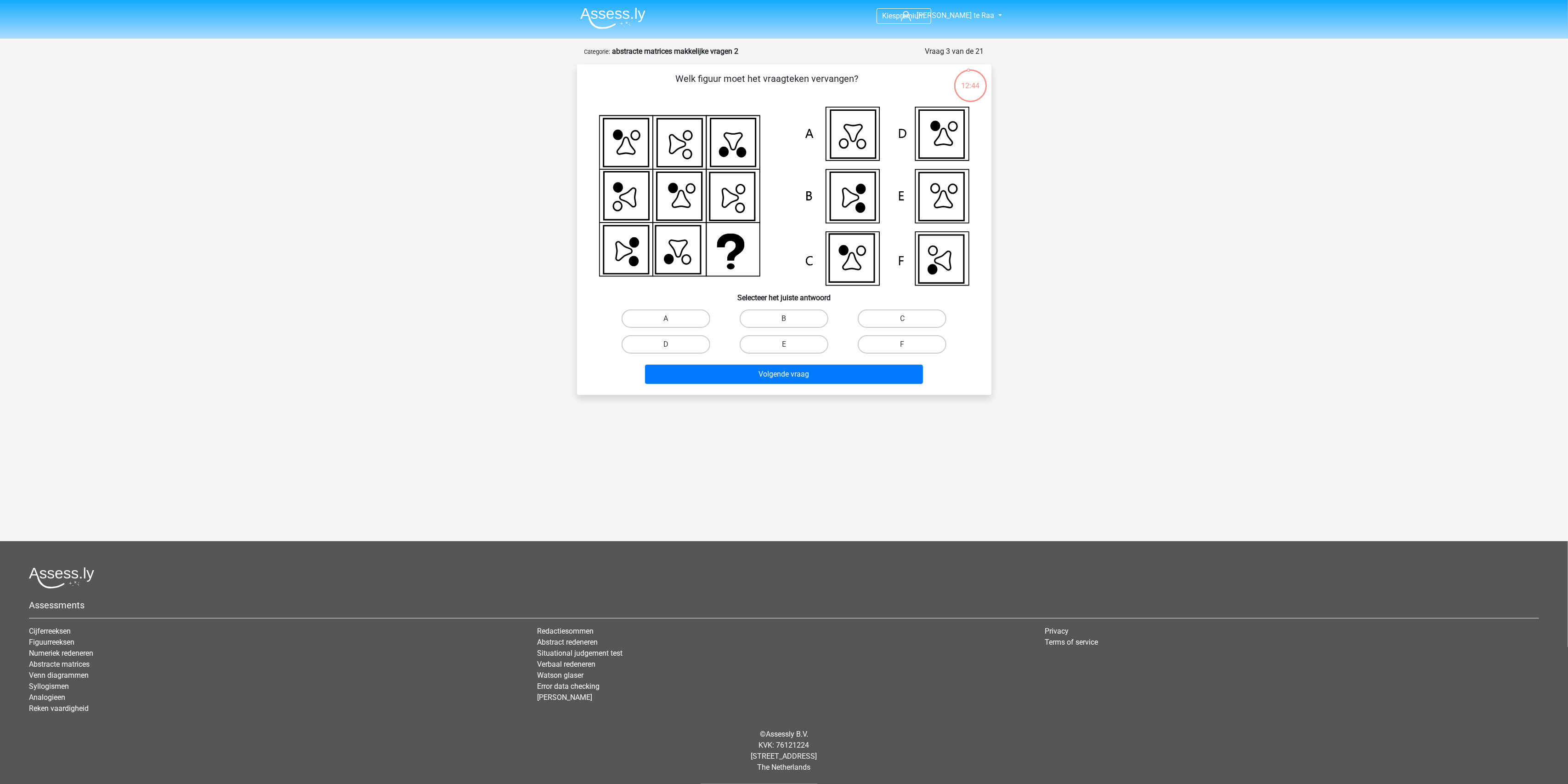
click at [903, 332] on div "F" at bounding box center [902, 345] width 118 height 26
click at [908, 341] on label "F" at bounding box center [902, 344] width 89 height 18
click at [908, 345] on input "F" at bounding box center [904, 347] width 6 height 6
radio input "true"
click at [858, 372] on button "Volgende vraag" at bounding box center [784, 374] width 278 height 19
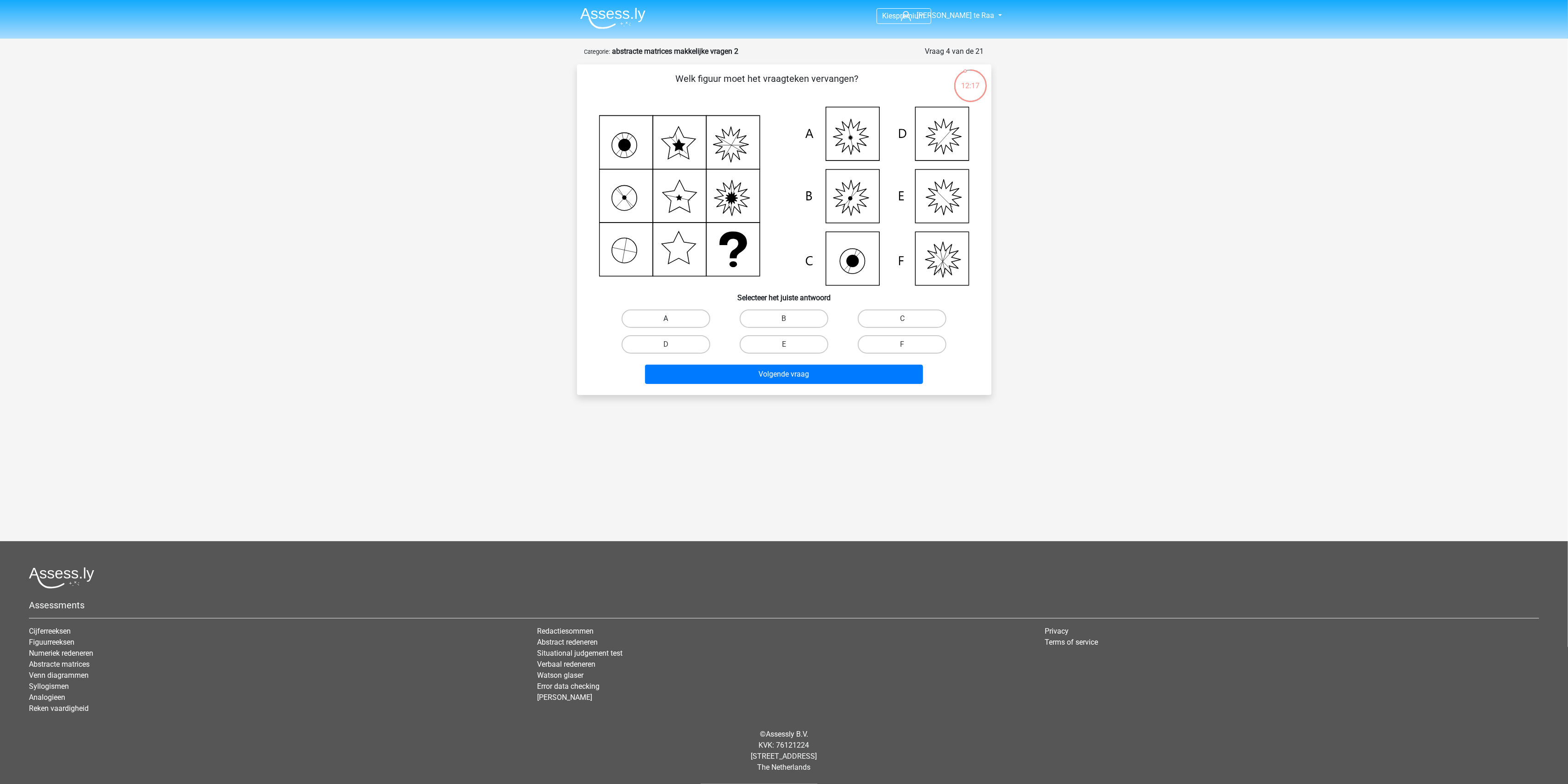
click at [685, 325] on label "A" at bounding box center [666, 318] width 89 height 18
click at [671, 325] on input "A" at bounding box center [668, 321] width 6 height 6
radio input "true"
click at [763, 370] on button "Volgende vraag" at bounding box center [784, 374] width 278 height 19
click at [790, 345] on label "E" at bounding box center [784, 344] width 89 height 18
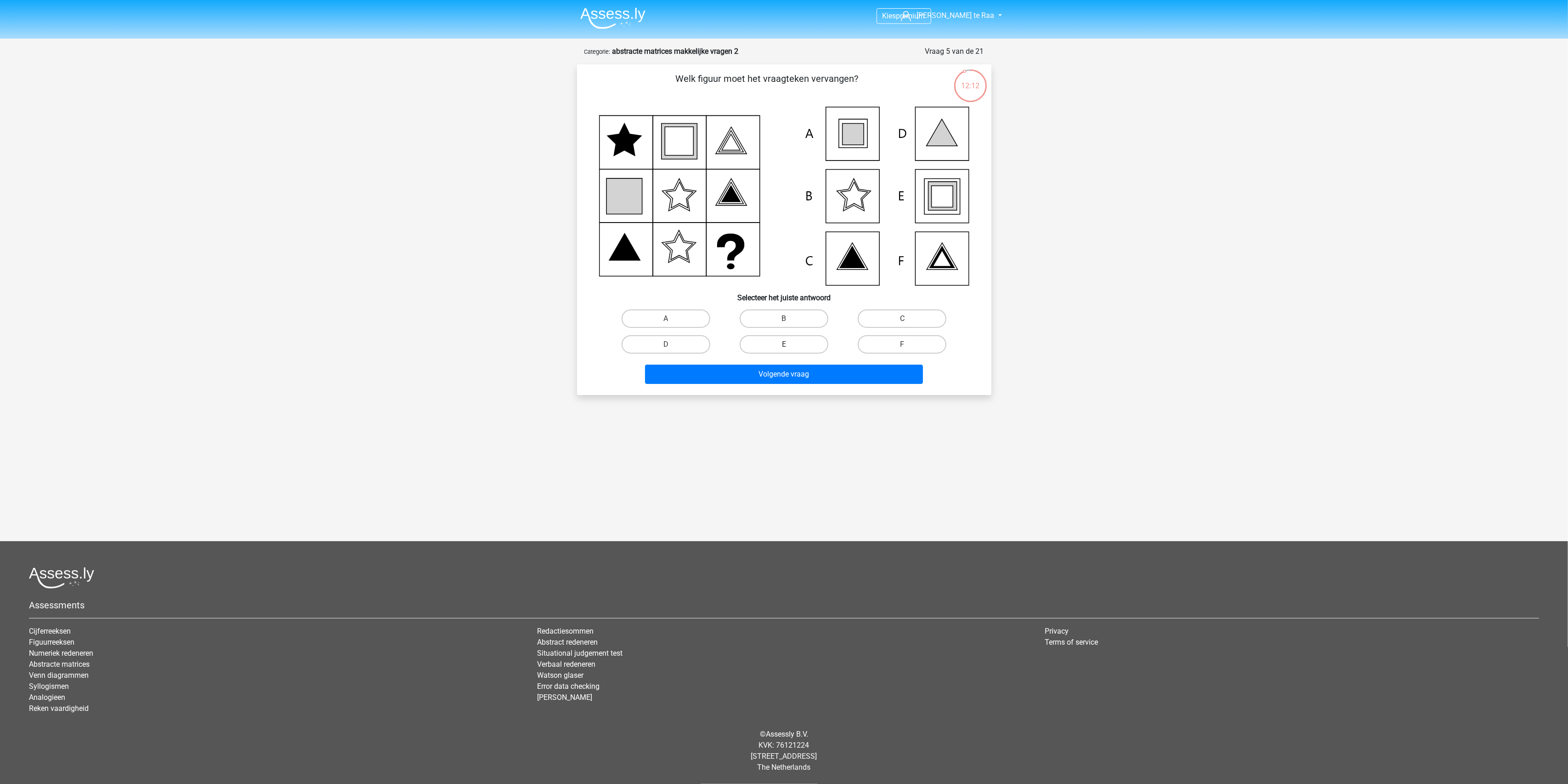
click at [790, 345] on input "E" at bounding box center [786, 347] width 6 height 6
radio input "true"
click at [817, 403] on div "Kies premium Jesse te Raa jesse_raa@hotmail.com" at bounding box center [784, 330] width 1568 height 660
click at [811, 377] on button "Volgende vraag" at bounding box center [784, 374] width 278 height 19
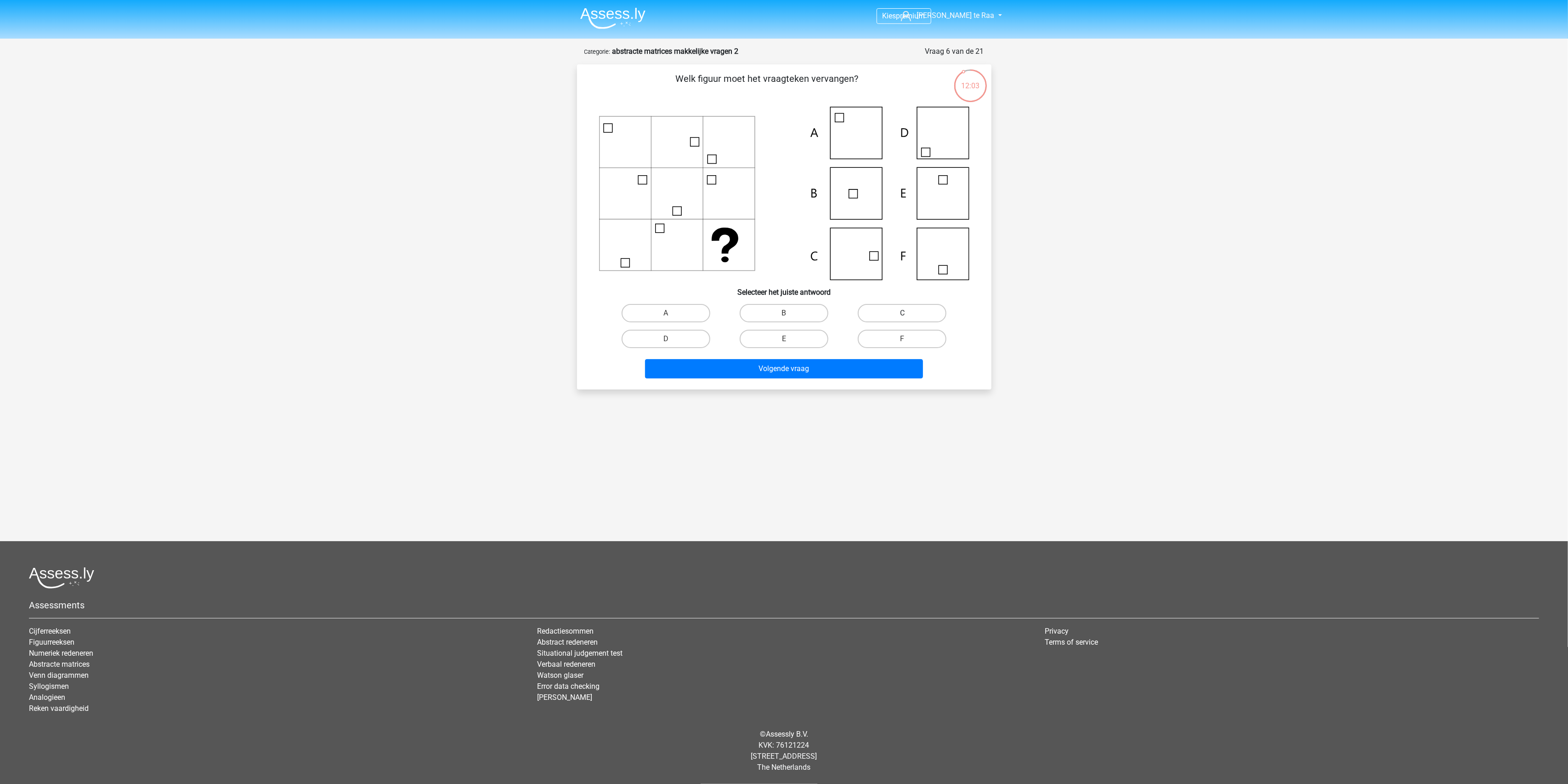
click at [890, 309] on label "C" at bounding box center [902, 312] width 89 height 18
click at [902, 313] on input "C" at bounding box center [904, 316] width 6 height 6
radio input "true"
click at [800, 369] on button "Volgende vraag" at bounding box center [784, 369] width 278 height 19
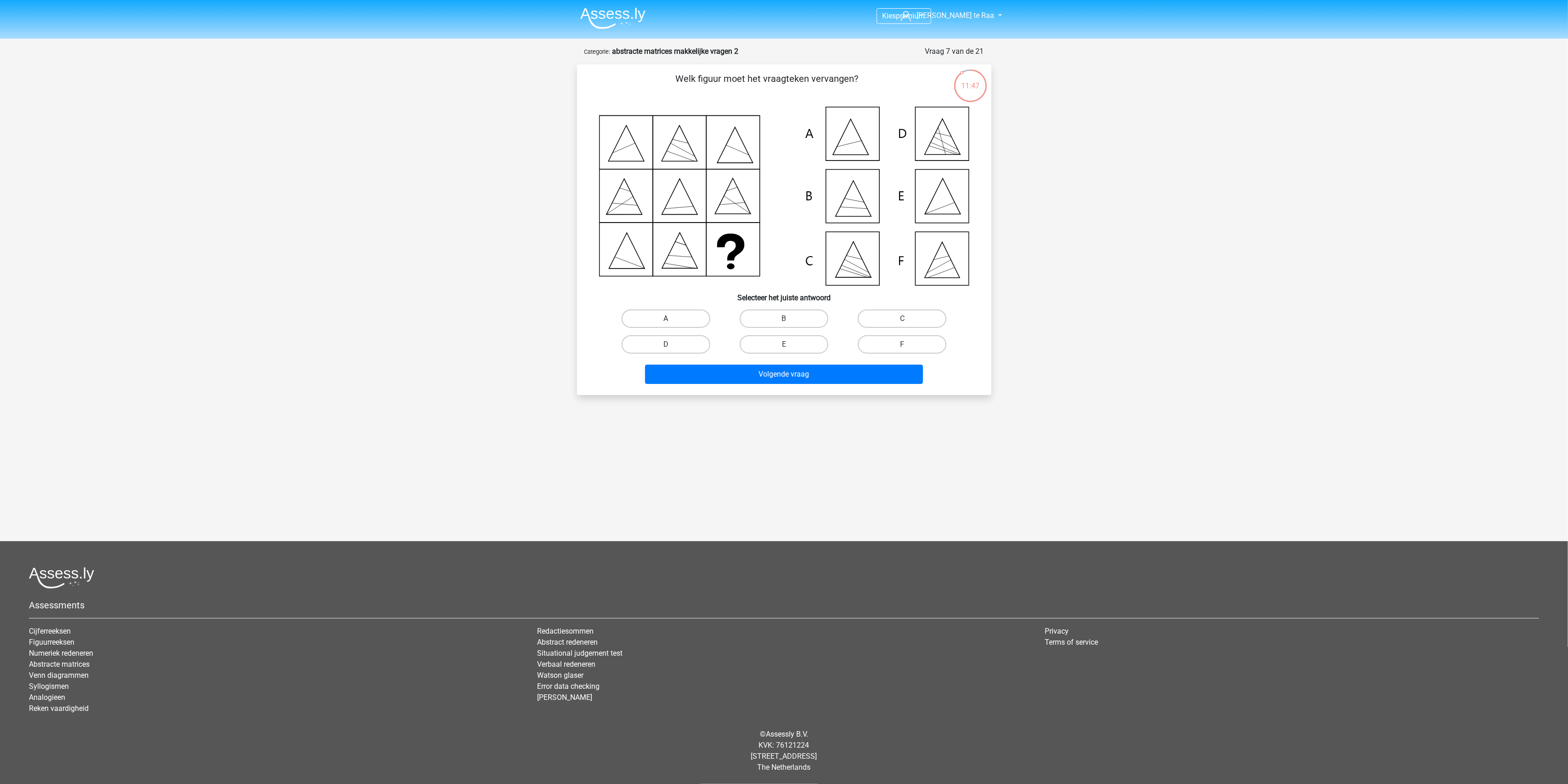
click at [695, 322] on label "A" at bounding box center [666, 318] width 89 height 18
click at [671, 322] on input "A" at bounding box center [668, 321] width 6 height 6
radio input "true"
click at [762, 372] on button "Volgende vraag" at bounding box center [784, 374] width 278 height 19
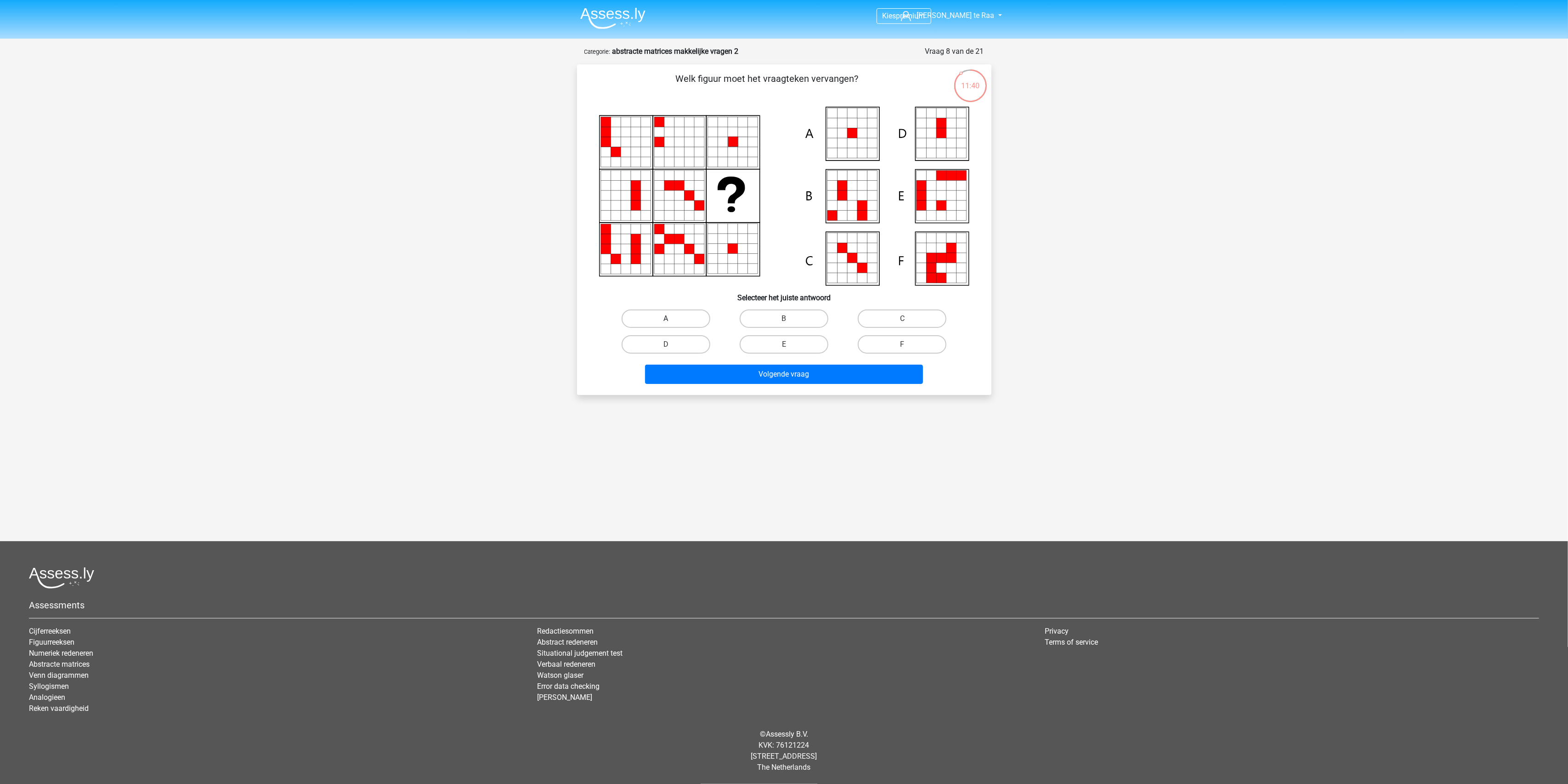
click at [680, 313] on label "A" at bounding box center [666, 318] width 89 height 18
click at [671, 318] on input "A" at bounding box center [668, 321] width 6 height 6
radio input "true"
click at [777, 372] on button "Volgende vraag" at bounding box center [784, 374] width 278 height 19
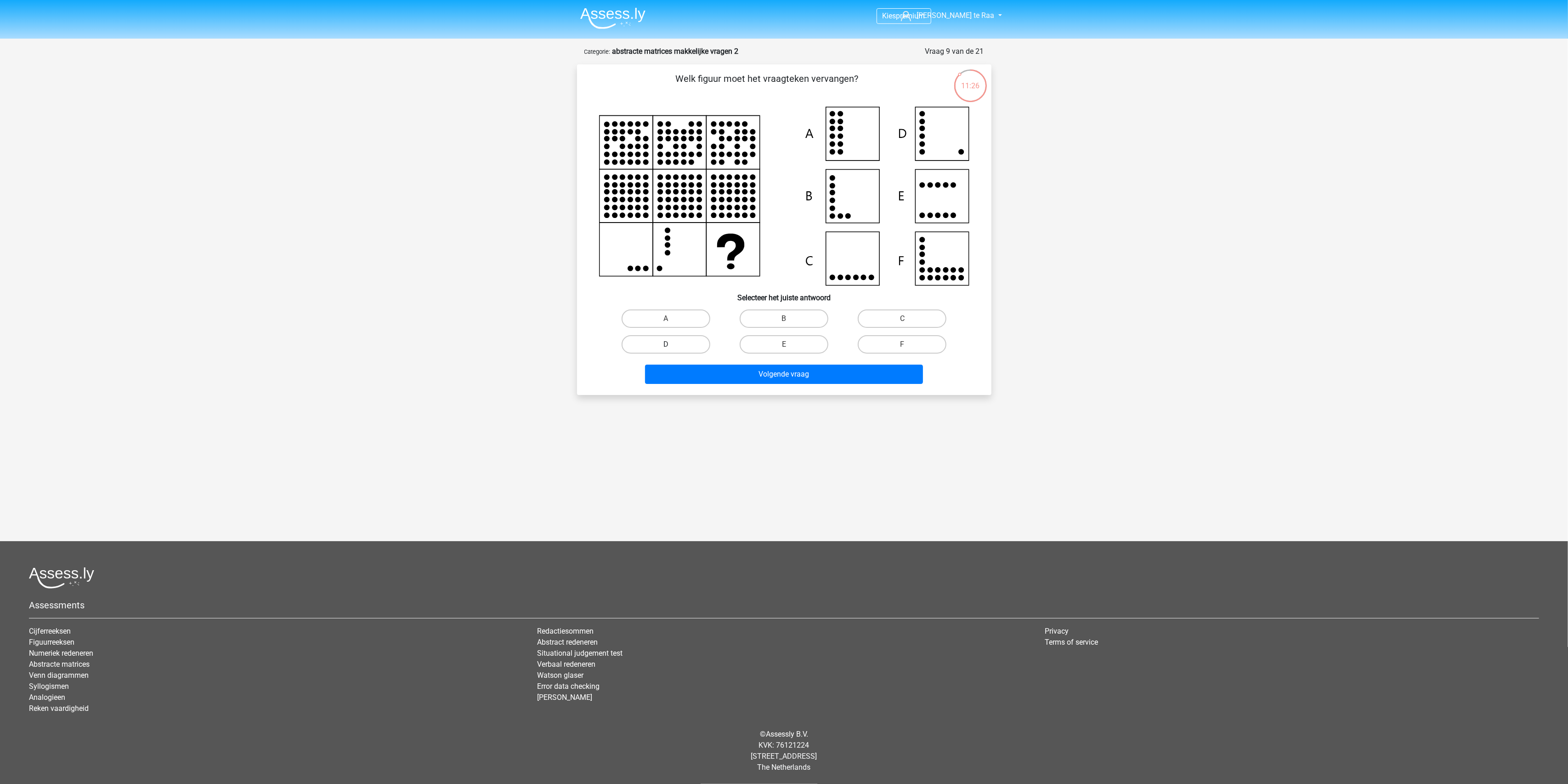
click at [678, 338] on label "D" at bounding box center [666, 344] width 89 height 18
click at [671, 345] on input "D" at bounding box center [668, 347] width 6 height 6
radio input "true"
click at [763, 370] on button "Volgende vraag" at bounding box center [784, 374] width 278 height 19
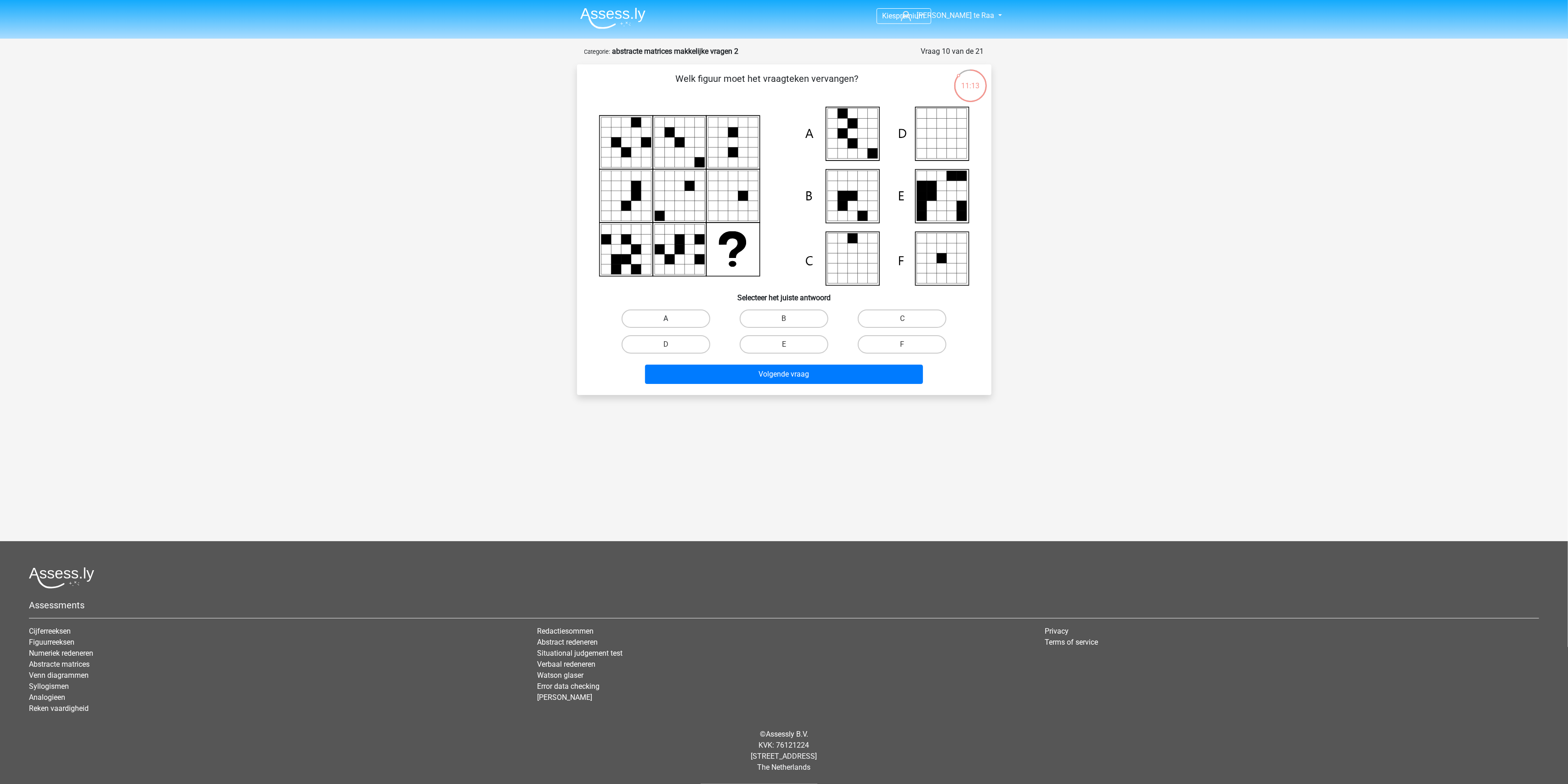
click at [675, 309] on label "A" at bounding box center [666, 318] width 89 height 18
click at [671, 318] on input "A" at bounding box center [668, 321] width 6 height 6
radio input "true"
click at [746, 372] on button "Volgende vraag" at bounding box center [784, 374] width 278 height 19
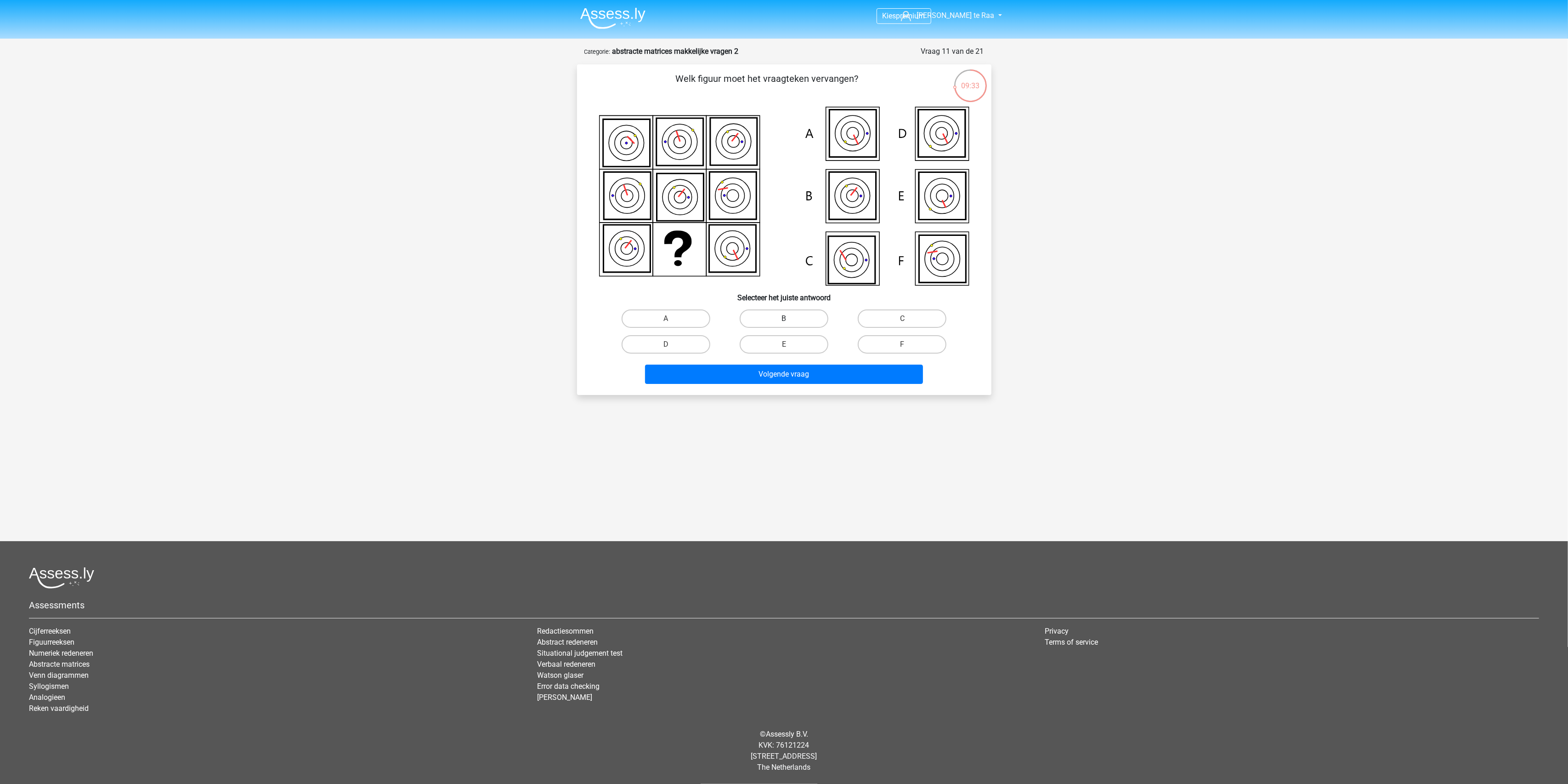
click at [794, 313] on label "B" at bounding box center [784, 318] width 89 height 18
click at [790, 318] on input "B" at bounding box center [786, 321] width 6 height 6
radio input "true"
click at [777, 376] on button "Volgende vraag" at bounding box center [784, 374] width 278 height 19
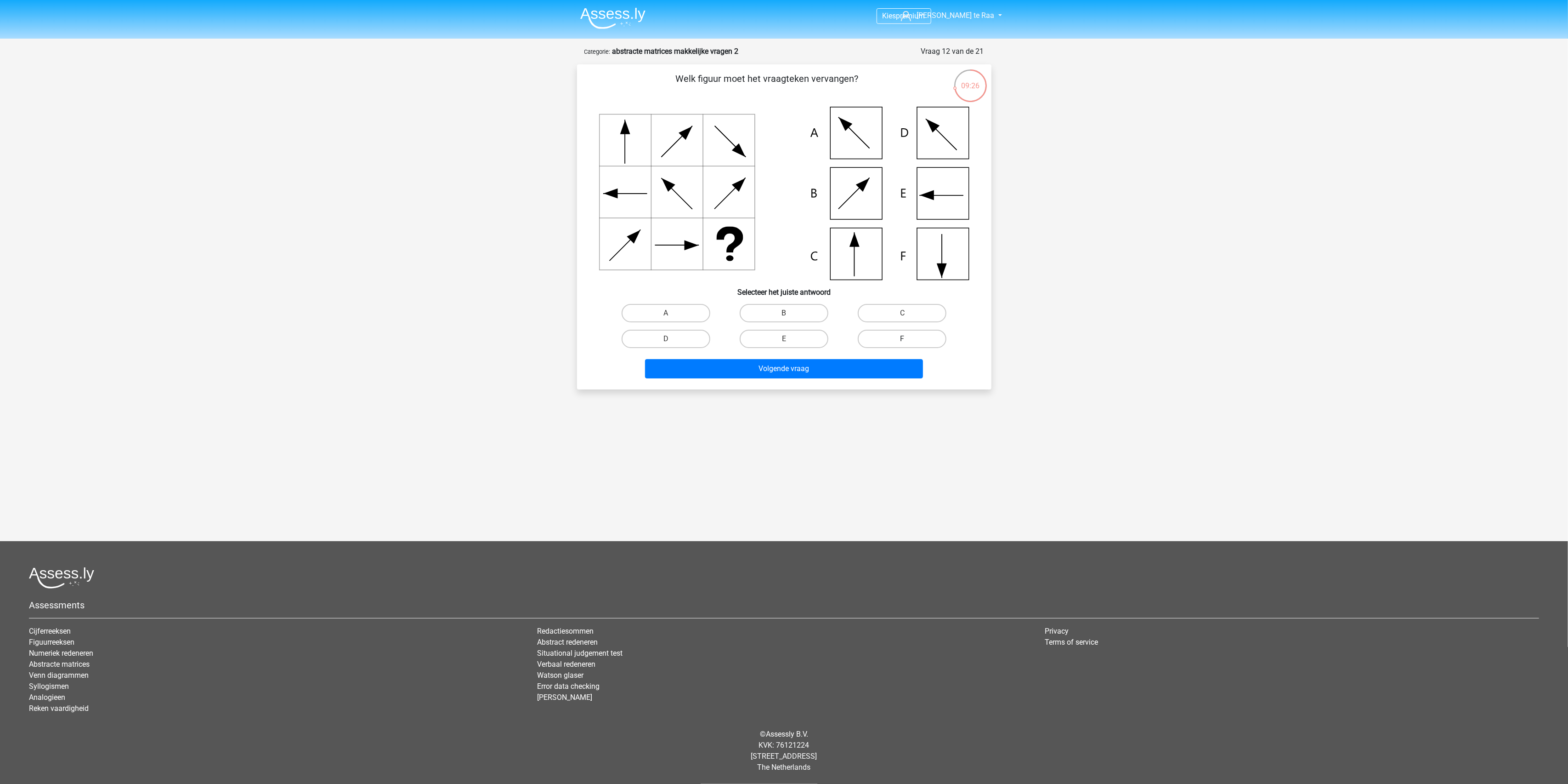
click at [884, 333] on label "F" at bounding box center [902, 338] width 89 height 18
click at [902, 338] on input "F" at bounding box center [904, 341] width 6 height 6
radio input "true"
click at [841, 372] on button "Volgende vraag" at bounding box center [784, 369] width 278 height 19
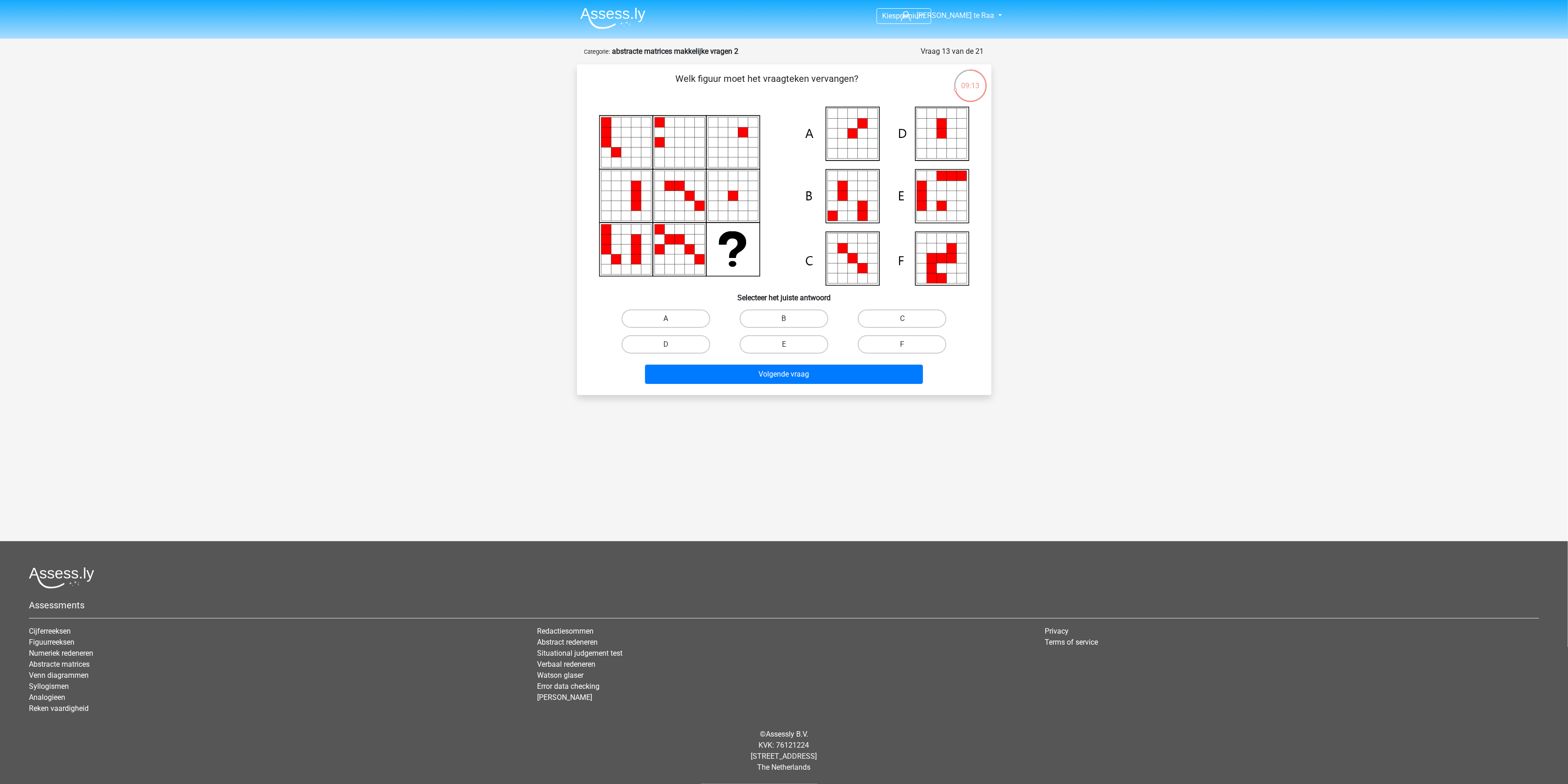
click at [682, 315] on label "A" at bounding box center [666, 318] width 89 height 18
click at [671, 318] on input "A" at bounding box center [668, 321] width 6 height 6
radio input "true"
click at [723, 379] on button "Volgende vraag" at bounding box center [784, 374] width 278 height 19
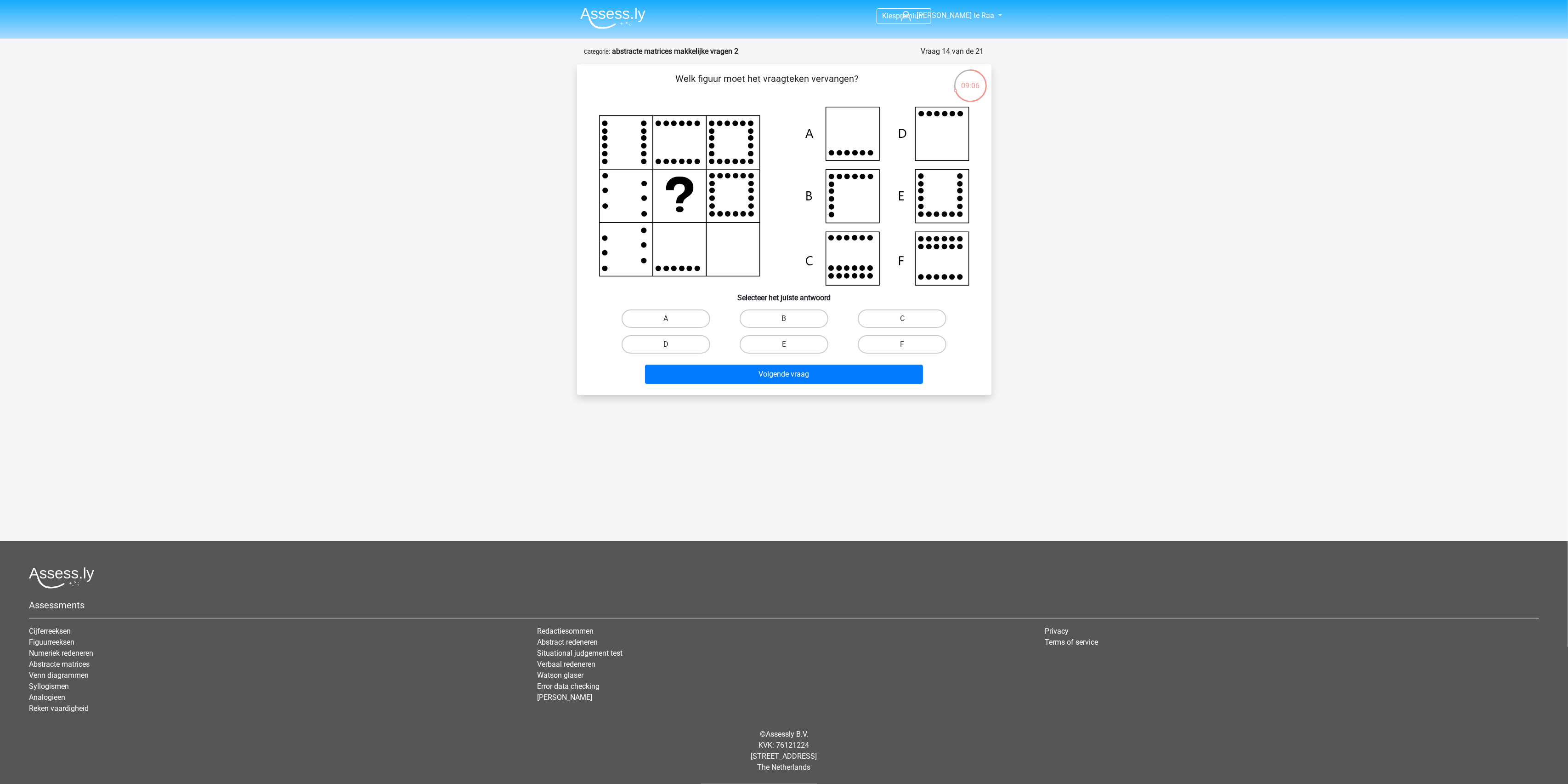
click at [652, 345] on label "D" at bounding box center [666, 344] width 89 height 18
click at [665, 345] on input "D" at bounding box center [668, 347] width 6 height 6
radio input "true"
click at [785, 378] on button "Volgende vraag" at bounding box center [784, 374] width 278 height 19
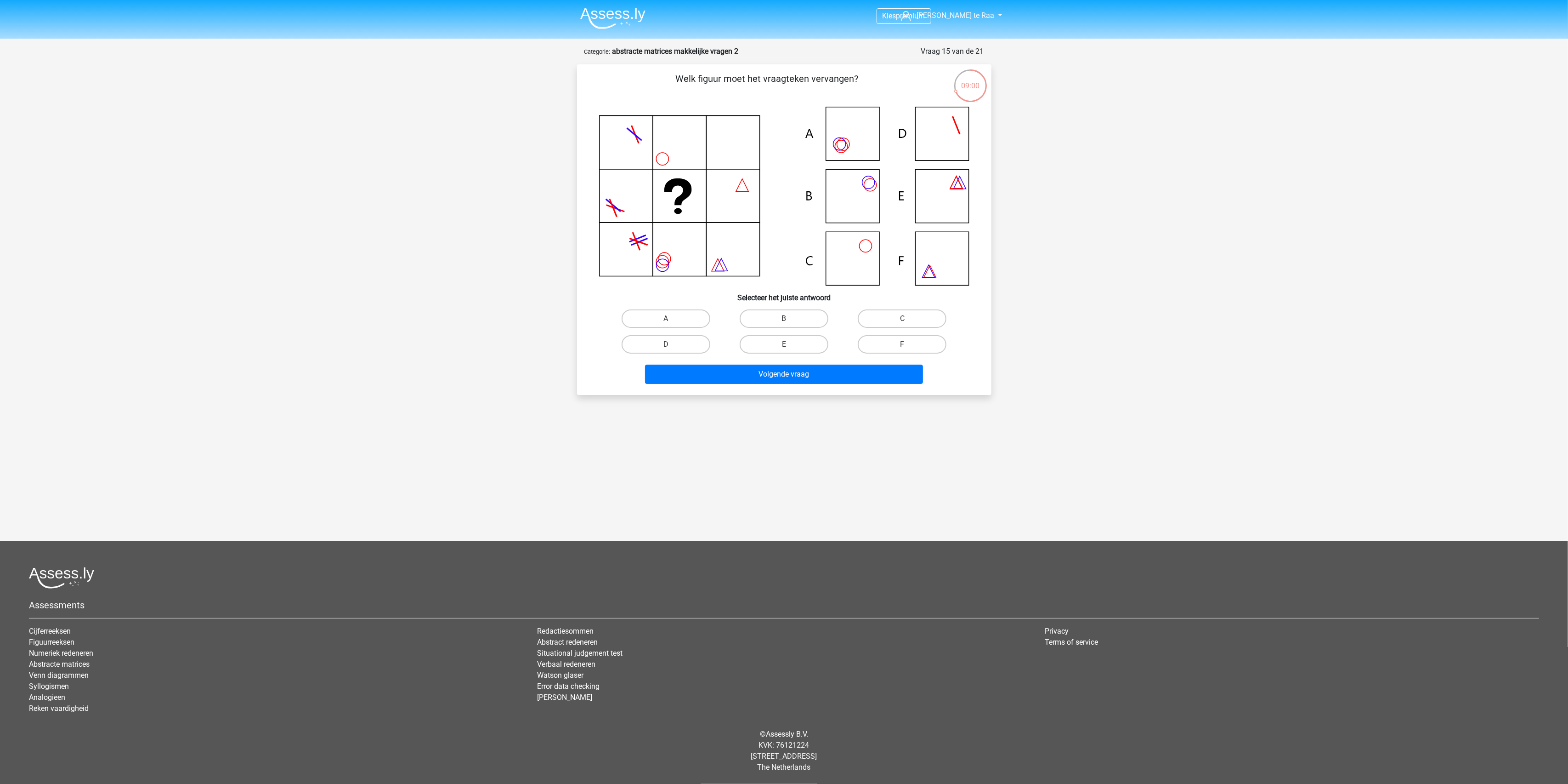
click at [772, 317] on label "B" at bounding box center [784, 318] width 89 height 18
click at [784, 318] on input "B" at bounding box center [786, 321] width 6 height 6
radio input "true"
click at [820, 376] on button "Volgende vraag" at bounding box center [784, 374] width 278 height 19
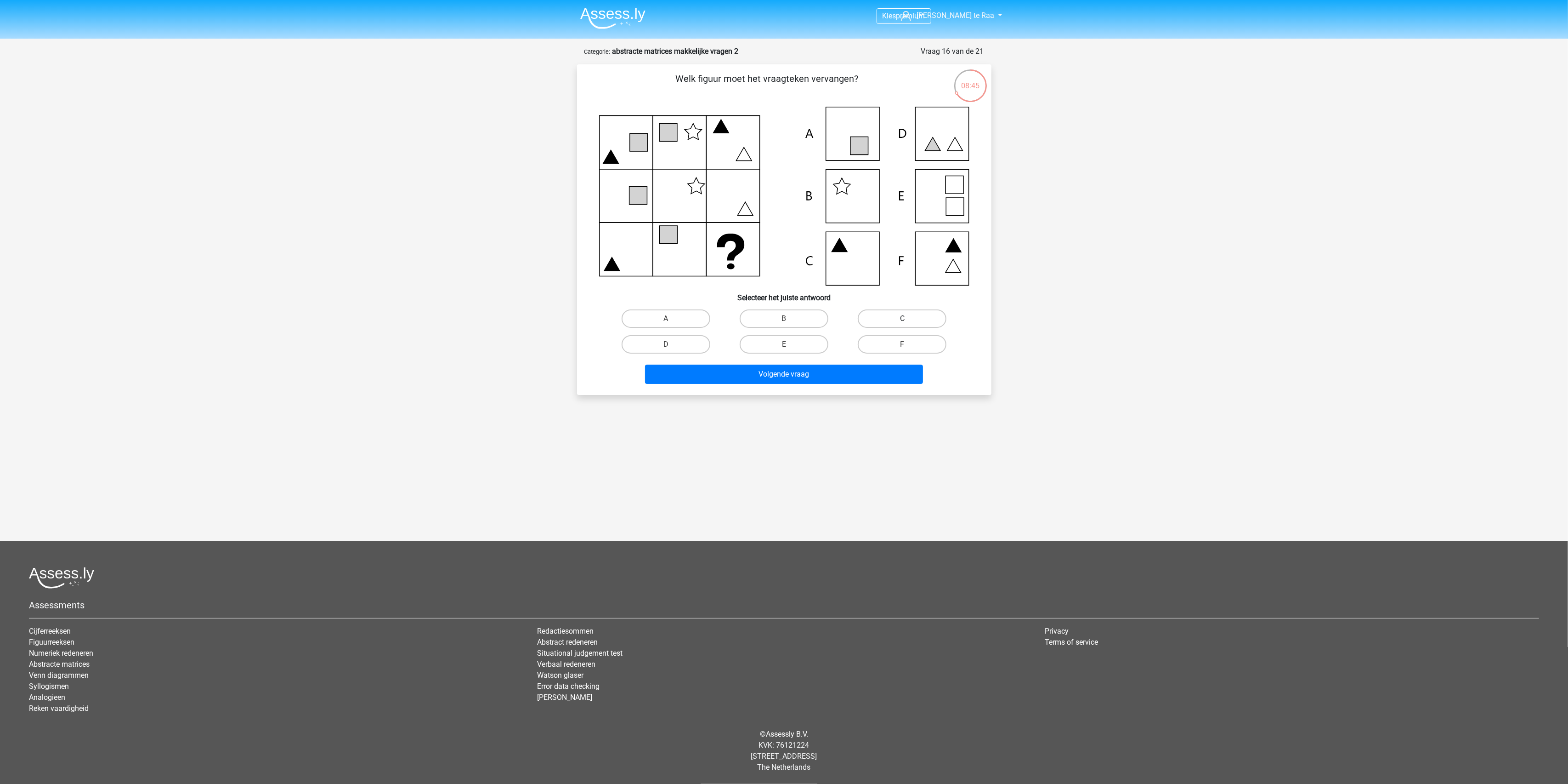
click at [904, 317] on label "C" at bounding box center [902, 318] width 89 height 18
click at [904, 318] on input "C" at bounding box center [904, 321] width 6 height 6
radio input "true"
click at [781, 372] on button "Volgende vraag" at bounding box center [784, 374] width 278 height 19
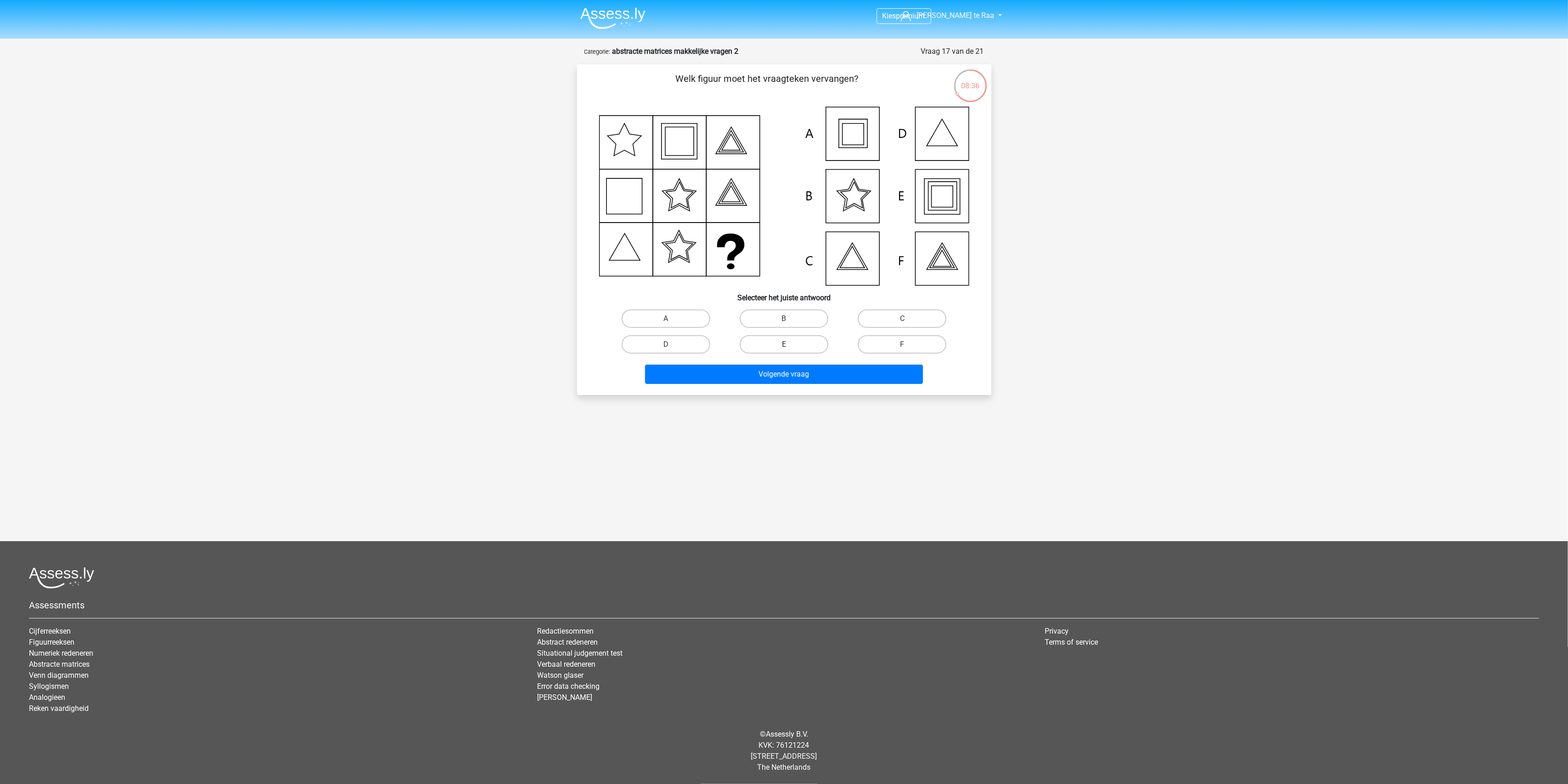
click at [777, 348] on label "E" at bounding box center [784, 344] width 89 height 18
click at [784, 348] on input "E" at bounding box center [786, 347] width 6 height 6
radio input "true"
click at [789, 371] on button "Volgende vraag" at bounding box center [784, 374] width 278 height 19
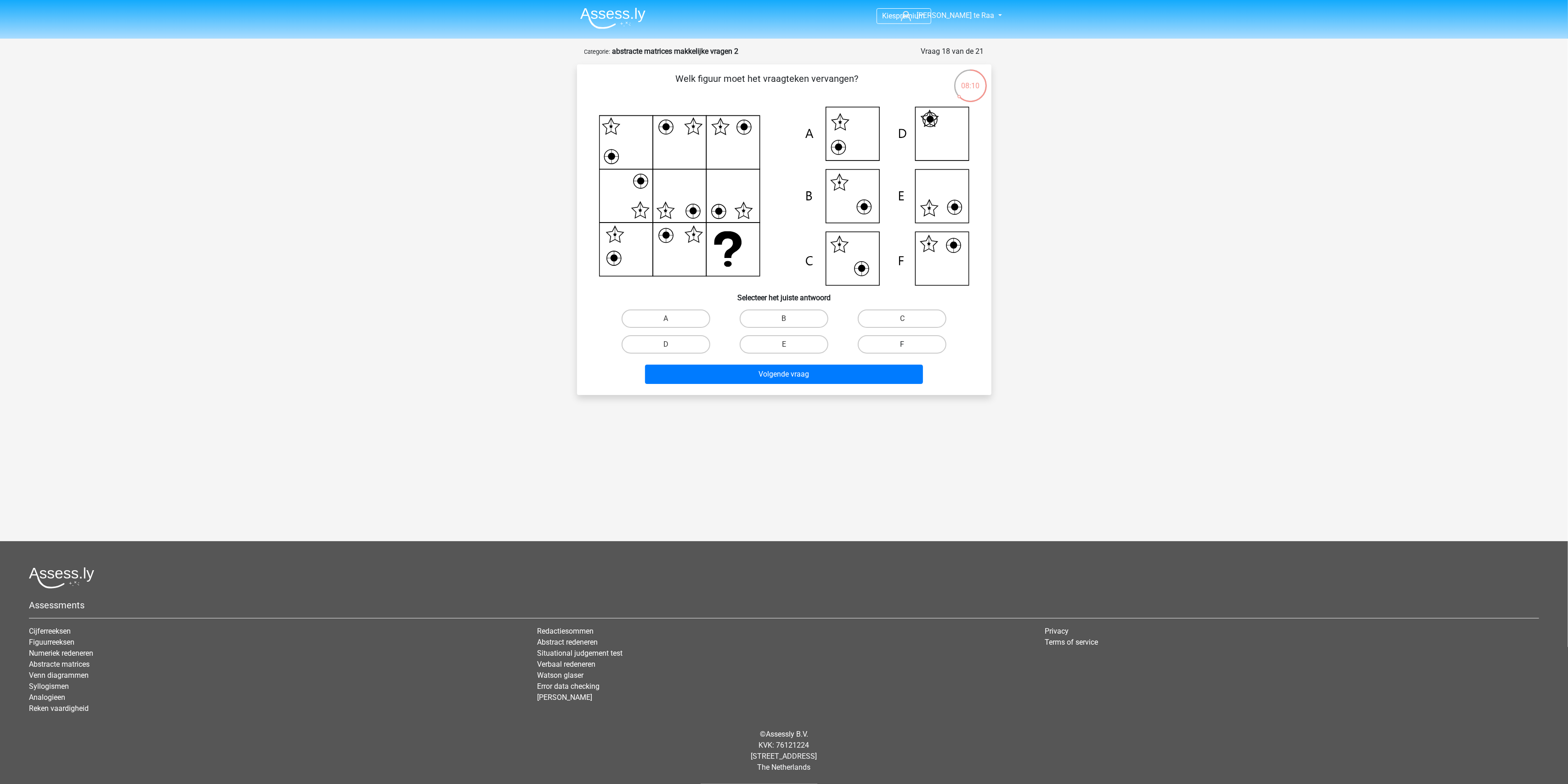
click at [897, 342] on label "F" at bounding box center [902, 344] width 89 height 18
click at [902, 345] on input "F" at bounding box center [904, 347] width 6 height 6
radio input "true"
click at [866, 373] on button "Volgende vraag" at bounding box center [784, 374] width 278 height 19
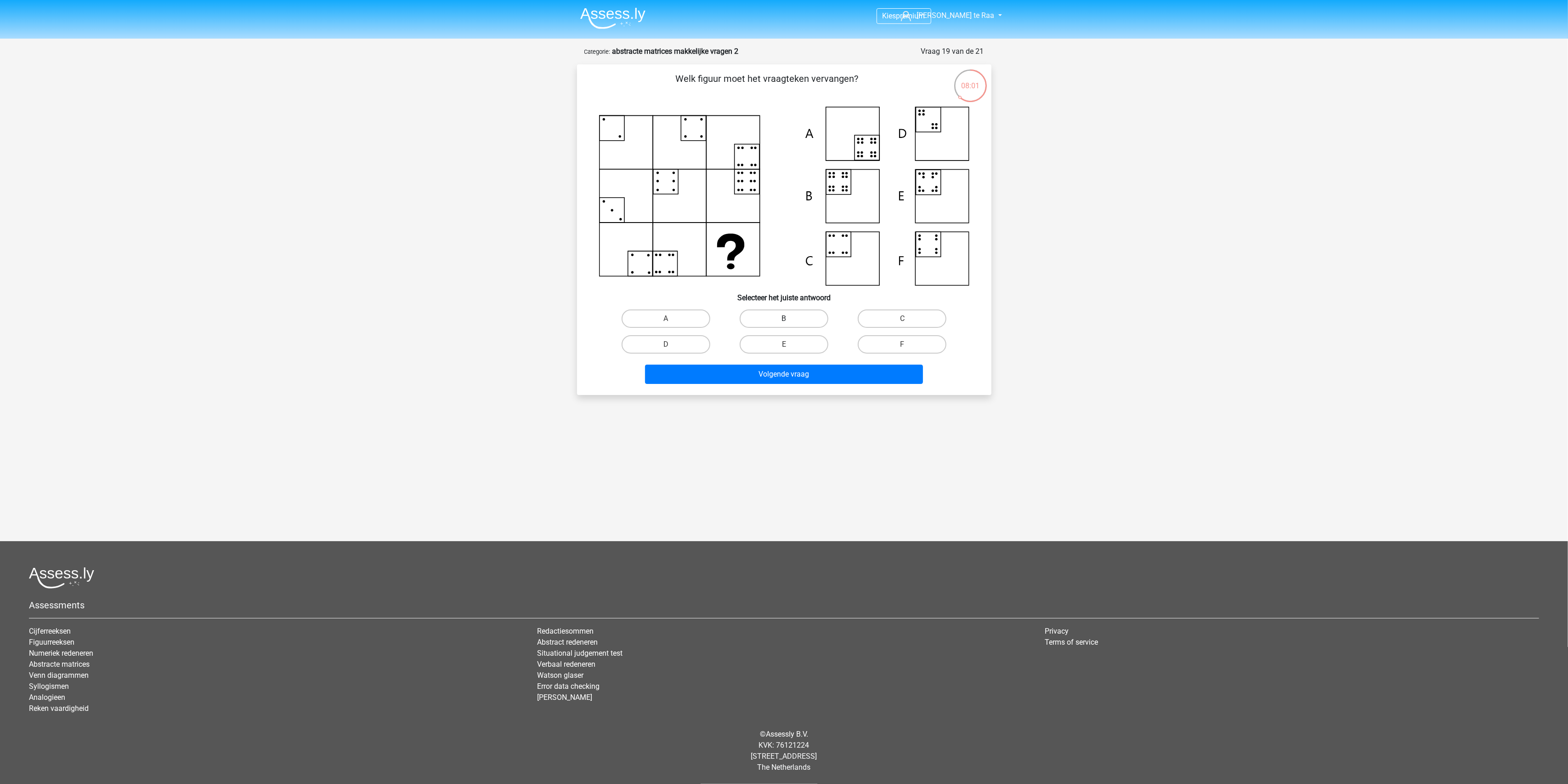
click at [794, 317] on label "B" at bounding box center [784, 318] width 89 height 18
click at [790, 318] on input "B" at bounding box center [786, 321] width 6 height 6
radio input "true"
click at [800, 373] on button "Volgende vraag" at bounding box center [784, 374] width 278 height 19
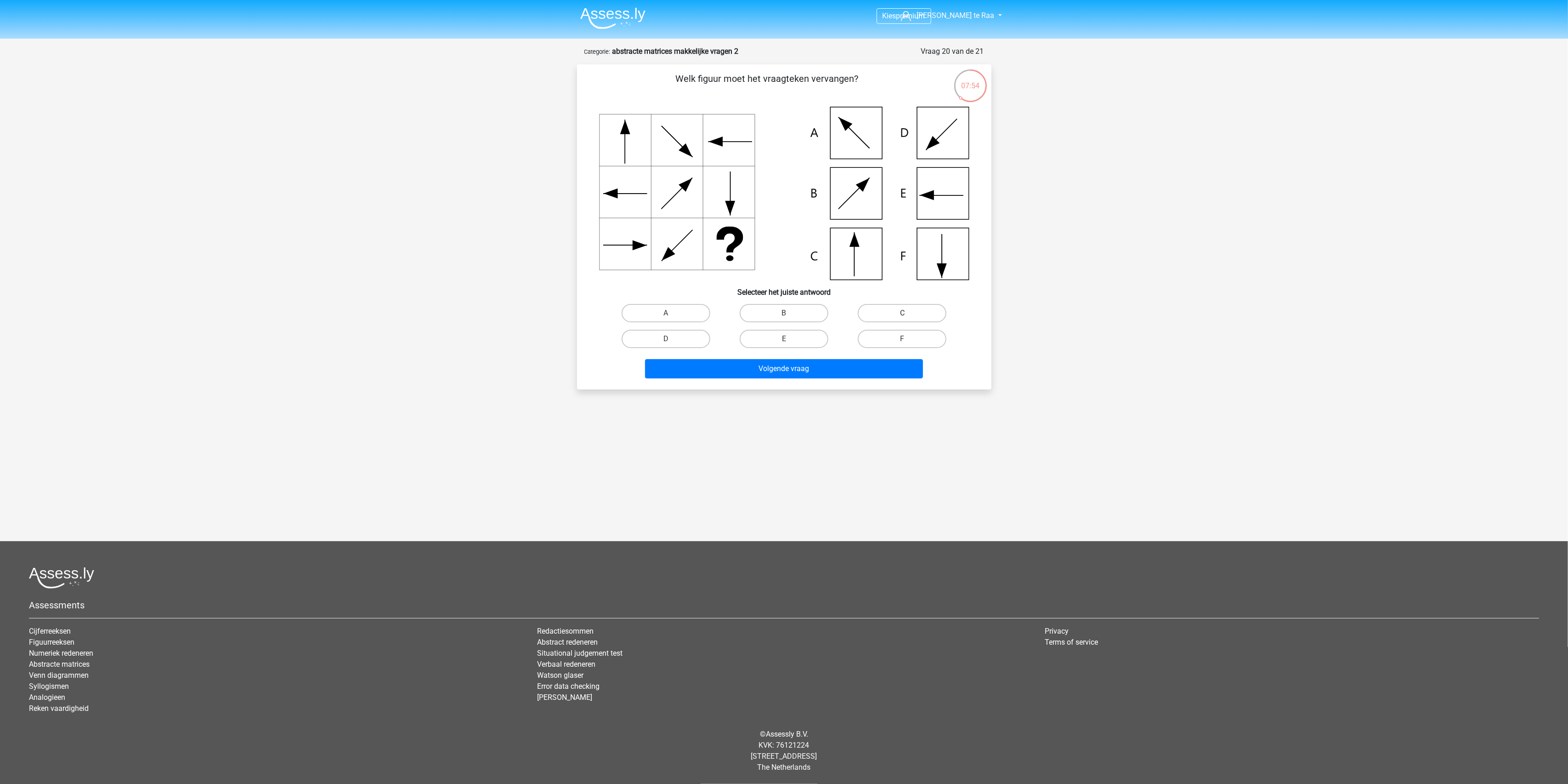
click at [878, 313] on label "C" at bounding box center [902, 312] width 89 height 18
click at [902, 313] on input "C" at bounding box center [904, 316] width 6 height 6
radio input "true"
click at [833, 366] on button "Volgende vraag" at bounding box center [784, 369] width 278 height 19
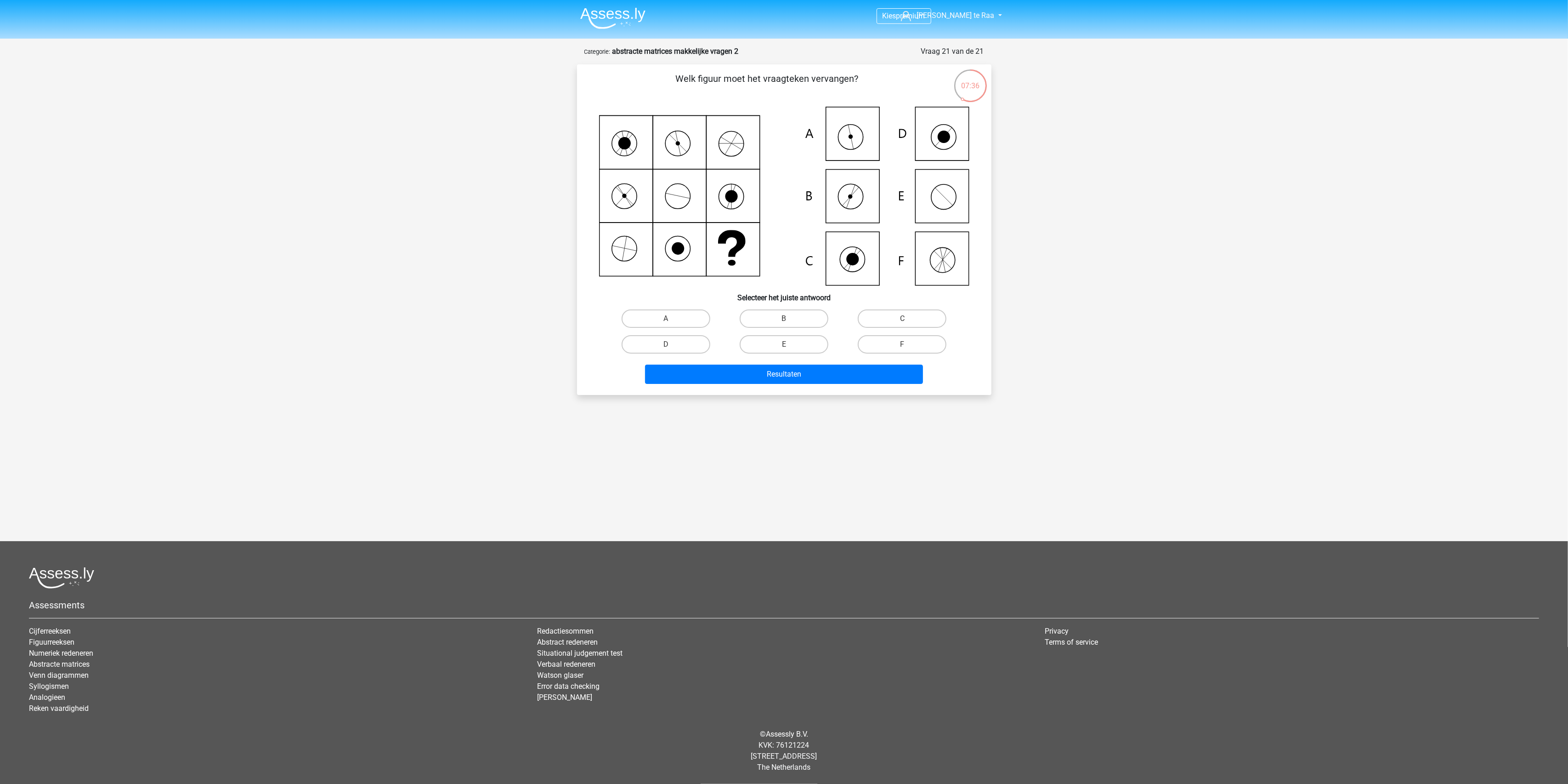
click at [857, 139] on icon at bounding box center [784, 196] width 370 height 178
click at [681, 313] on label "A" at bounding box center [666, 318] width 89 height 18
click at [671, 318] on input "A" at bounding box center [668, 321] width 6 height 6
radio input "true"
drag, startPoint x: 754, startPoint y: 368, endPoint x: 756, endPoint y: 359, distance: 9.2
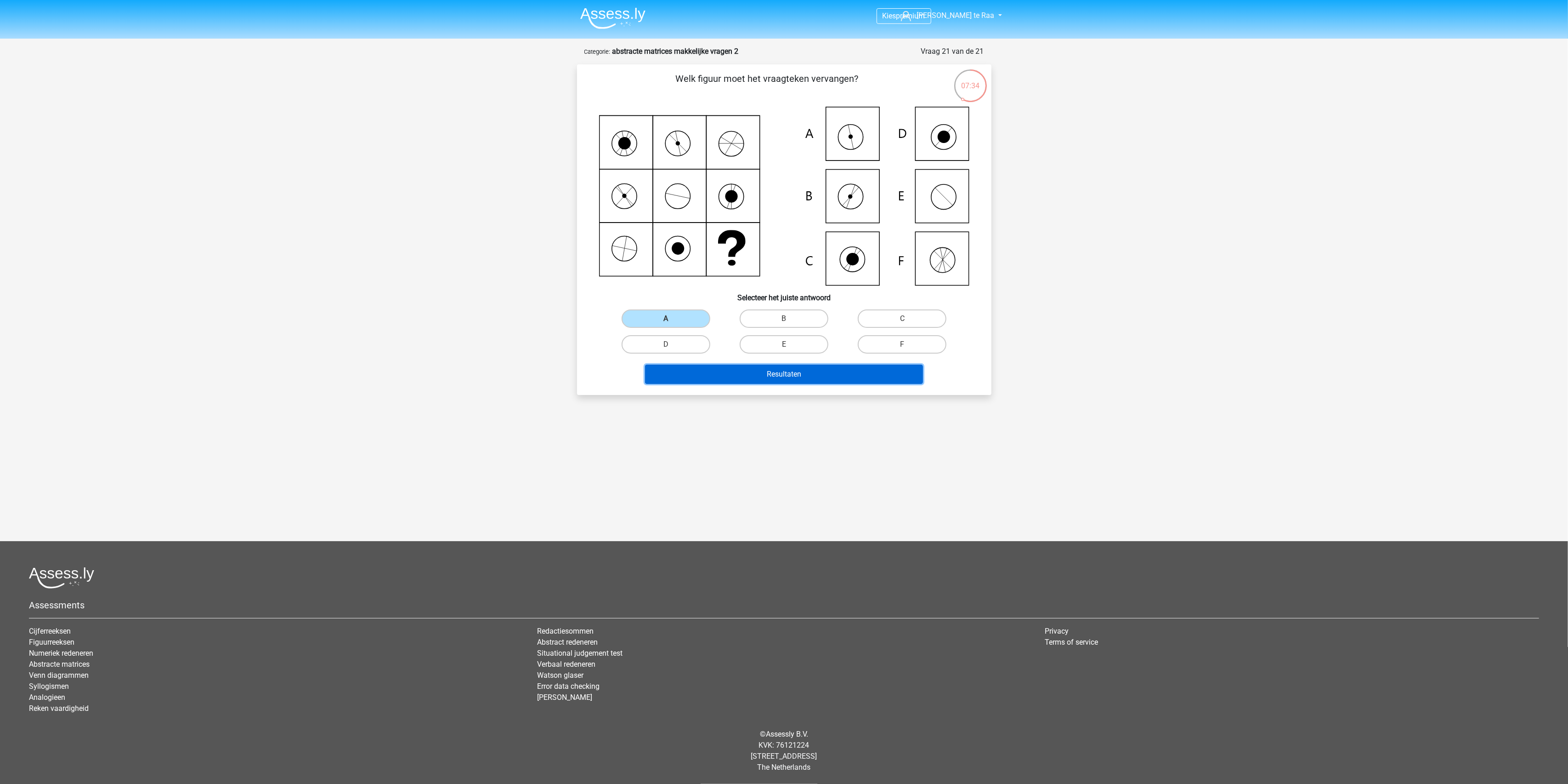
click at [756, 361] on div "Resultaten" at bounding box center [784, 372] width 385 height 30
click at [751, 370] on button "Resultaten" at bounding box center [784, 374] width 278 height 19
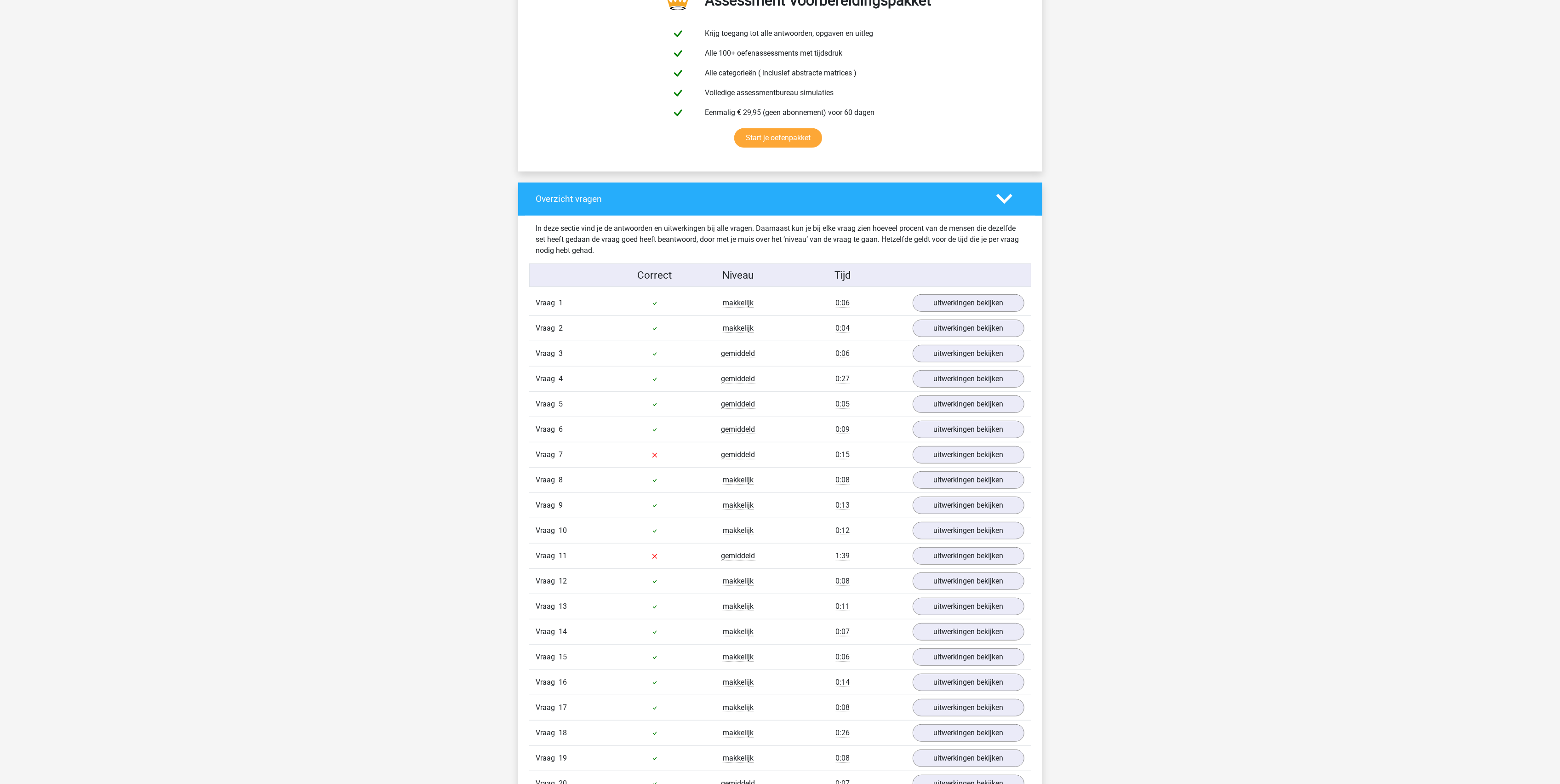
scroll to position [613, 0]
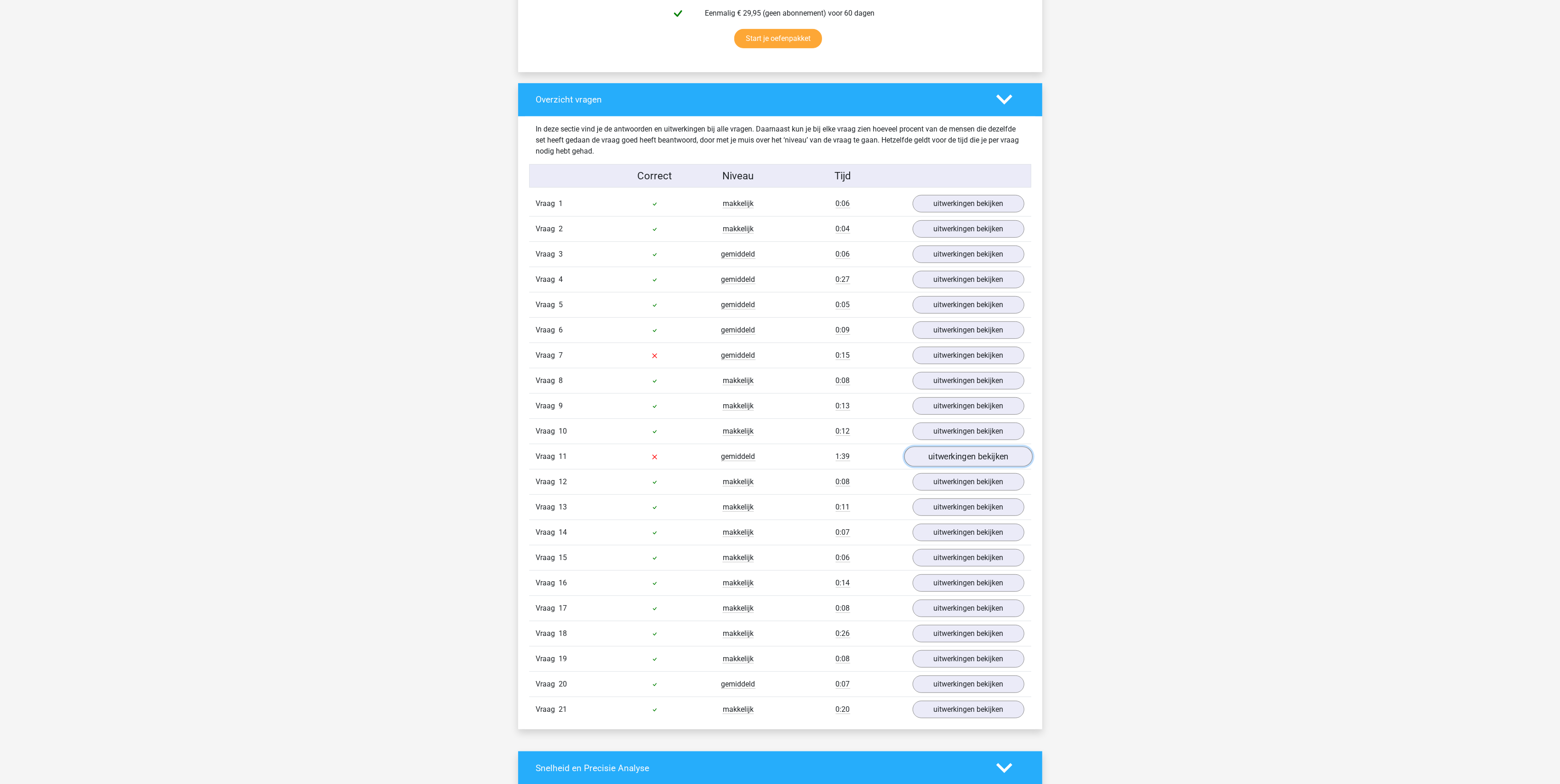
click at [964, 464] on link "uitwerkingen bekijken" at bounding box center [967, 456] width 128 height 20
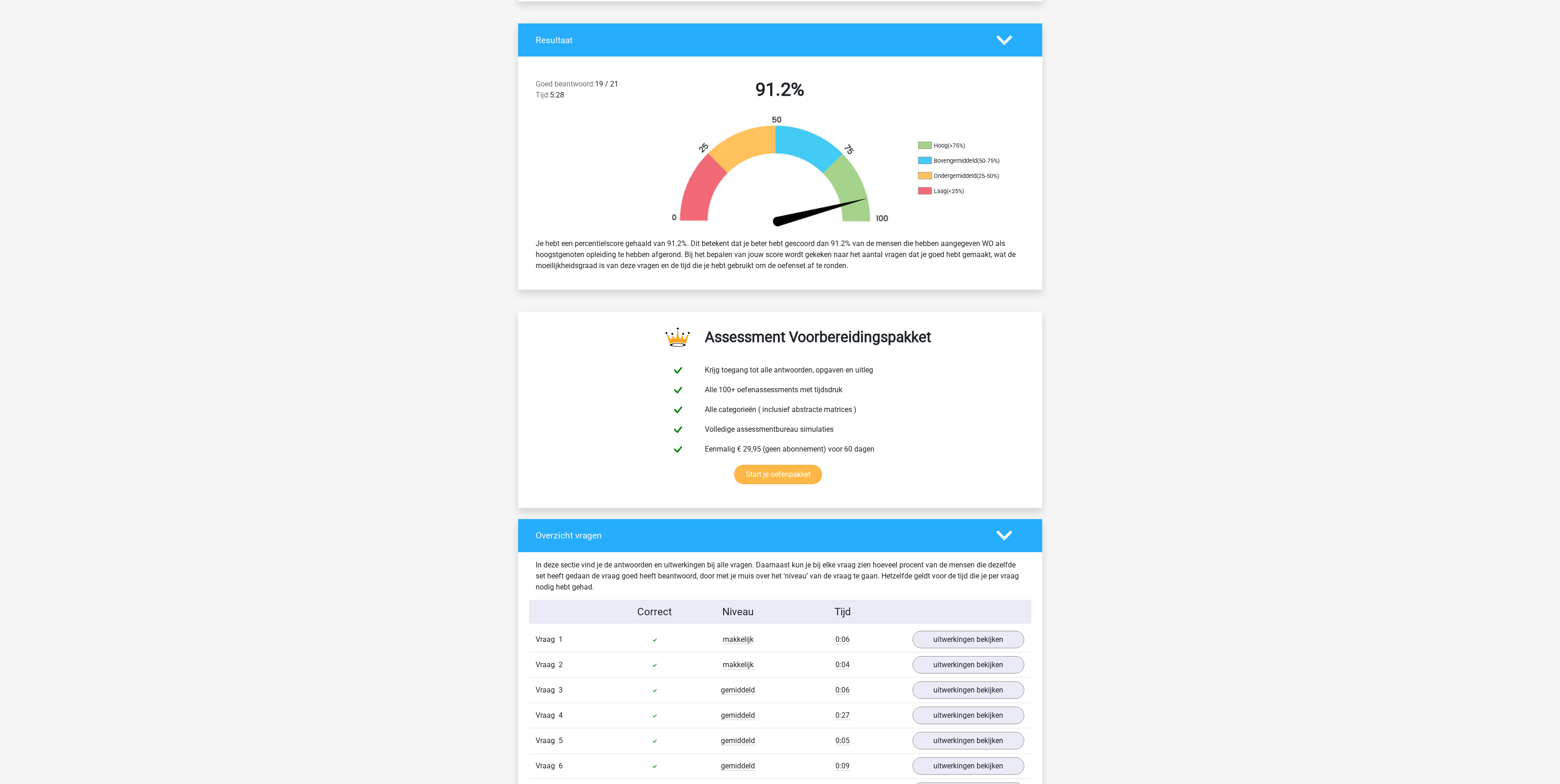
scroll to position [0, 0]
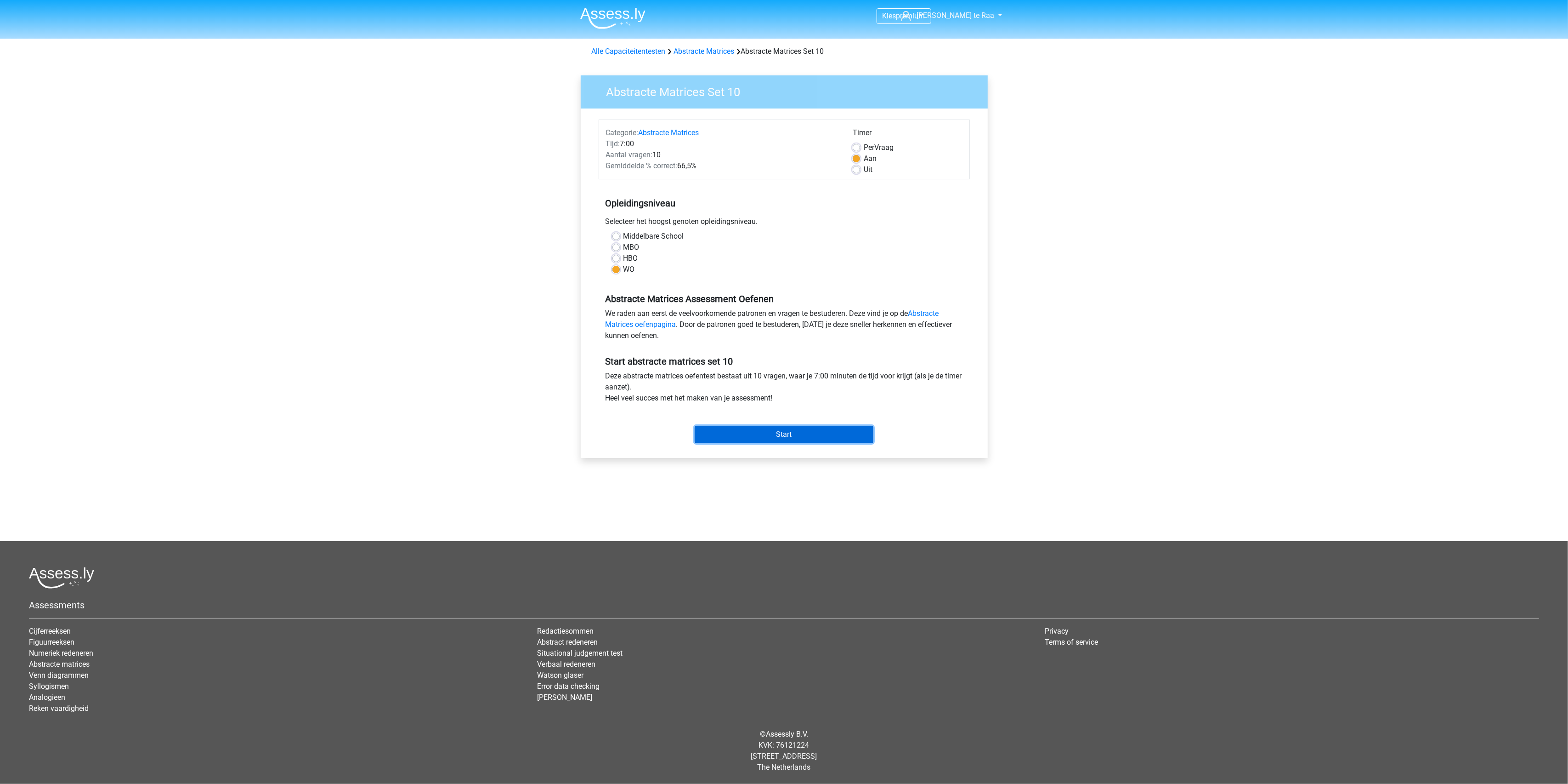
click at [789, 438] on input "Start" at bounding box center [784, 434] width 178 height 17
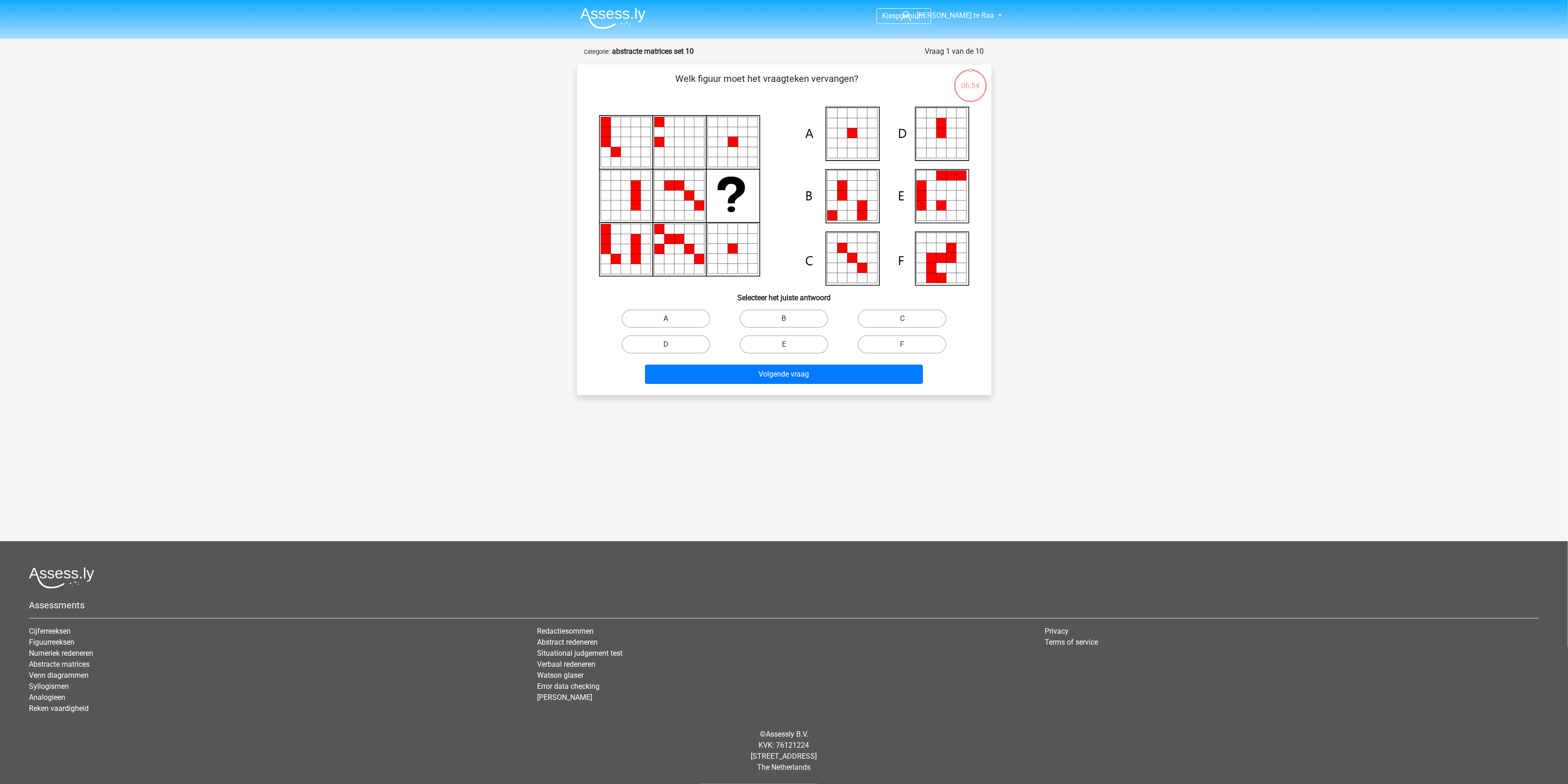
click at [670, 317] on div "A" at bounding box center [665, 318] width 110 height 18
click at [673, 325] on label "A" at bounding box center [666, 318] width 89 height 18
click at [671, 325] on input "A" at bounding box center [668, 321] width 6 height 6
radio input "true"
click at [757, 377] on button "Volgende vraag" at bounding box center [784, 374] width 278 height 19
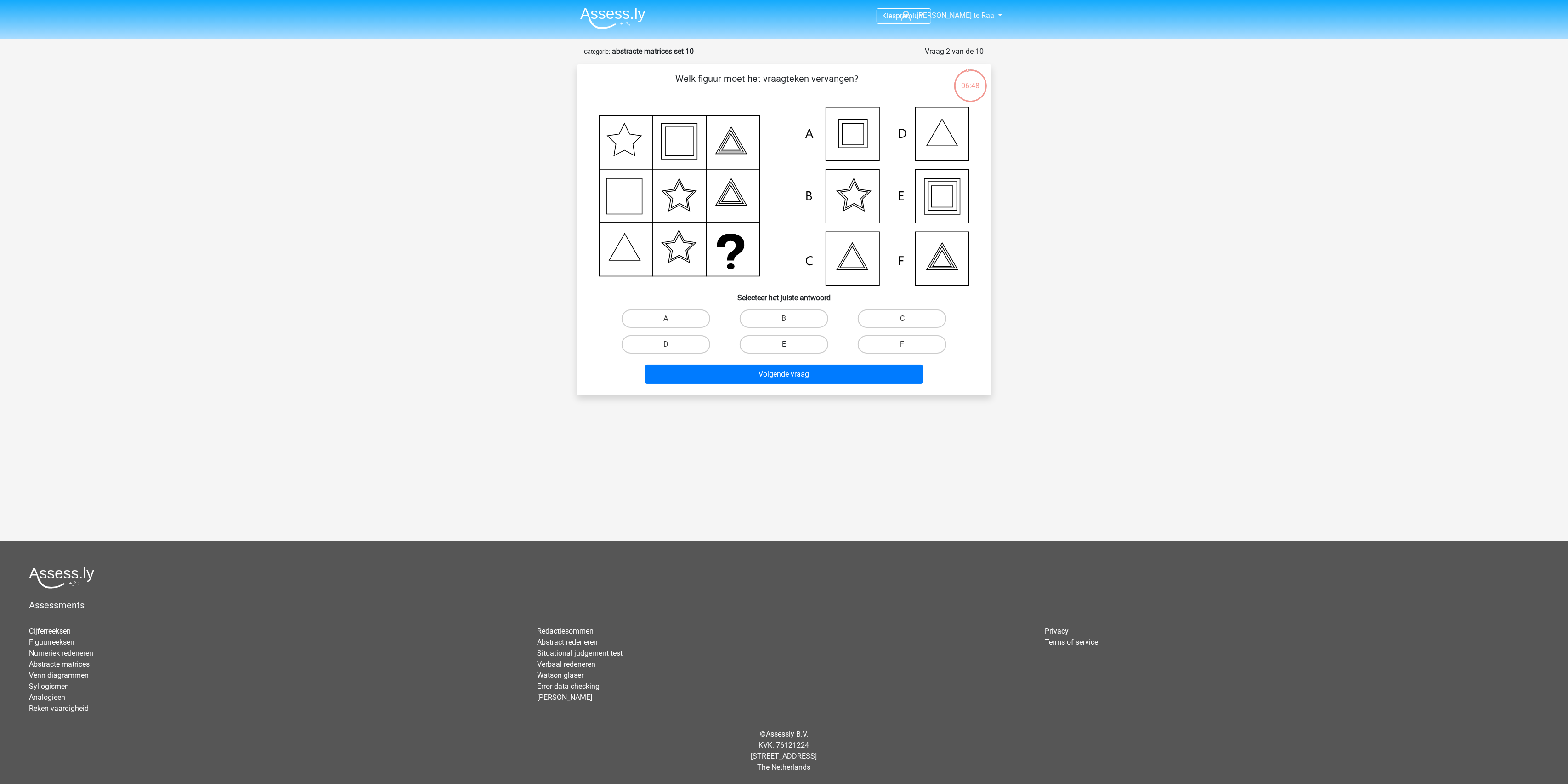
click at [797, 338] on label "E" at bounding box center [784, 344] width 89 height 18
click at [790, 345] on input "E" at bounding box center [786, 347] width 6 height 6
radio input "true"
click at [807, 374] on button "Volgende vraag" at bounding box center [784, 374] width 278 height 19
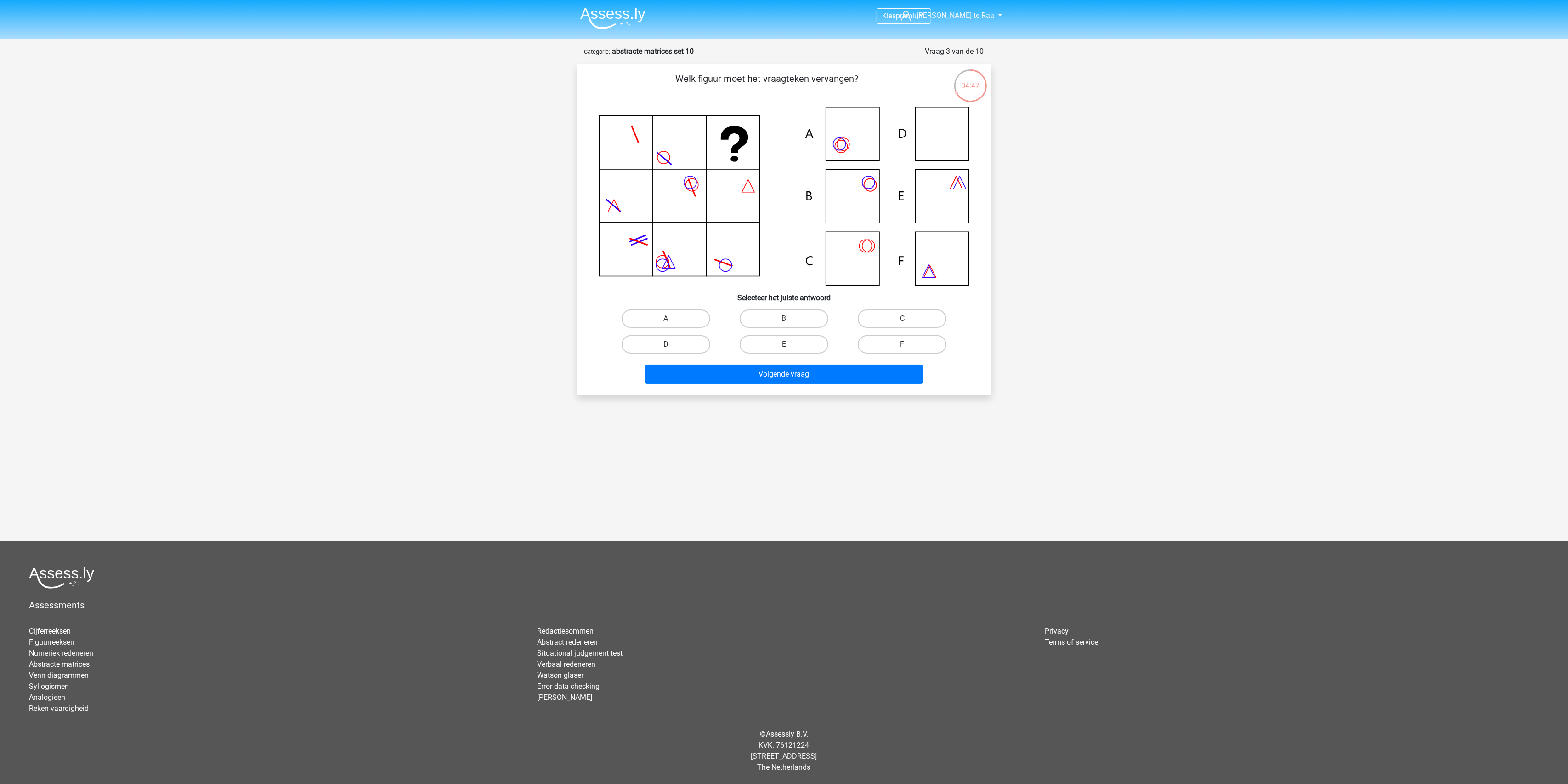
click at [681, 342] on label "D" at bounding box center [666, 344] width 89 height 18
click at [671, 345] on input "D" at bounding box center [668, 347] width 6 height 6
radio input "true"
click at [789, 370] on button "Volgende vraag" at bounding box center [784, 374] width 278 height 19
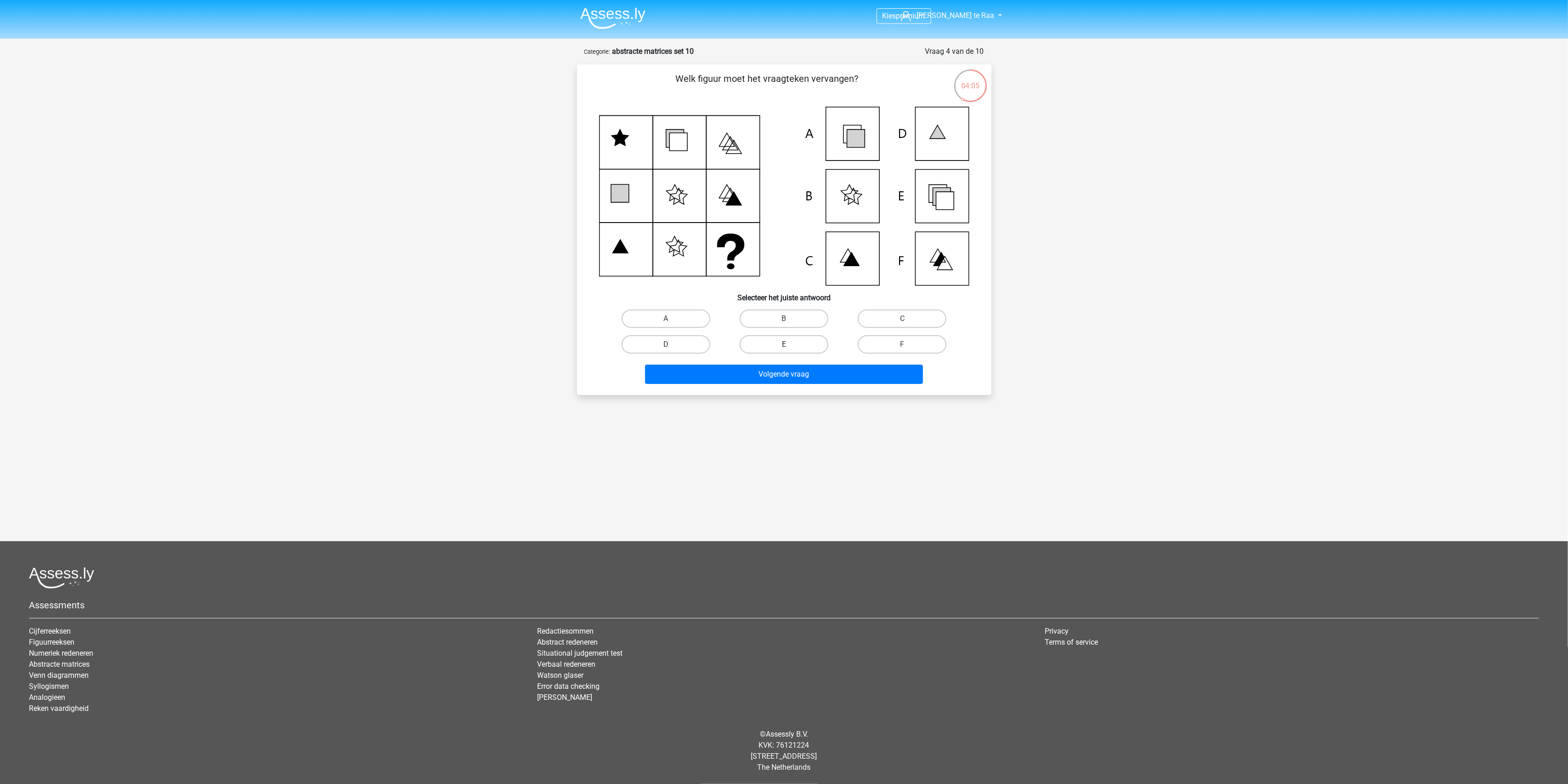
click at [768, 346] on label "E" at bounding box center [784, 344] width 89 height 18
click at [784, 346] on input "E" at bounding box center [786, 347] width 6 height 6
radio input "true"
click at [825, 373] on button "Volgende vraag" at bounding box center [784, 374] width 278 height 19
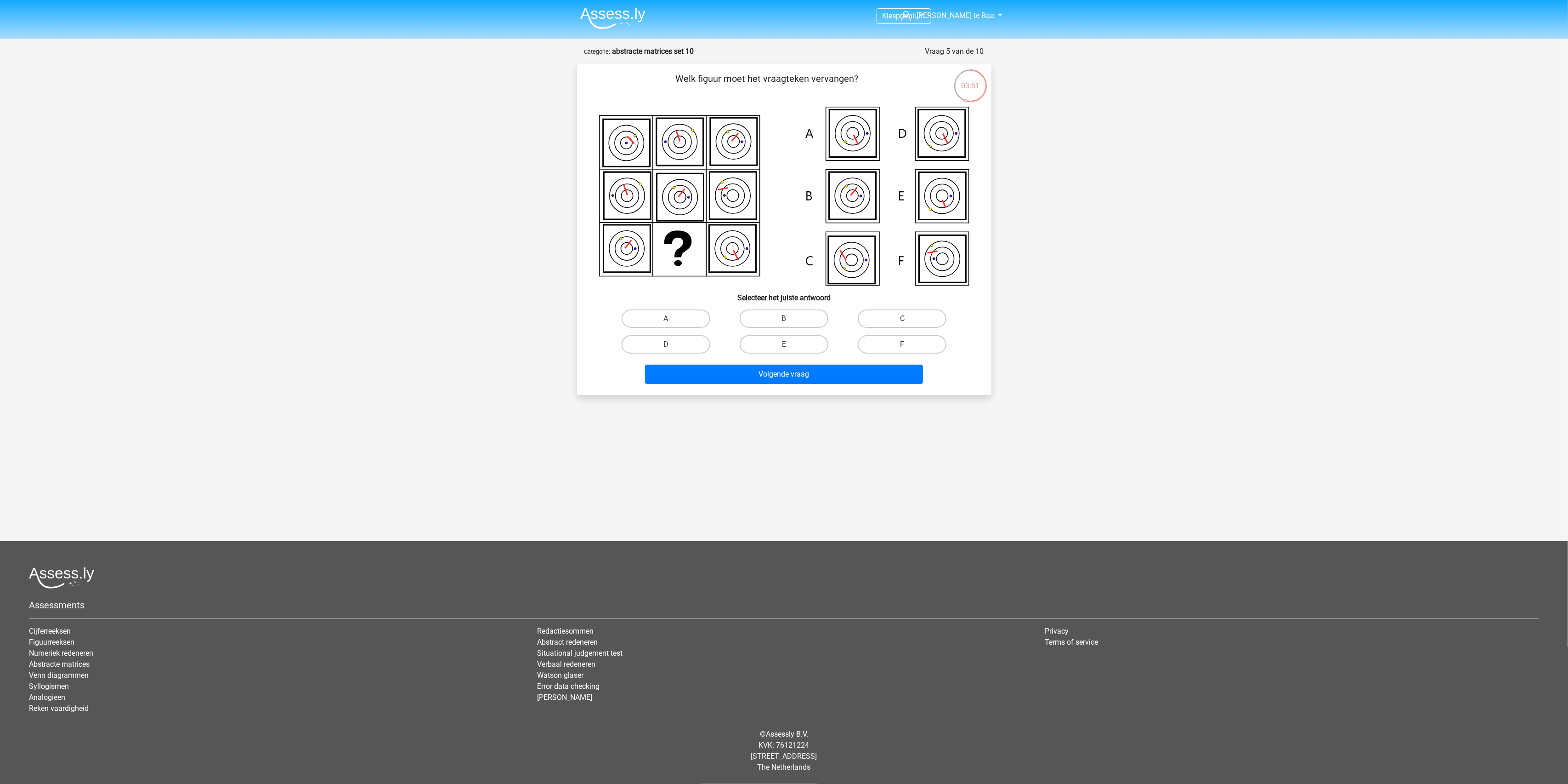
click at [886, 343] on label "F" at bounding box center [902, 344] width 89 height 18
click at [902, 345] on input "F" at bounding box center [904, 347] width 6 height 6
radio input "true"
click at [845, 371] on button "Volgende vraag" at bounding box center [784, 374] width 278 height 19
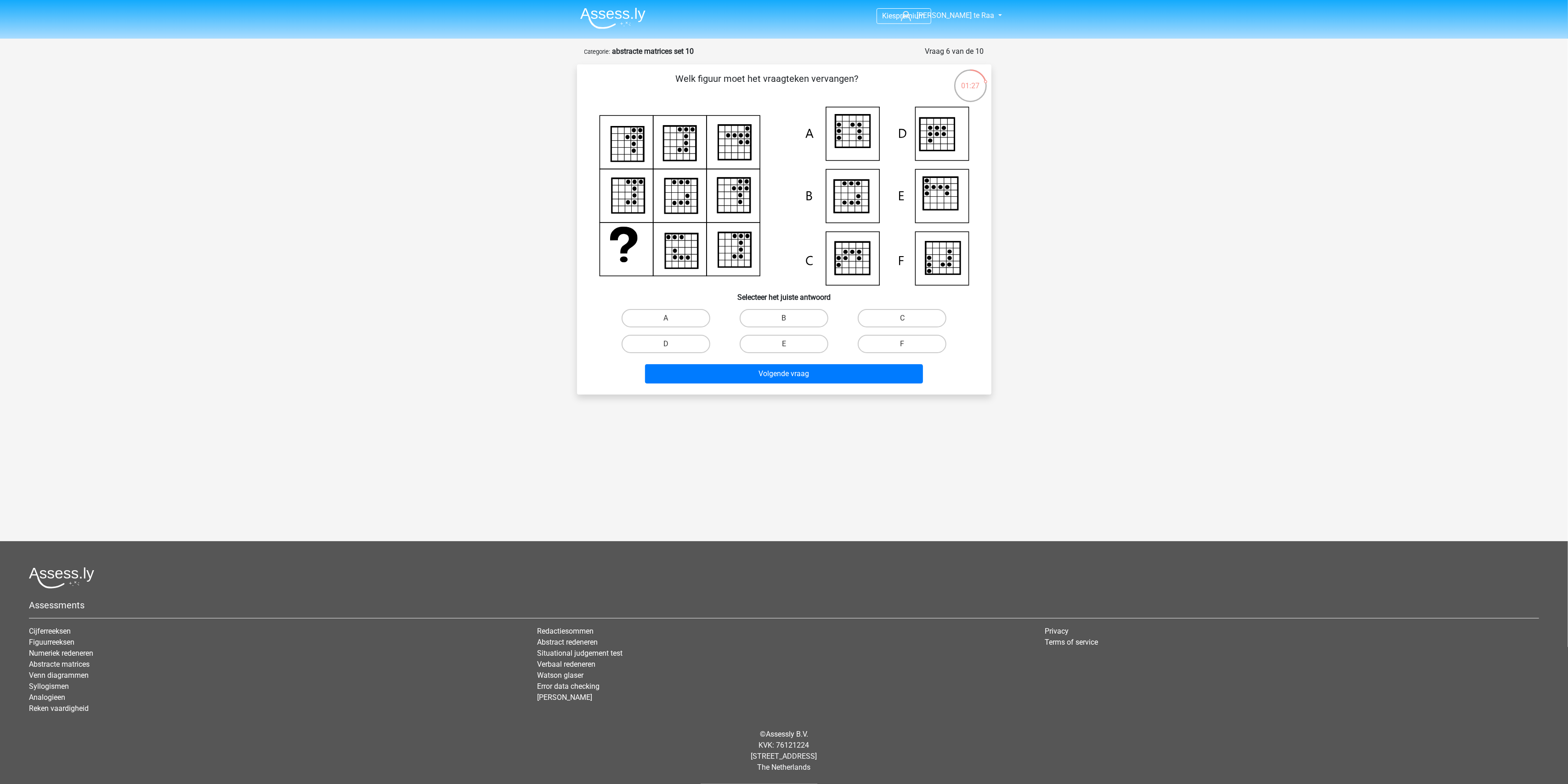
click at [863, 138] on icon at bounding box center [866, 137] width 7 height 6
click at [688, 320] on label "A" at bounding box center [666, 318] width 89 height 18
click at [671, 320] on input "A" at bounding box center [668, 320] width 6 height 6
radio input "true"
click at [784, 348] on input "E" at bounding box center [786, 346] width 6 height 6
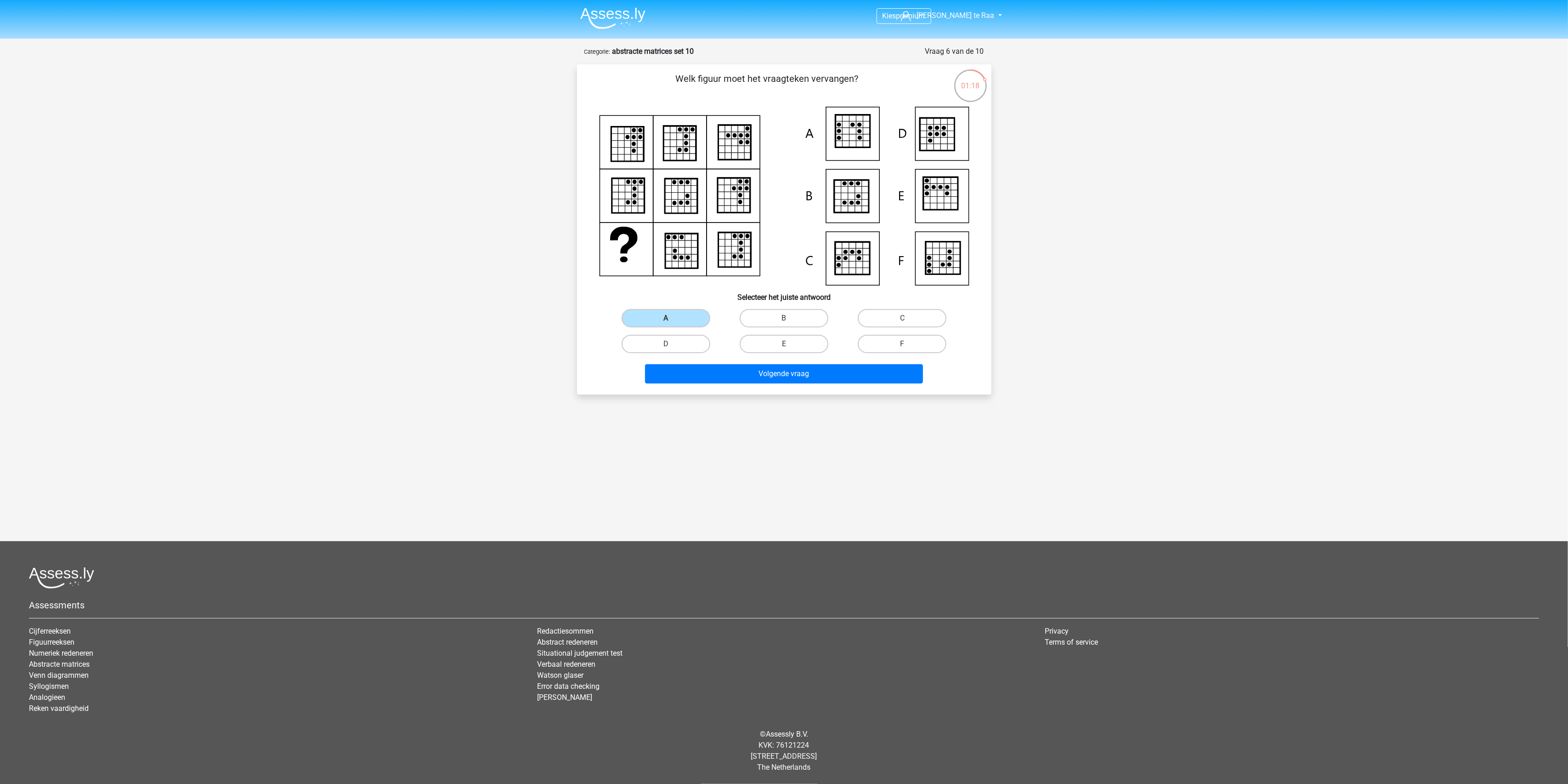
radio input "true"
click at [772, 370] on button "Volgende vraag" at bounding box center [784, 373] width 278 height 19
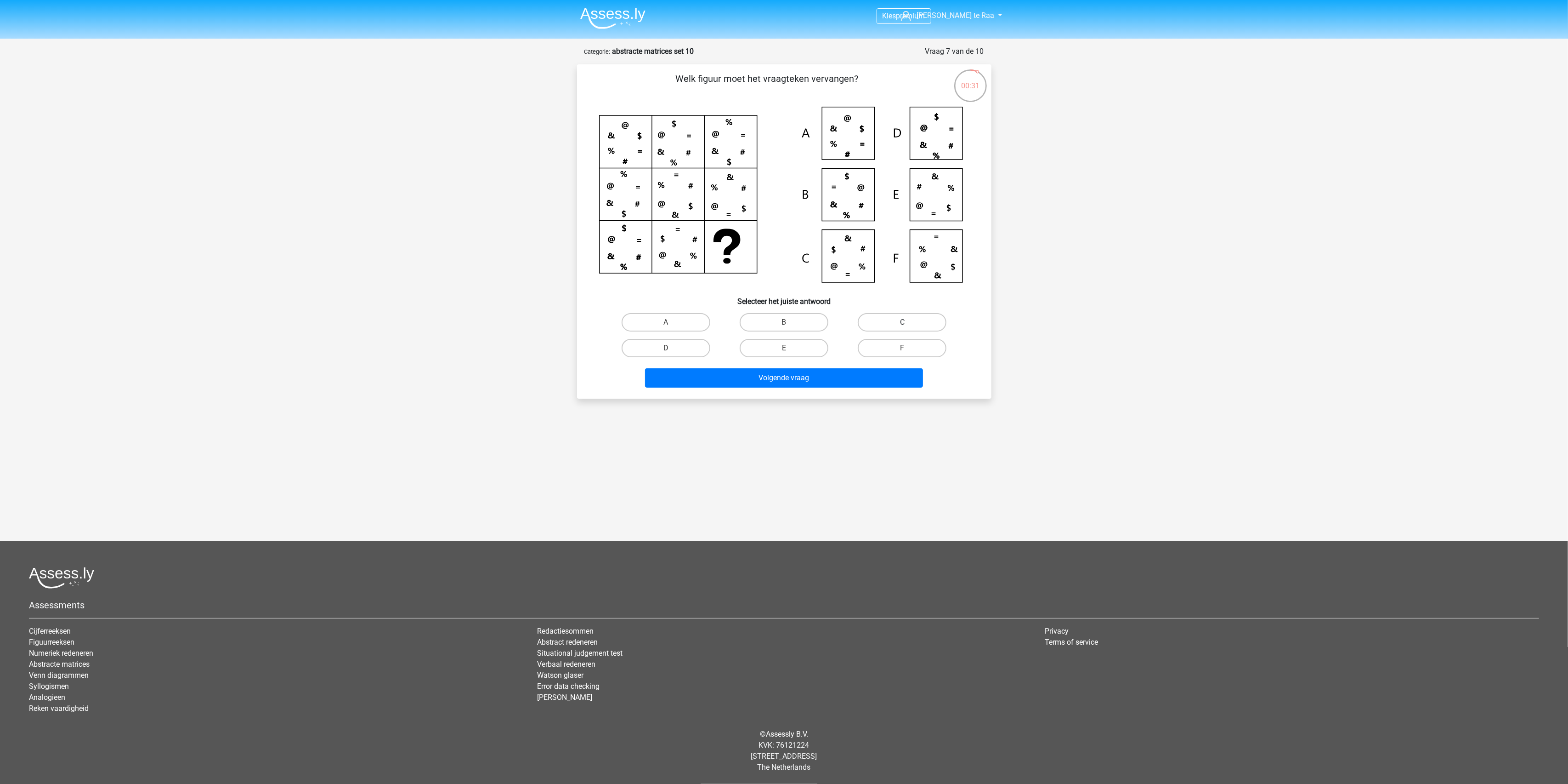
click at [914, 324] on label "C" at bounding box center [902, 322] width 89 height 18
click at [908, 324] on input "C" at bounding box center [904, 325] width 6 height 6
radio input "true"
click at [731, 380] on button "Volgende vraag" at bounding box center [784, 378] width 278 height 19
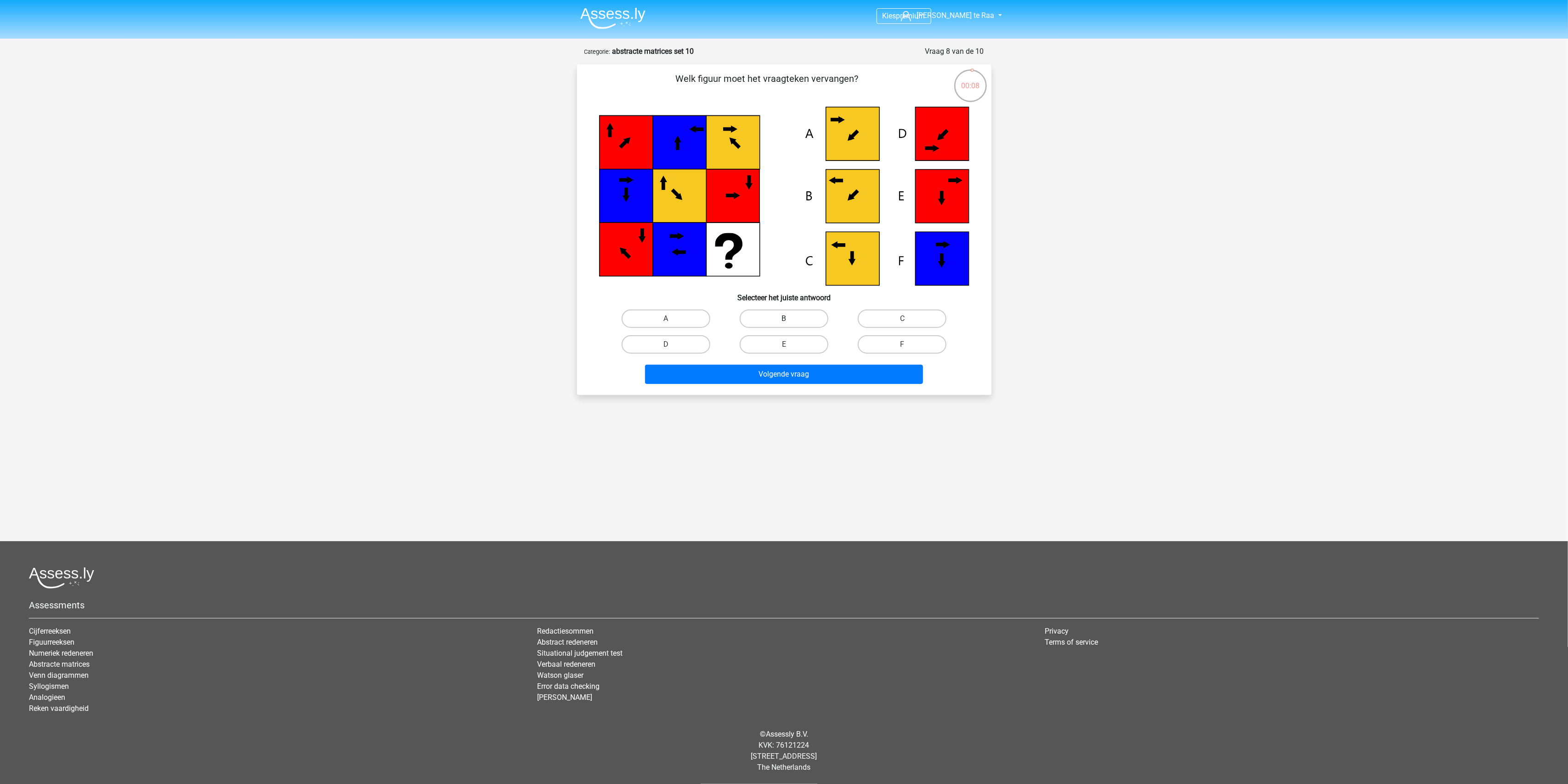
click at [787, 316] on label "B" at bounding box center [784, 318] width 89 height 18
click at [787, 318] on input "B" at bounding box center [786, 321] width 6 height 6
radio input "true"
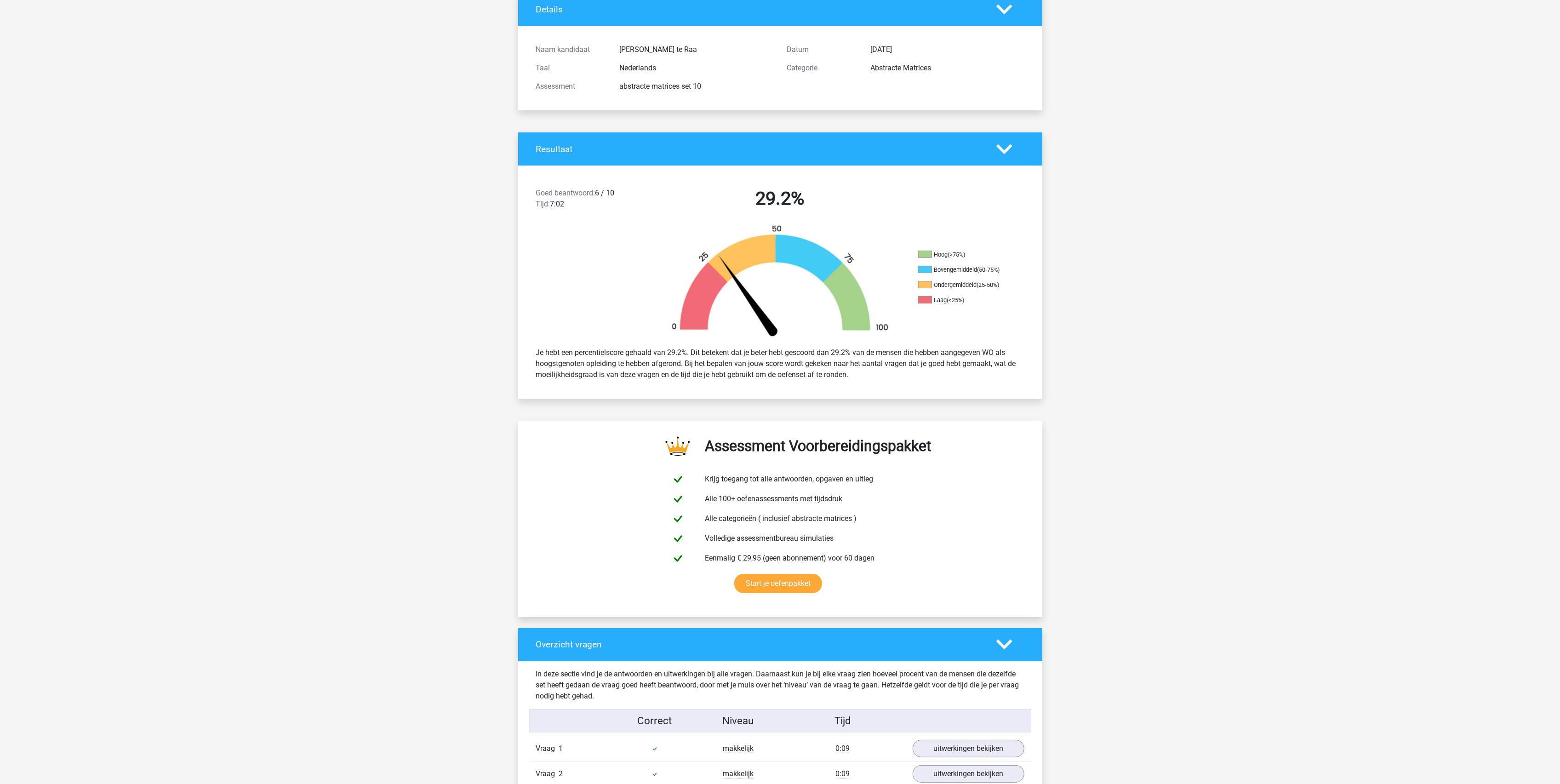
scroll to position [368, 0]
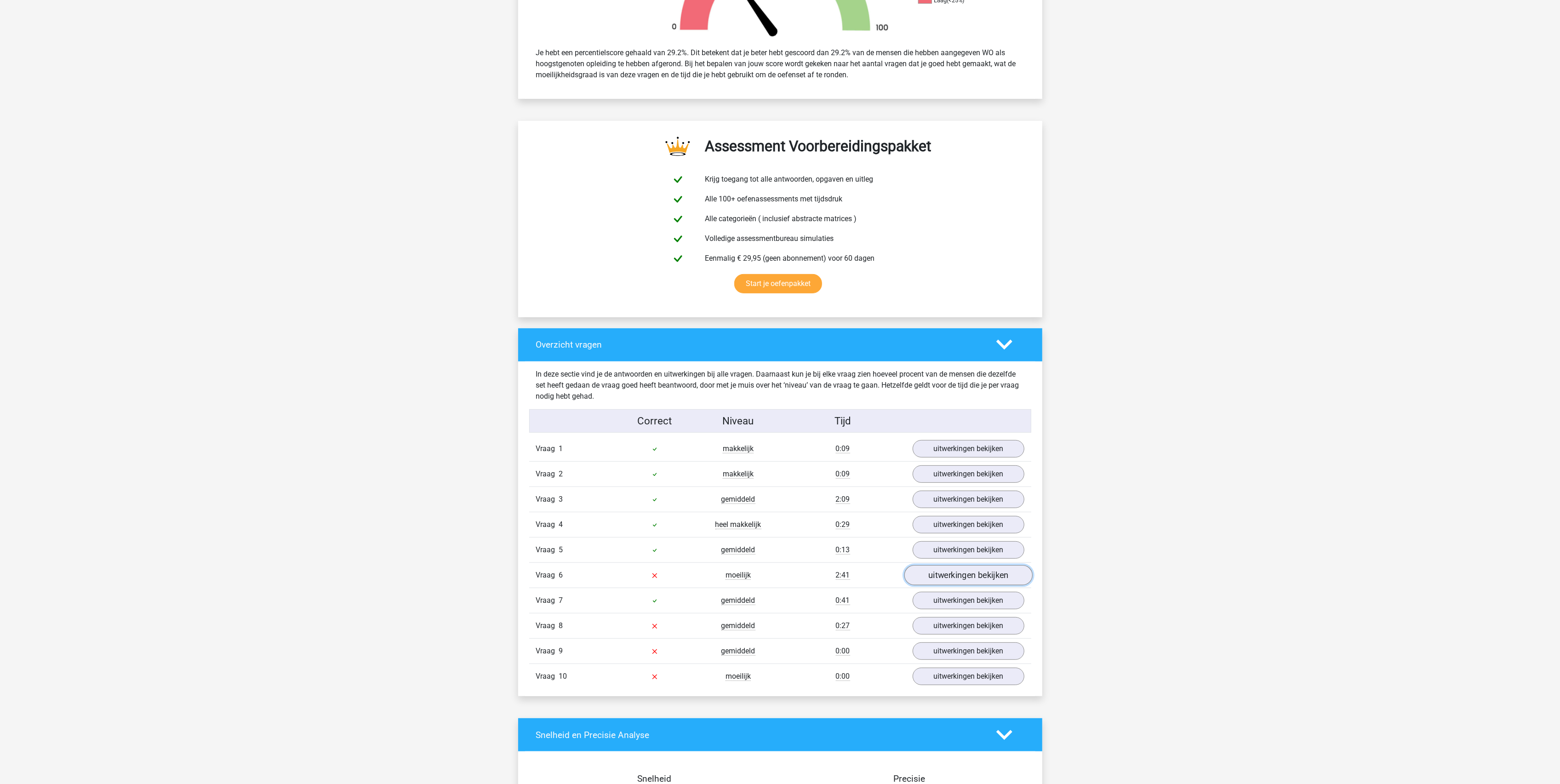
click at [943, 573] on link "uitwerkingen bekijken" at bounding box center [967, 575] width 128 height 20
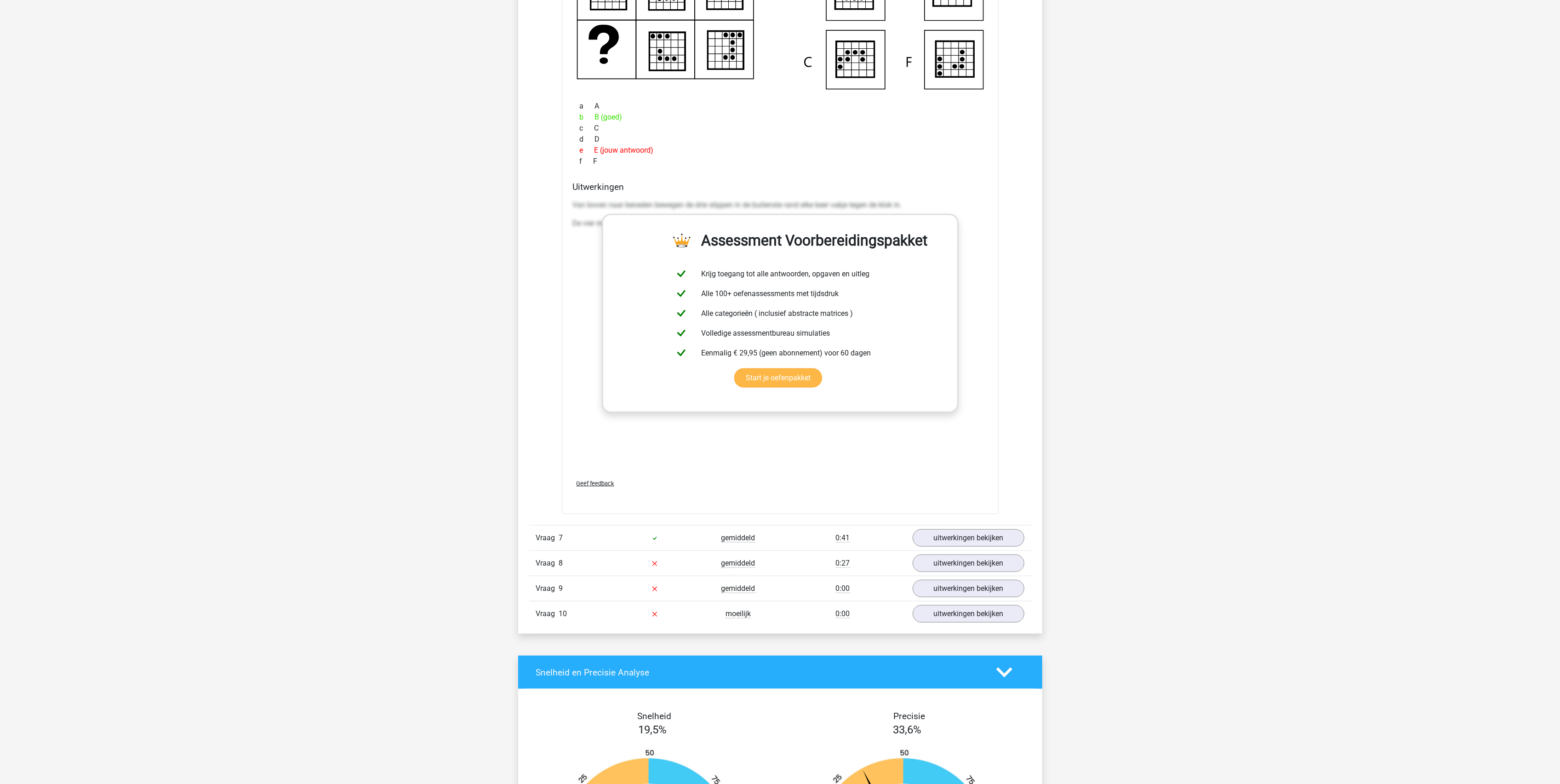
scroll to position [1103, 0]
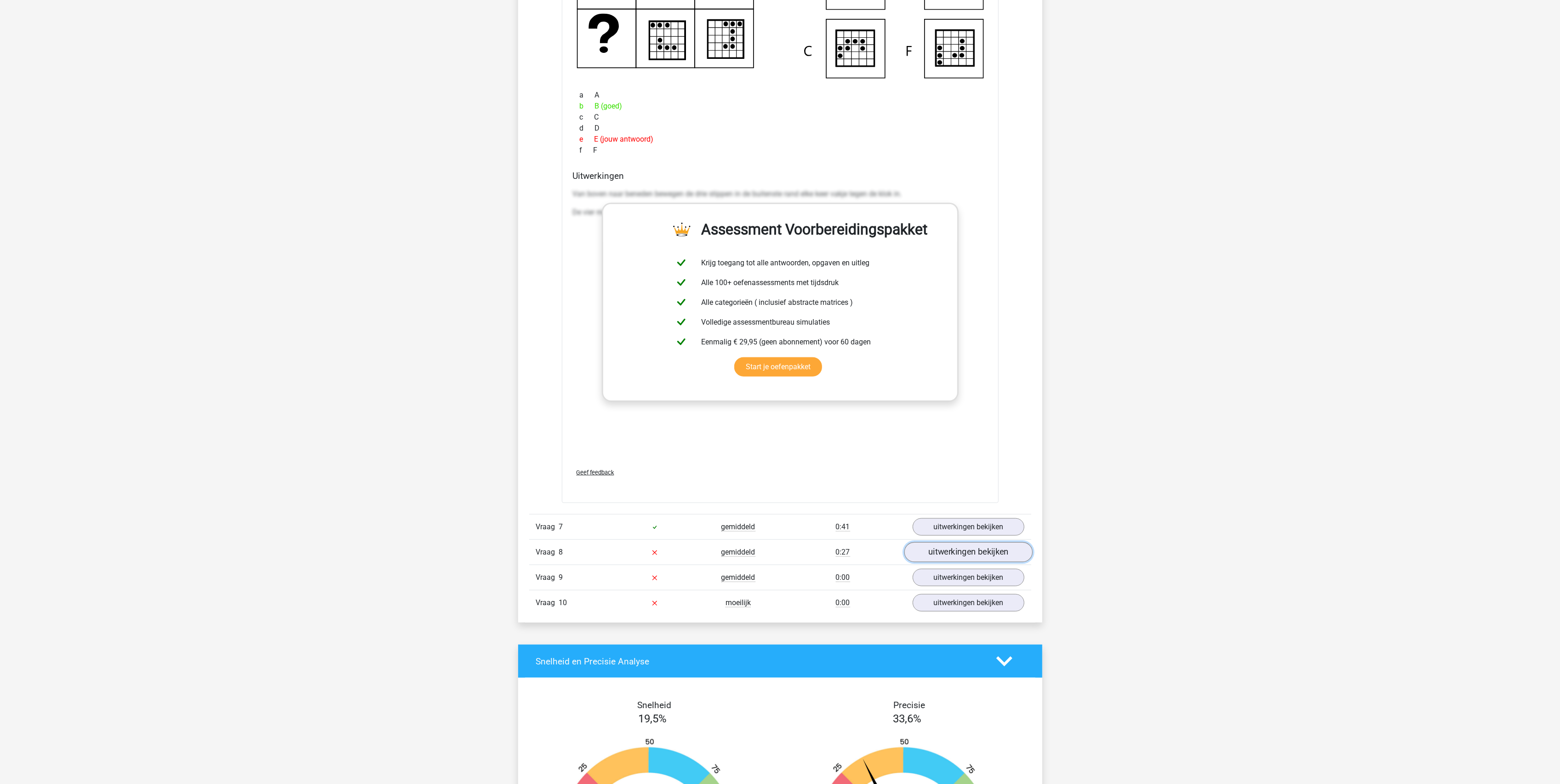
click at [951, 561] on link "uitwerkingen bekijken" at bounding box center [967, 552] width 128 height 20
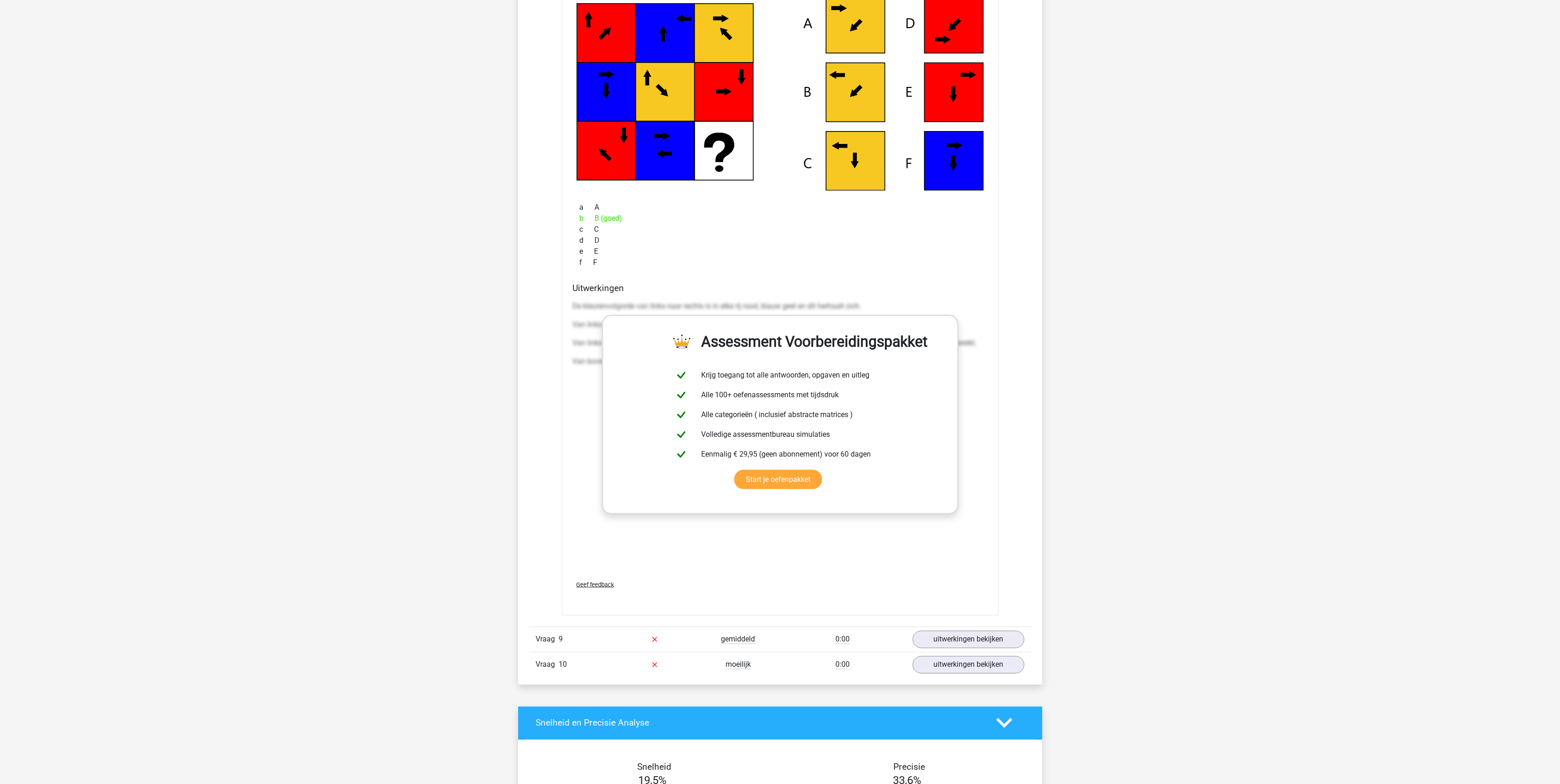
scroll to position [1839, 0]
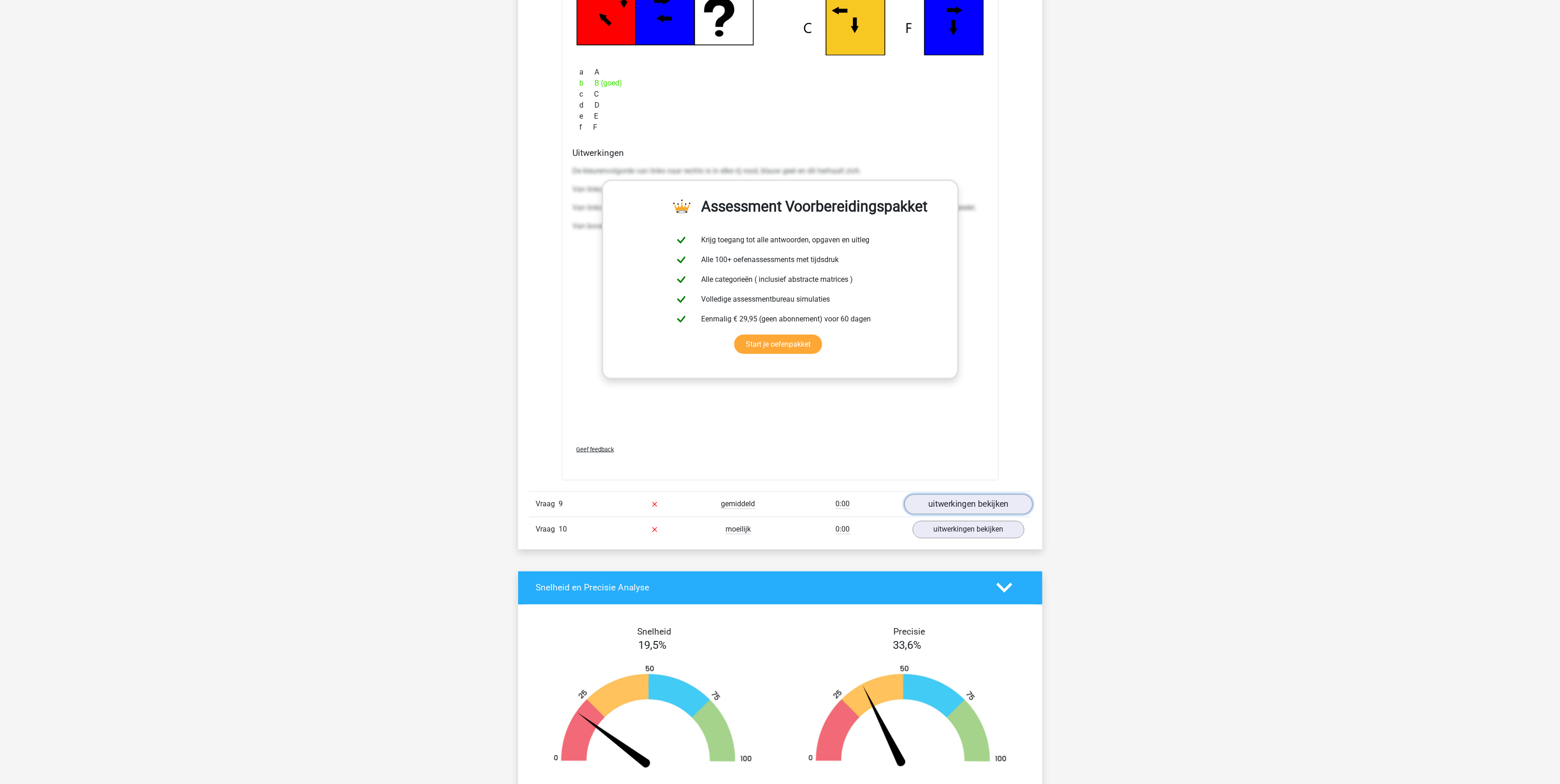
click at [951, 513] on link "uitwerkingen bekijken" at bounding box center [967, 504] width 128 height 20
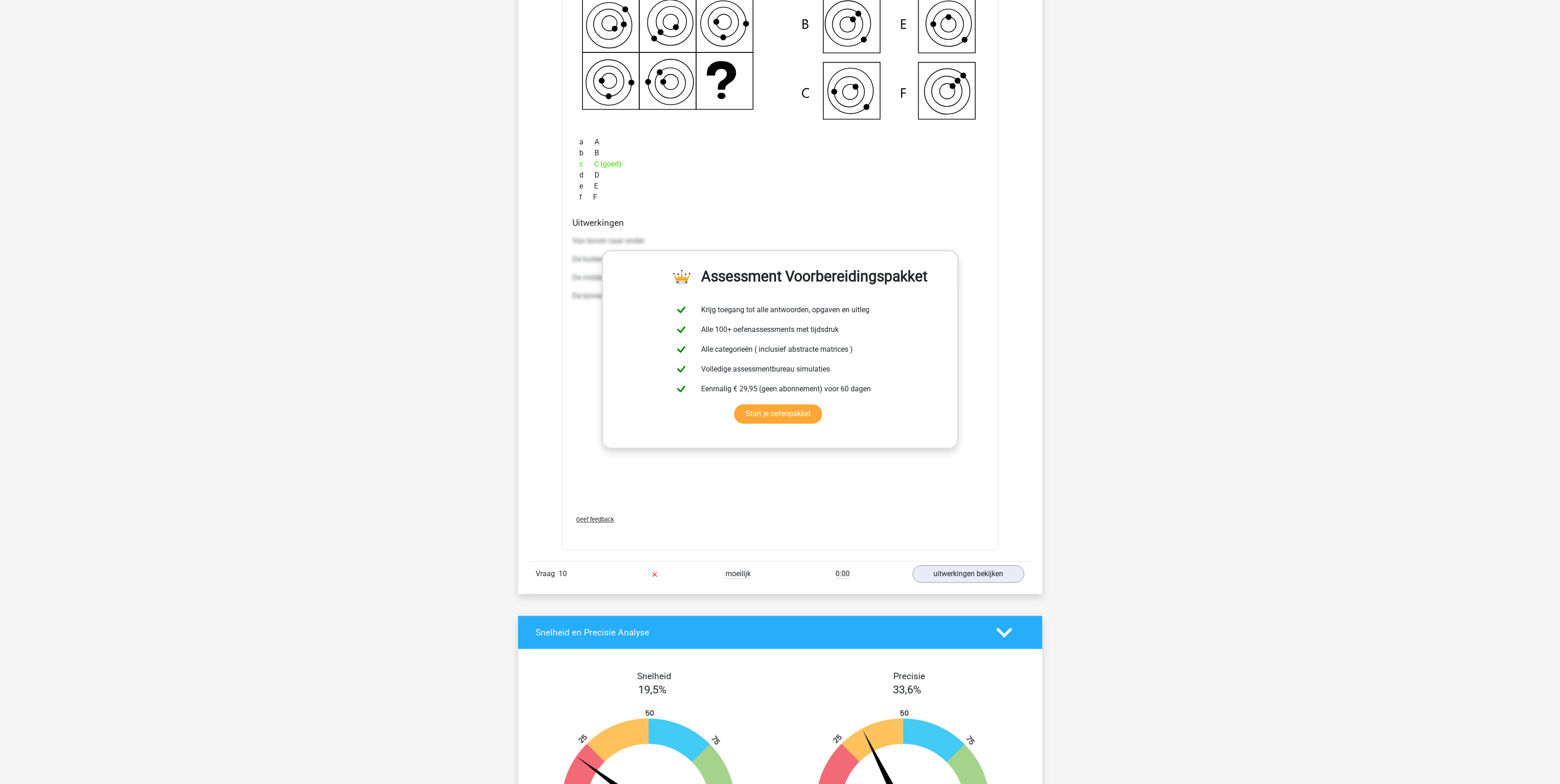
scroll to position [2696, 0]
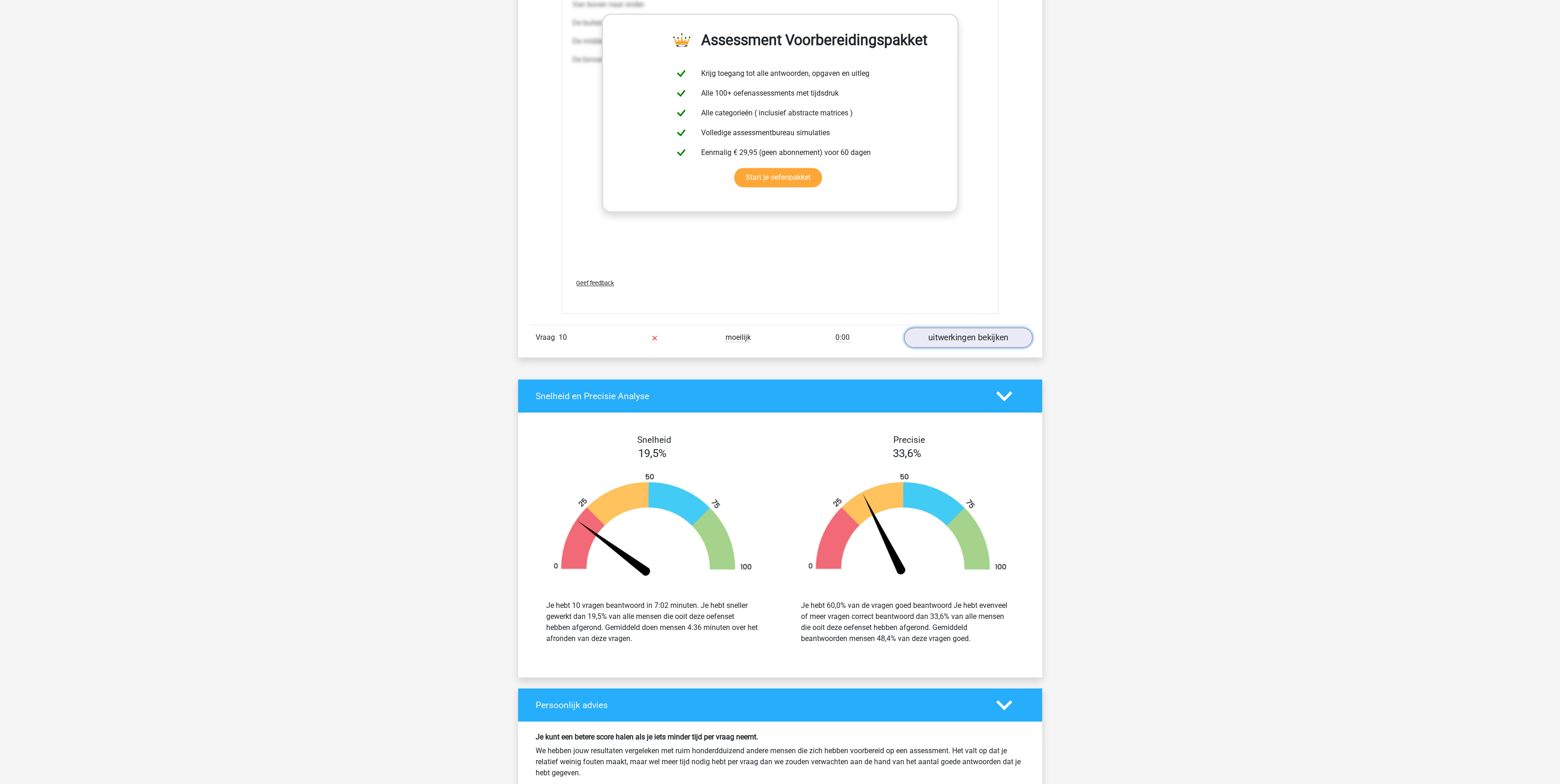
click at [966, 347] on link "uitwerkingen bekijken" at bounding box center [967, 337] width 128 height 20
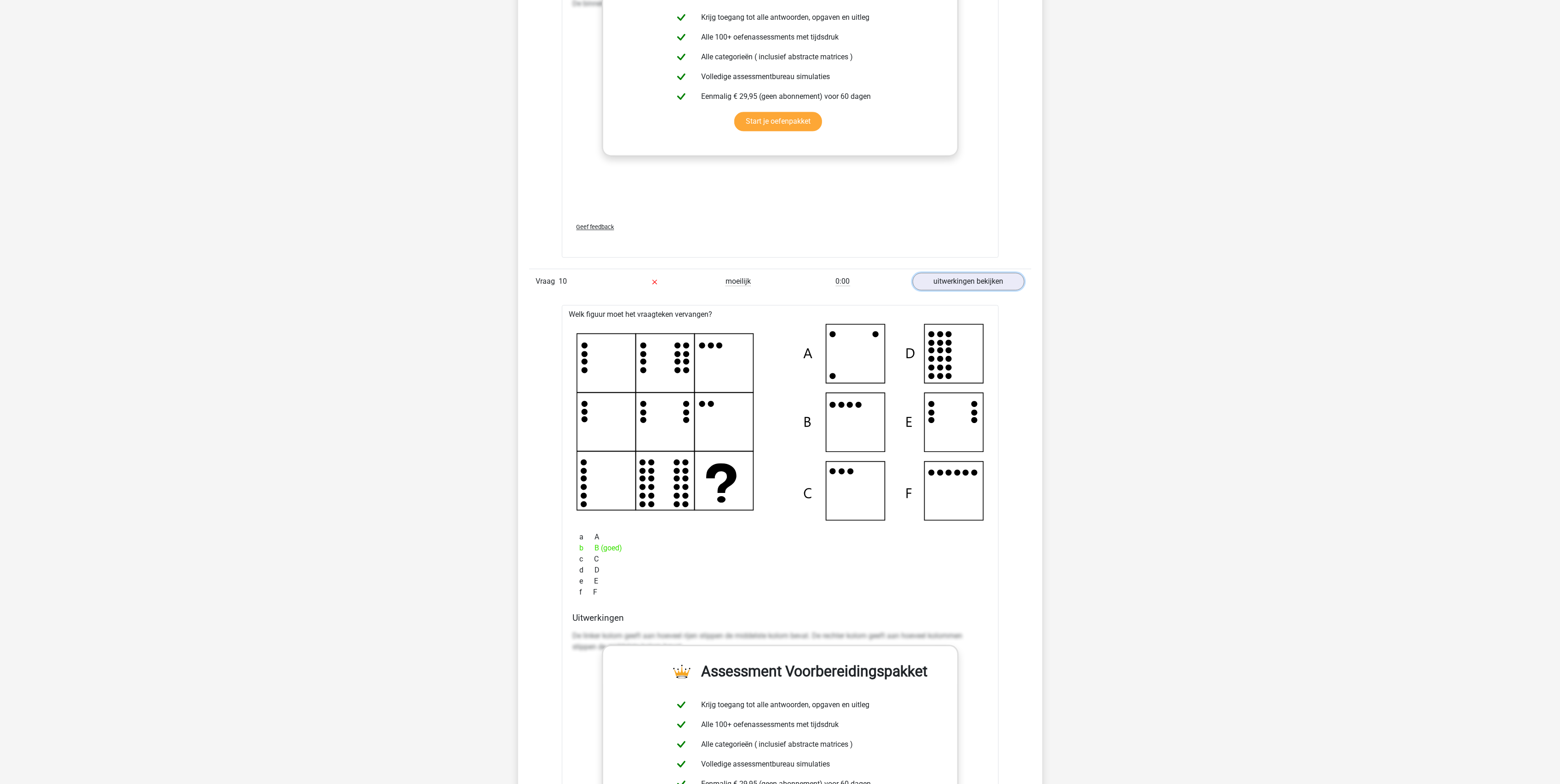
scroll to position [2941, 0]
